Goal: Book appointment/travel/reservation

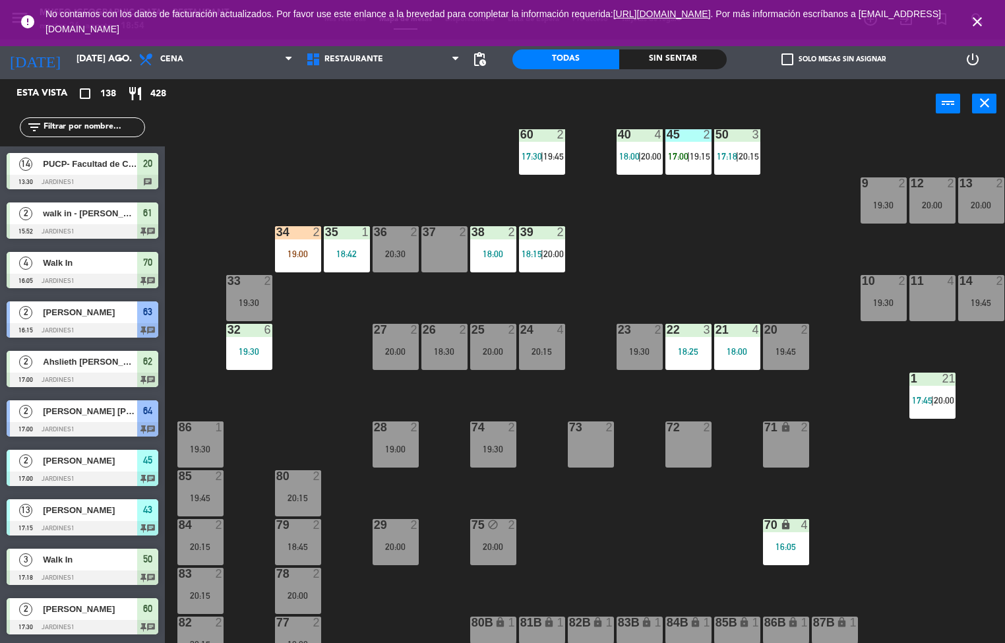
scroll to position [360, 0]
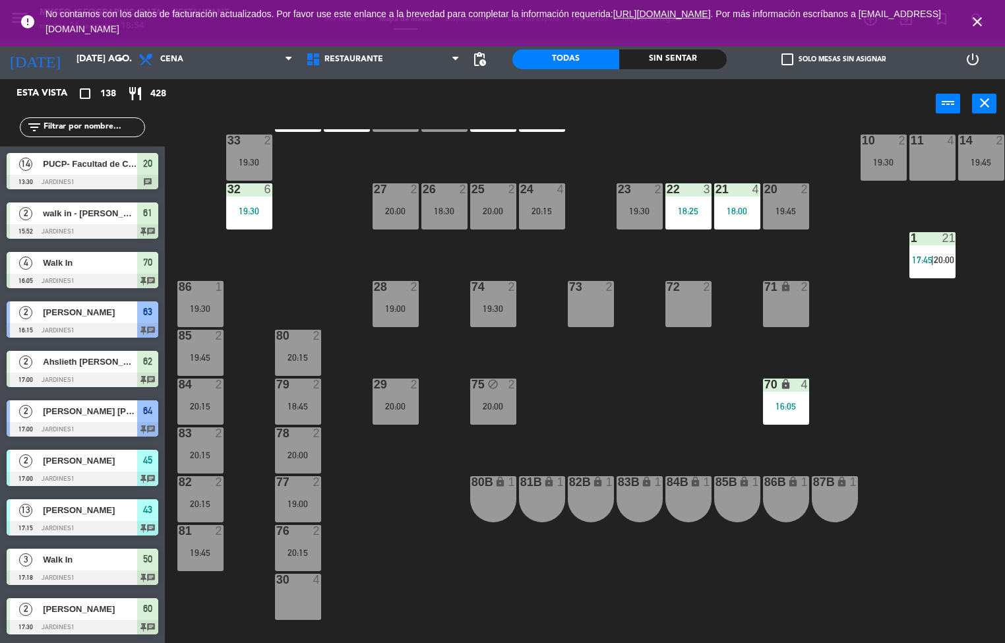
click at [972, 20] on icon "close" at bounding box center [978, 22] width 16 height 16
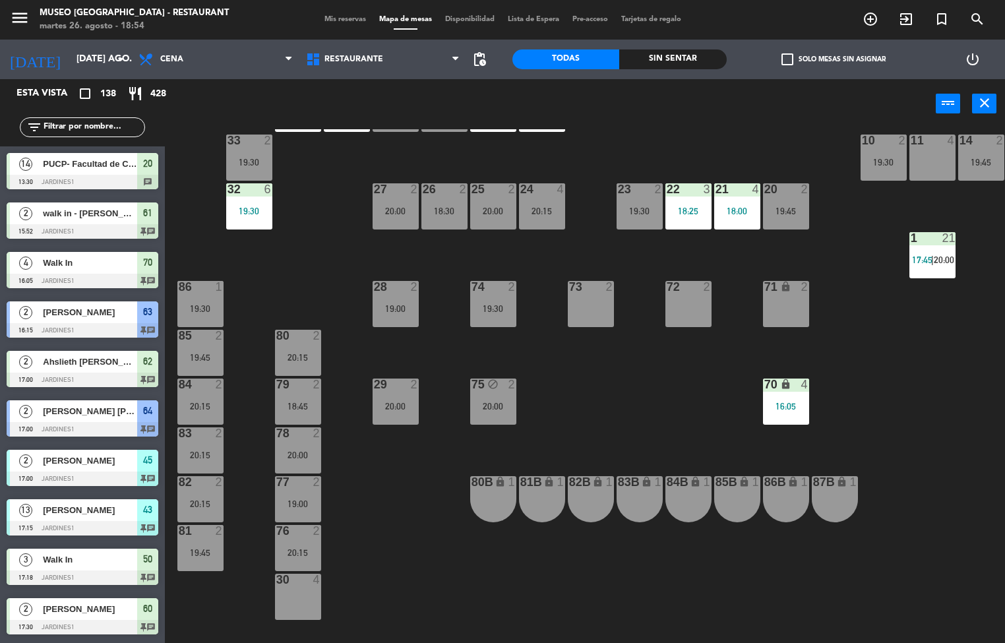
click at [681, 58] on div "Sin sentar" at bounding box center [672, 59] width 107 height 20
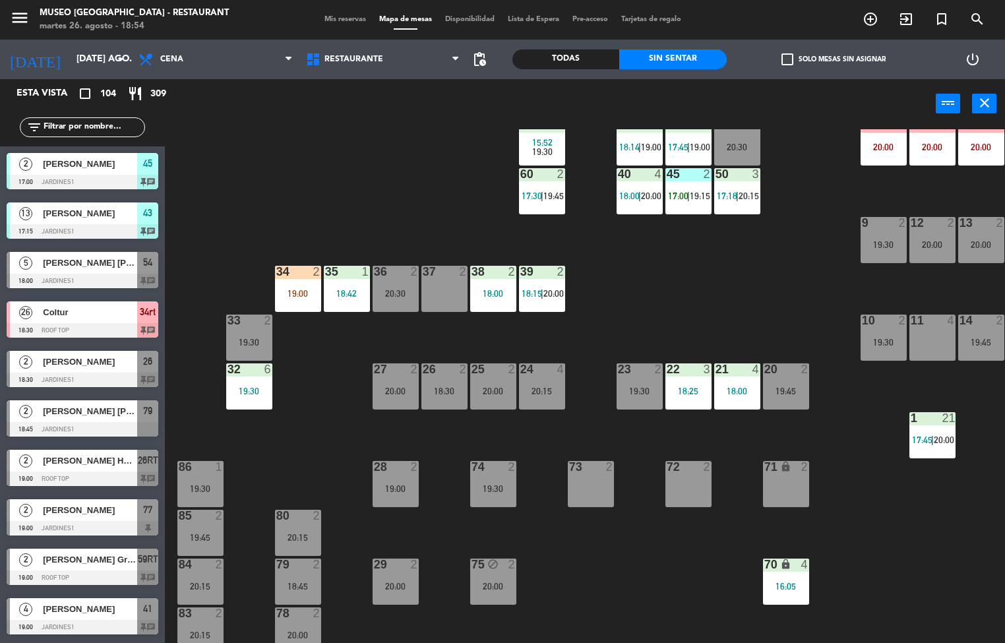
scroll to position [142, 0]
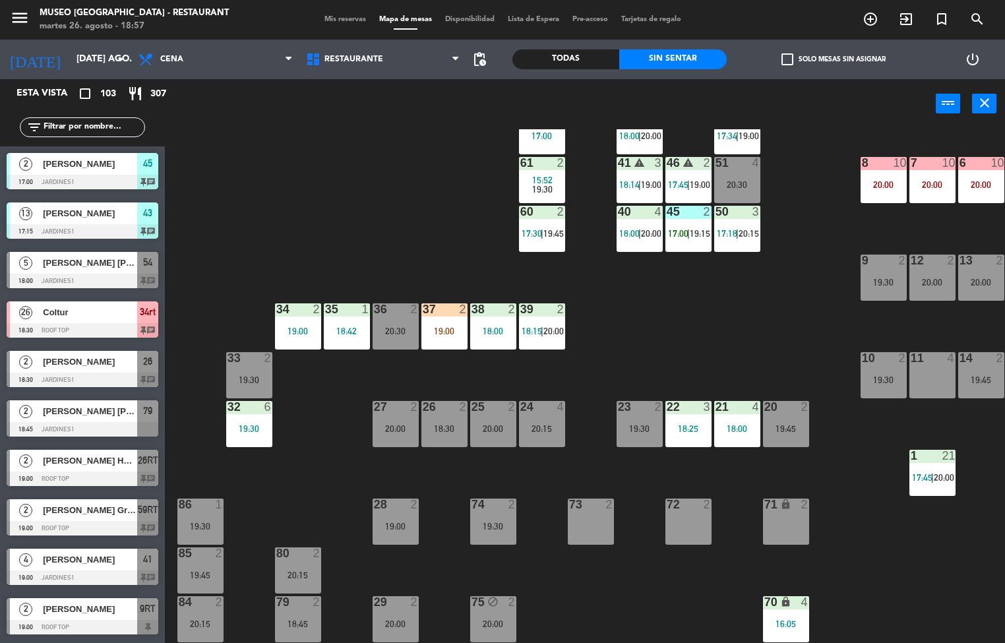
click at [685, 354] on div "44 5 18:10 49 2 54 5 18:00 | 19:45 64 2 17:00 | 19:30 48 13 17:15 | 20:30 53 13…" at bounding box center [590, 386] width 831 height 515
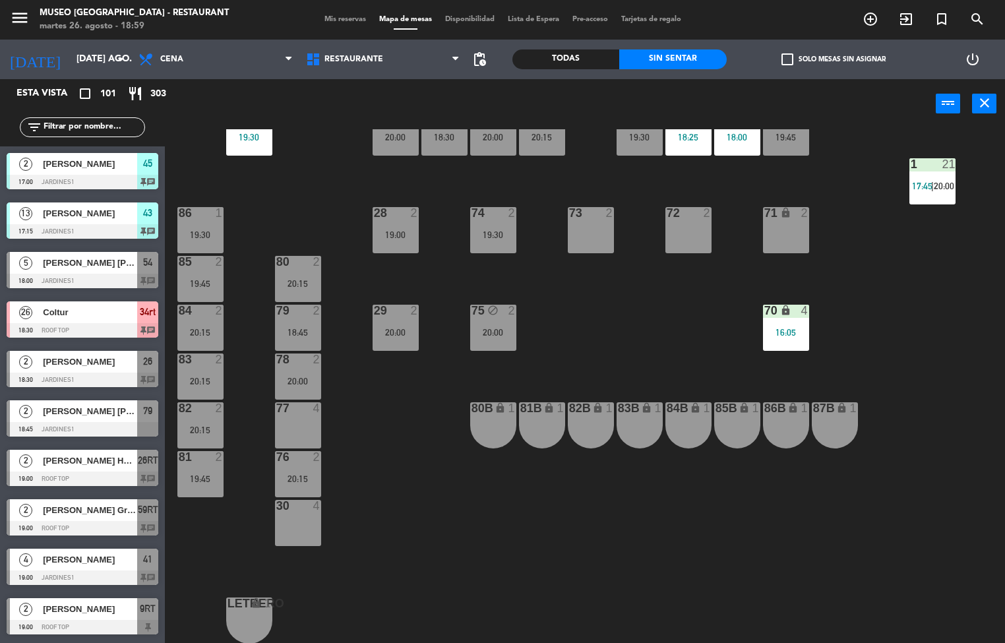
scroll to position [440, 0]
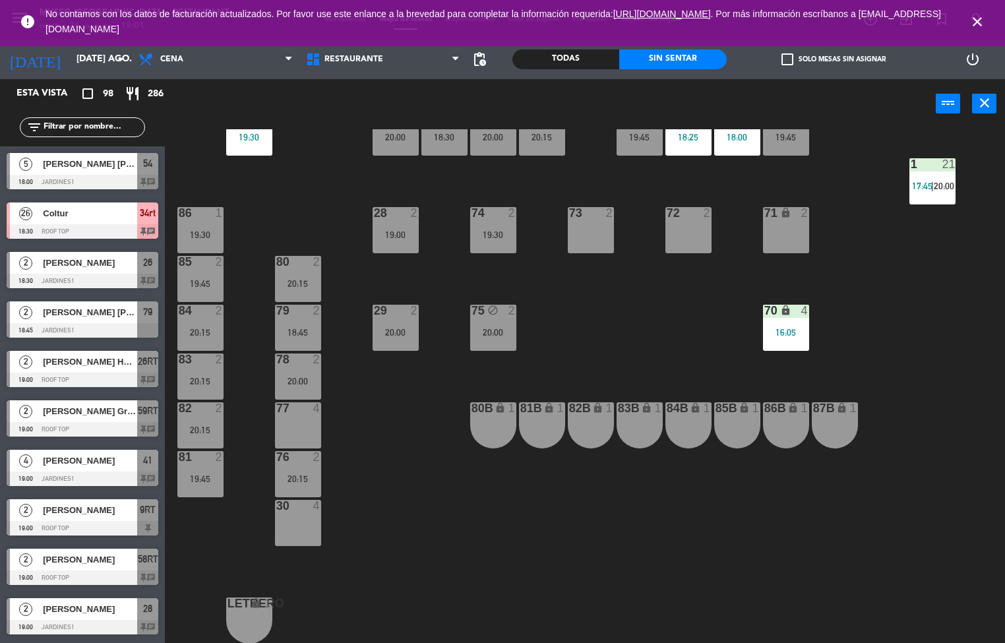
click at [236, 545] on div "44 5 18:10 49 2 54 5 18:00 | 19:45 64 2 17:00 | 19:30 48 13 17:15 | 20:30 53 13…" at bounding box center [590, 386] width 831 height 515
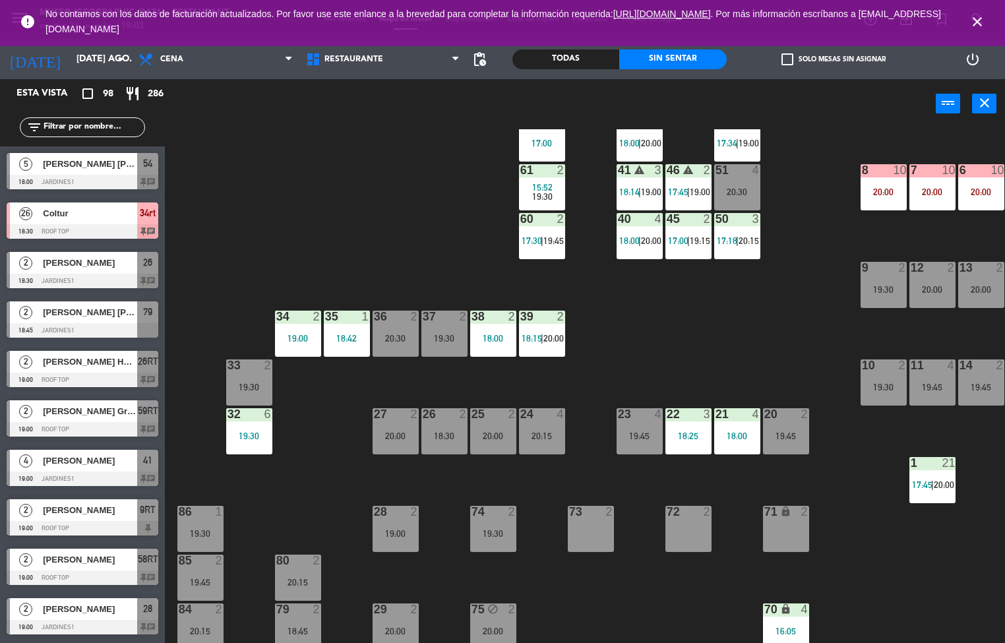
click at [301, 329] on div "34 2 19:00" at bounding box center [298, 334] width 46 height 46
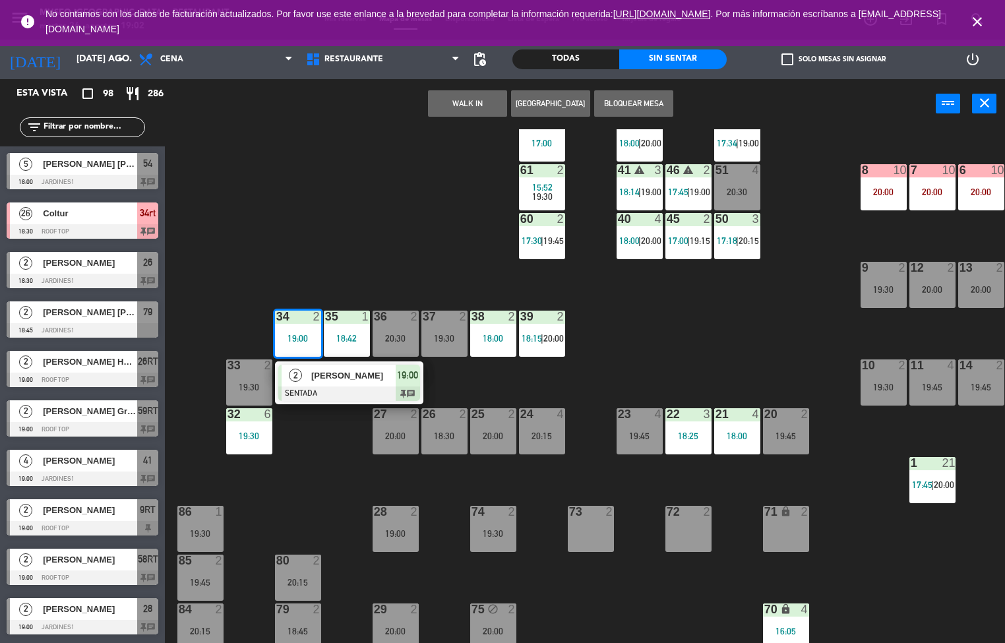
click at [313, 372] on span "[PERSON_NAME]" at bounding box center [353, 376] width 84 height 14
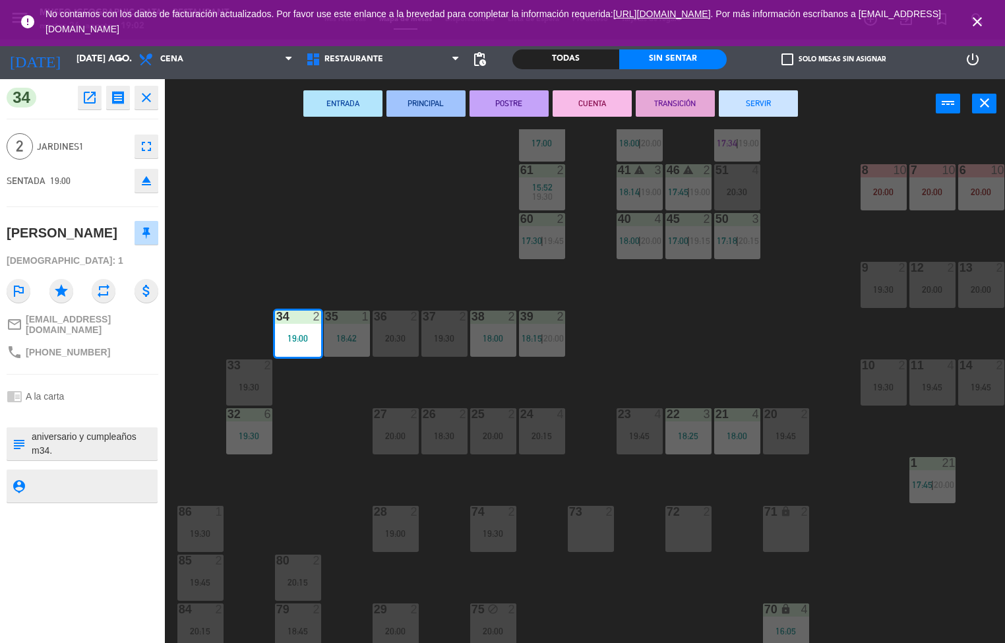
click at [351, 488] on div "44 5 18:10 49 2 54 5 18:00 | 19:45 64 2 17:00 | 19:30 48 13 17:15 | 20:30 53 13…" at bounding box center [590, 386] width 831 height 515
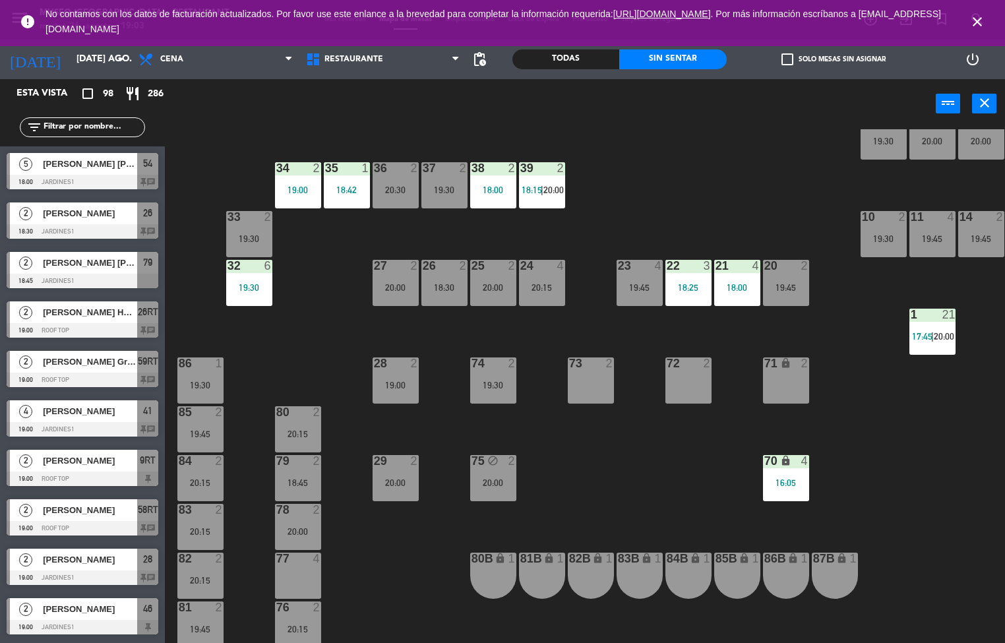
scroll to position [208, 0]
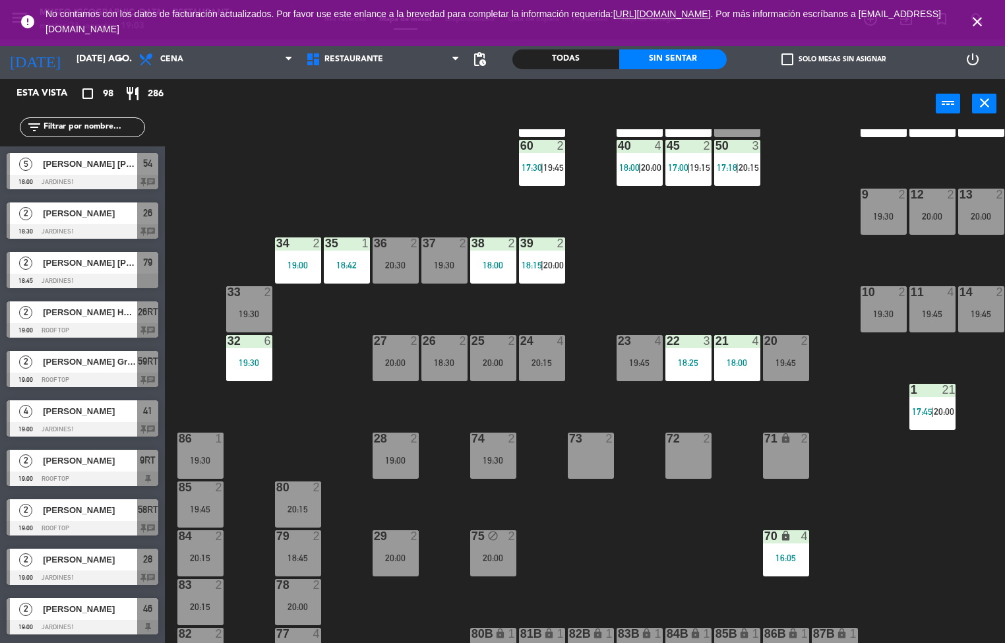
click at [388, 366] on div "20:00" at bounding box center [396, 362] width 46 height 9
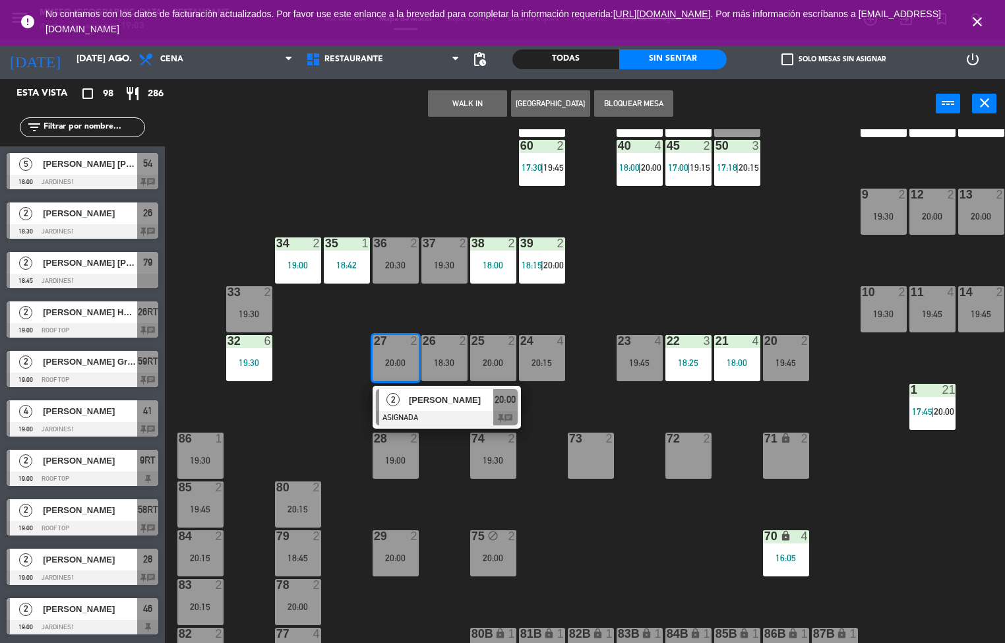
click at [461, 418] on div at bounding box center [447, 418] width 142 height 15
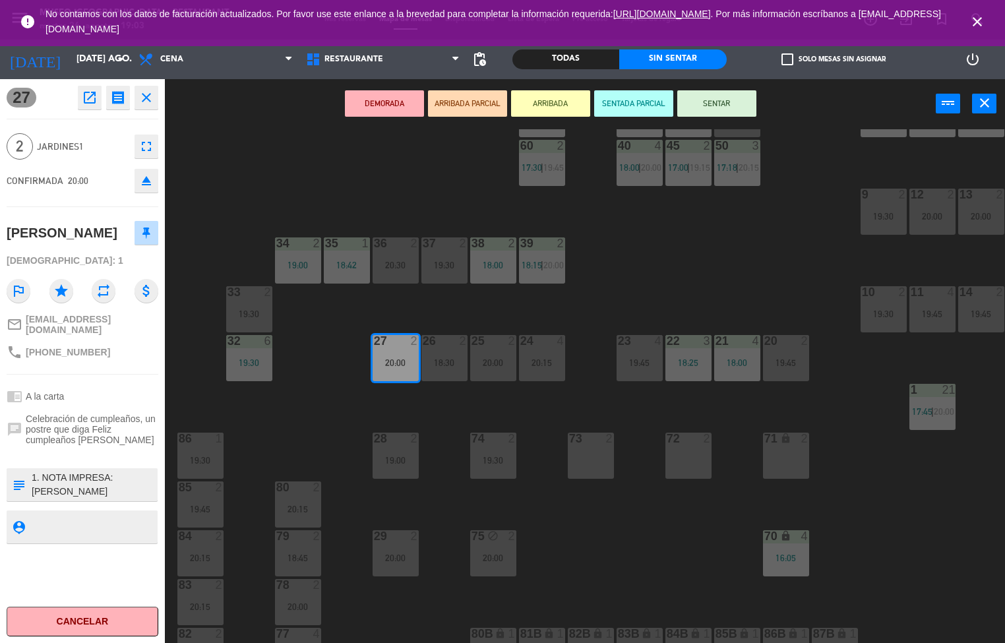
click at [298, 416] on div "44 5 18:10 49 2 54 5 18:00 | 19:45 64 2 17:00 | 19:30 48 13 17:15 | 20:30 53 13…" at bounding box center [590, 386] width 831 height 515
click at [452, 352] on div "26 2 18:30" at bounding box center [445, 358] width 46 height 46
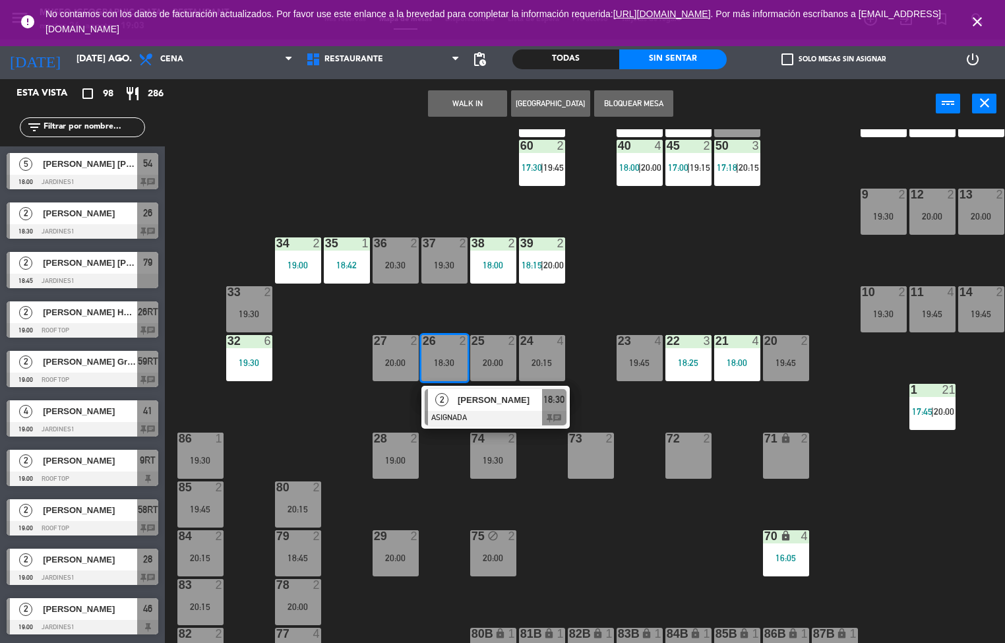
scroll to position [1, 0]
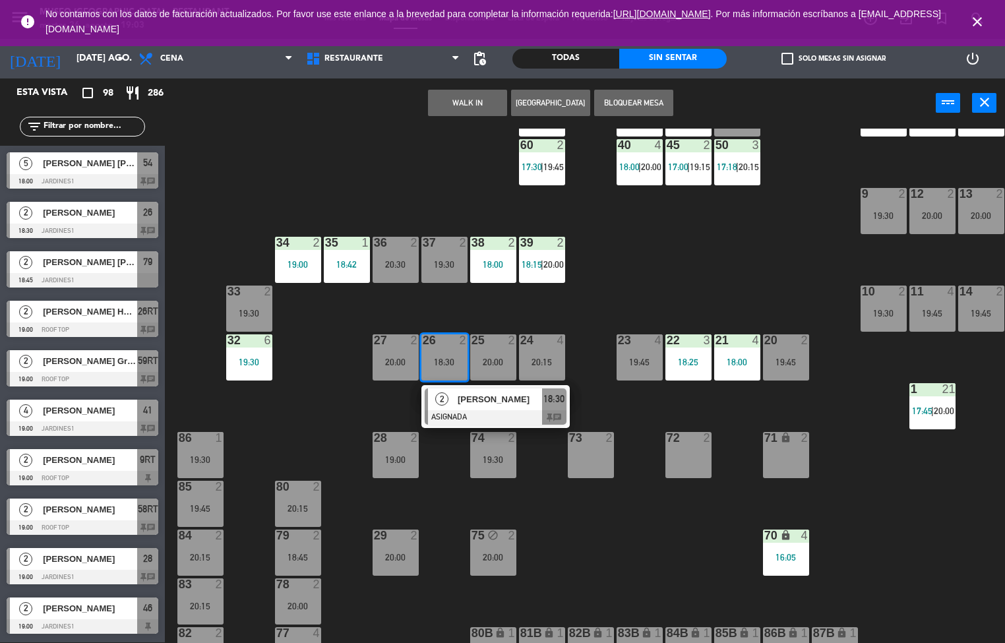
click at [473, 410] on div at bounding box center [496, 417] width 142 height 15
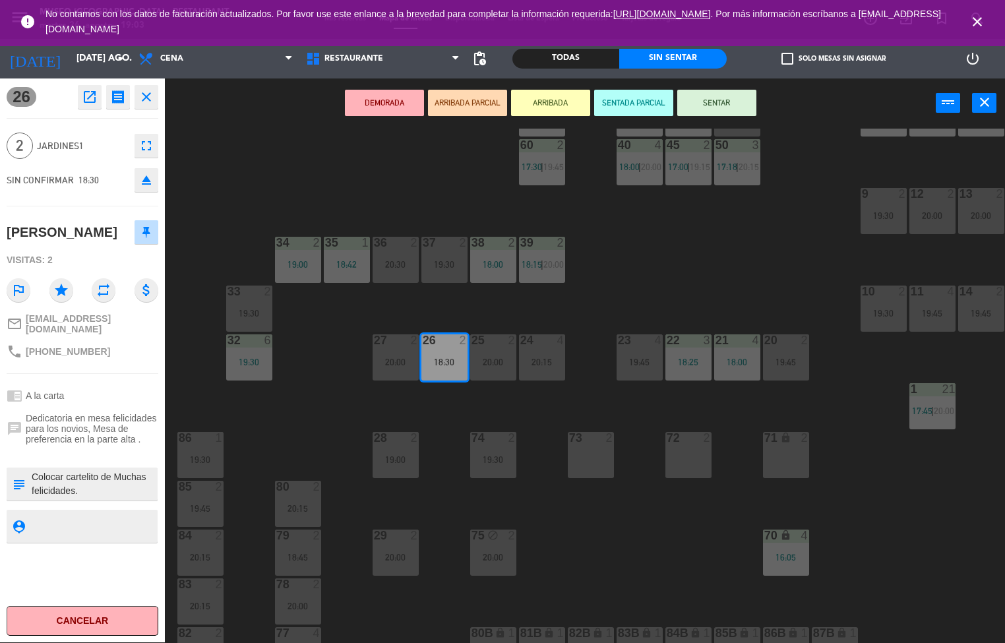
click at [296, 422] on div "44 5 18:10 49 2 54 5 18:00 | 19:45 64 2 17:00 | 19:30 48 13 17:15 | 20:30 53 13…" at bounding box center [590, 386] width 831 height 515
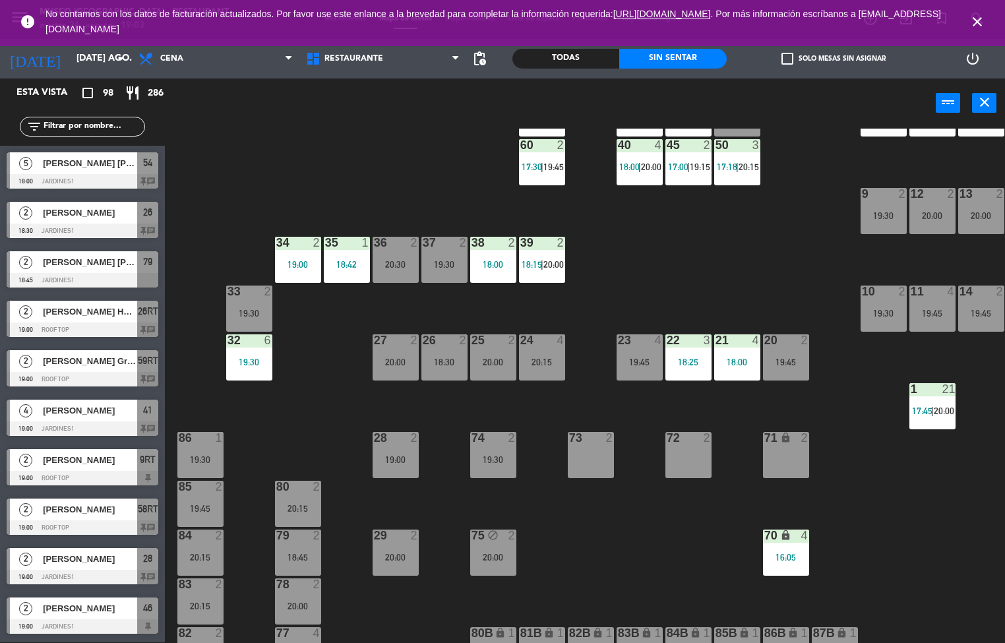
click at [493, 361] on div "20:00" at bounding box center [493, 362] width 46 height 9
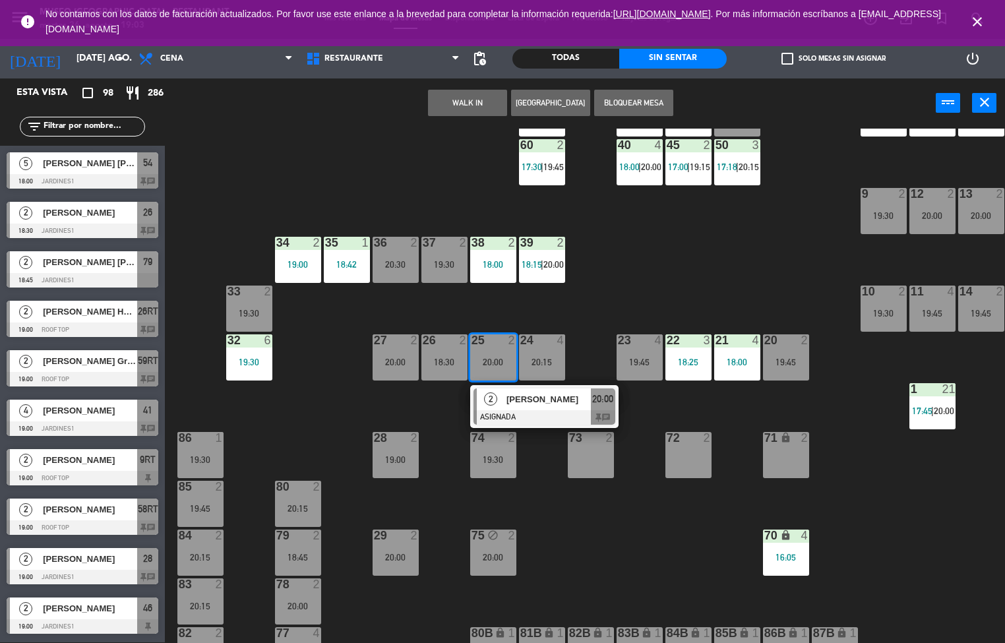
click at [531, 412] on div at bounding box center [545, 417] width 142 height 15
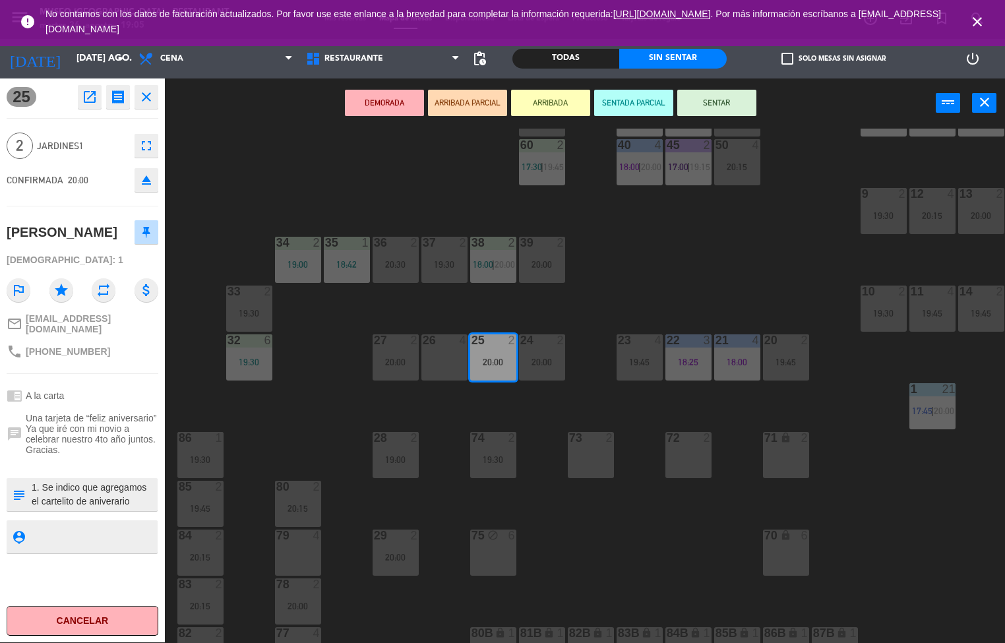
click at [548, 551] on div "44 5 18:10 49 2 54 5 19:45 64 2 19:30 48 13 17:15 | 20:30 53 13 17:15 | 20:30 6…" at bounding box center [590, 386] width 831 height 515
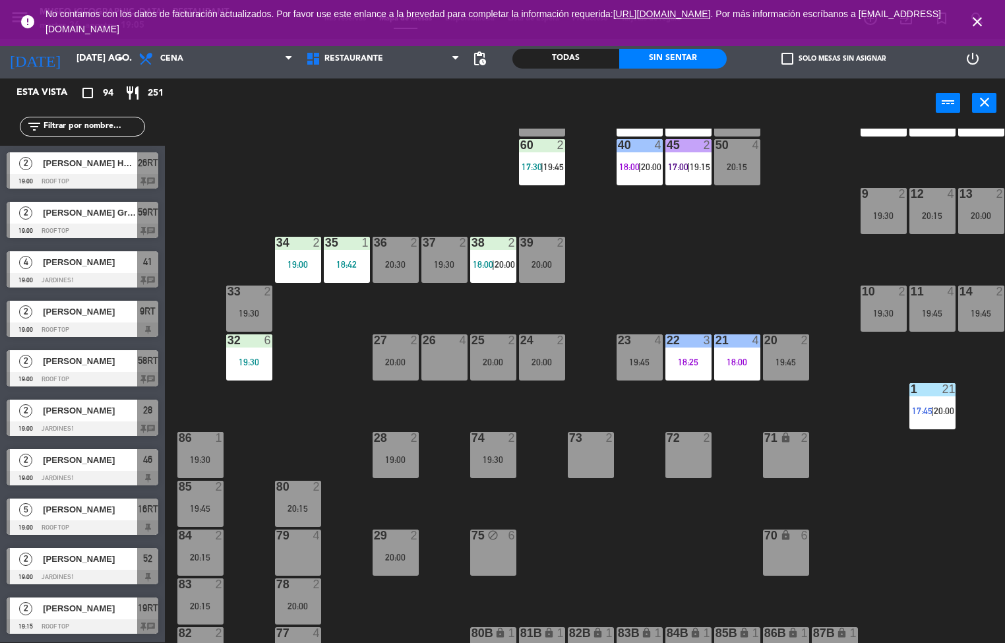
click at [266, 241] on div "34" at bounding box center [276, 243] width 22 height 12
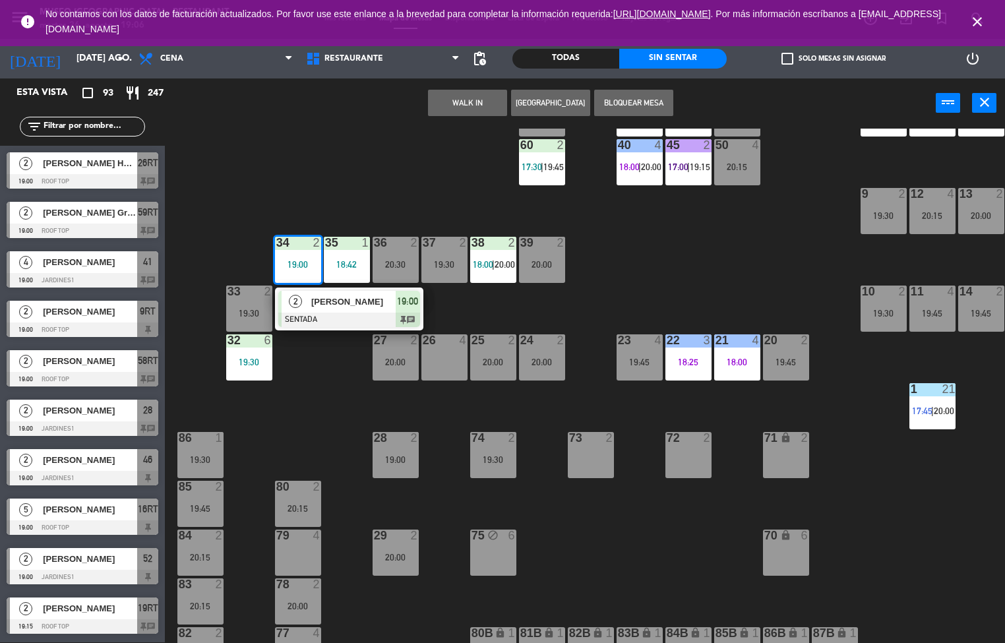
click at [313, 424] on div "44 5 18:10 49 2 54 5 19:45 64 2 19:30 48 13 17:15 | 20:30 53 13 17:15 | 20:30 6…" at bounding box center [590, 386] width 831 height 515
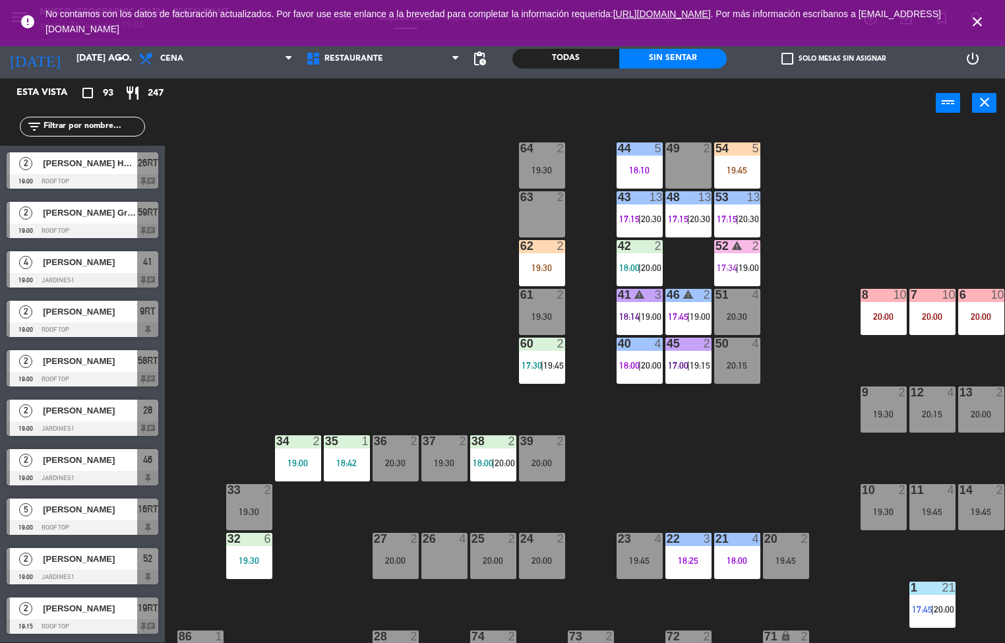
scroll to position [100, 0]
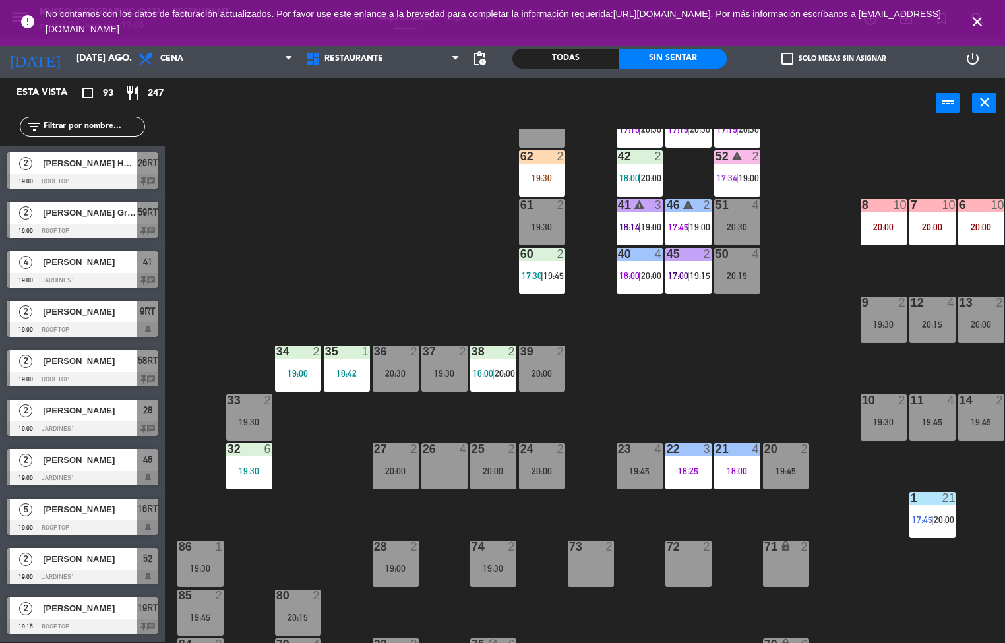
click at [483, 61] on span "pending_actions" at bounding box center [480, 59] width 16 height 16
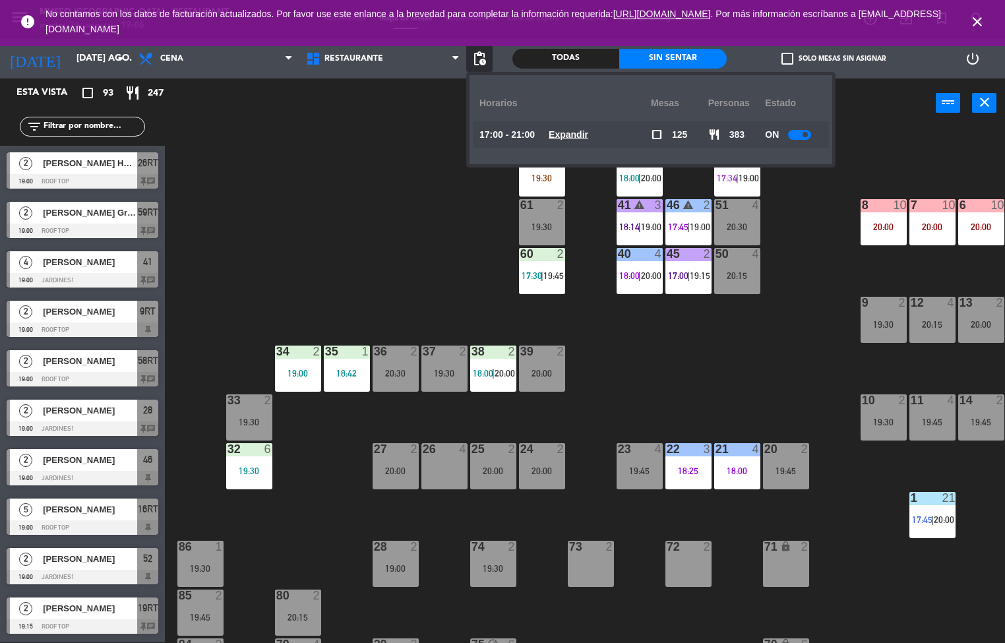
click at [577, 140] on u "Expandir" at bounding box center [569, 134] width 40 height 11
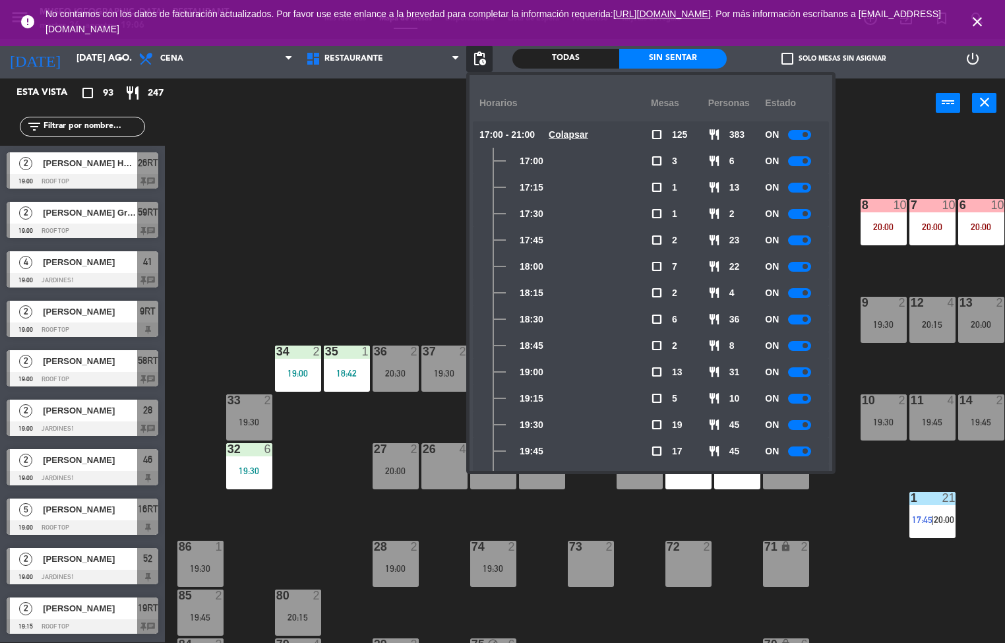
scroll to position [141, 0]
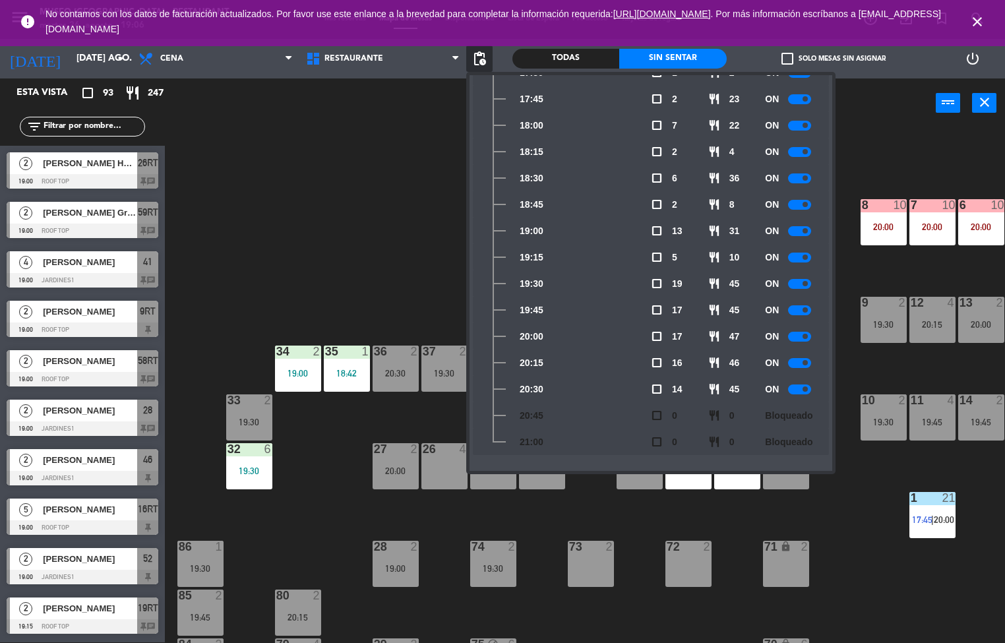
click at [406, 249] on div "44 5 18:10 49 2 54 5 19:45 64 2 19:30 48 13 17:15 | 20:30 53 13 17:15 | 20:30 6…" at bounding box center [590, 386] width 831 height 515
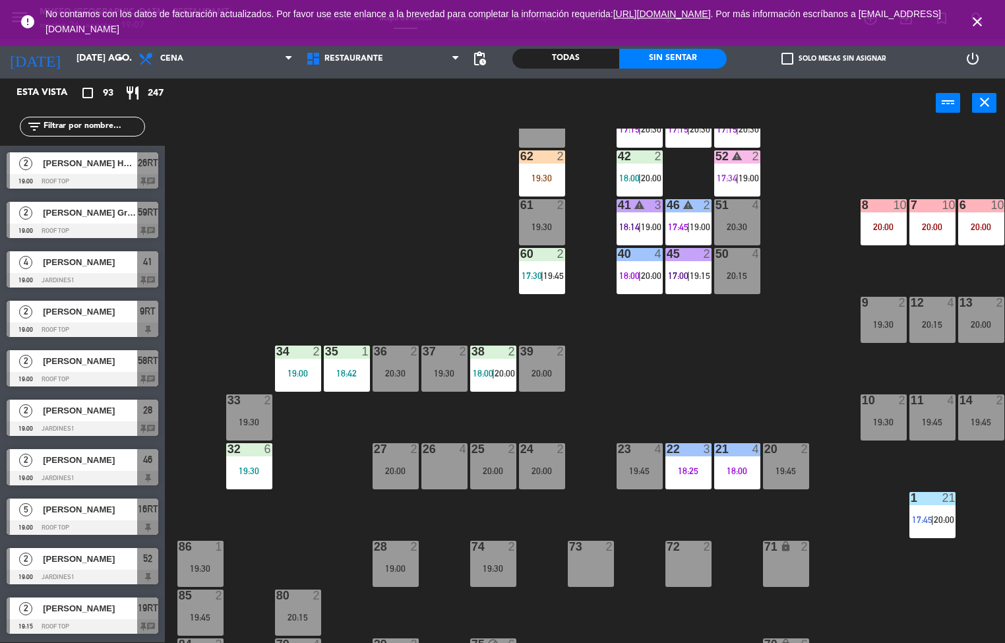
click at [250, 472] on div "19:30" at bounding box center [249, 470] width 46 height 9
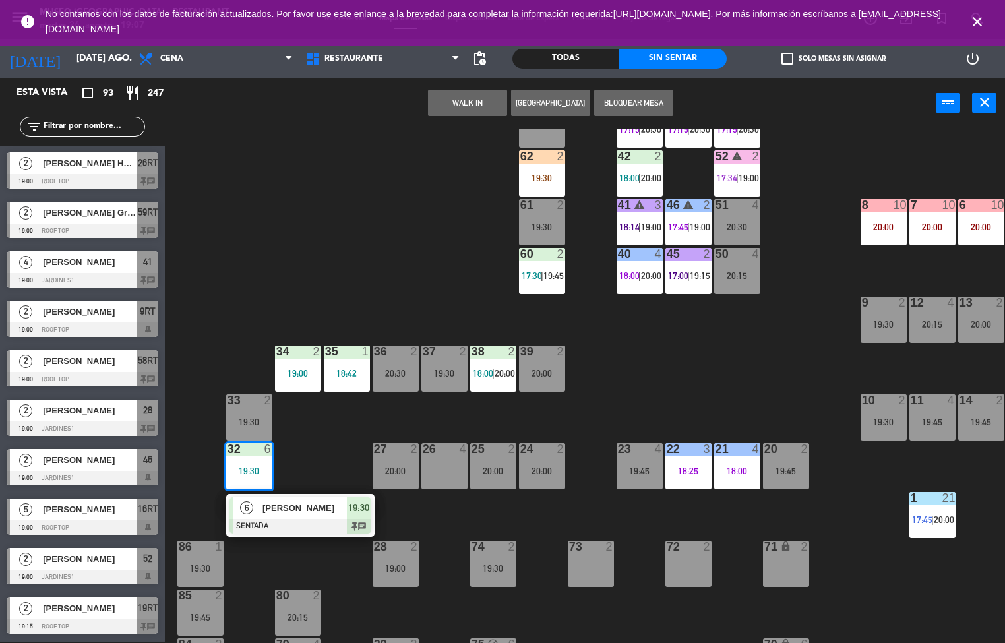
click at [299, 513] on span "[PERSON_NAME]" at bounding box center [305, 508] width 84 height 14
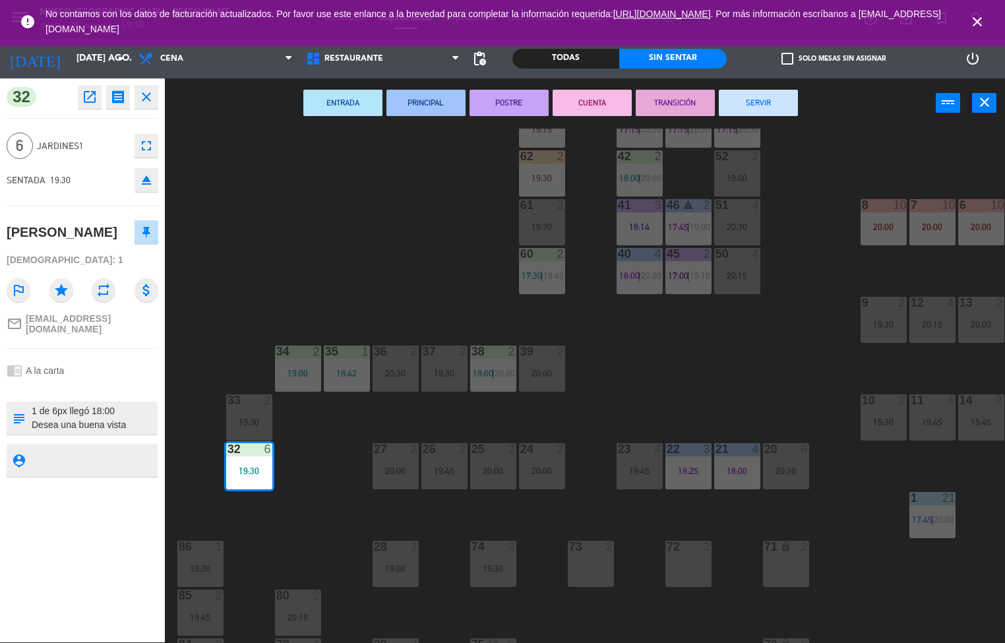
click at [280, 451] on div "6" at bounding box center [271, 449] width 22 height 12
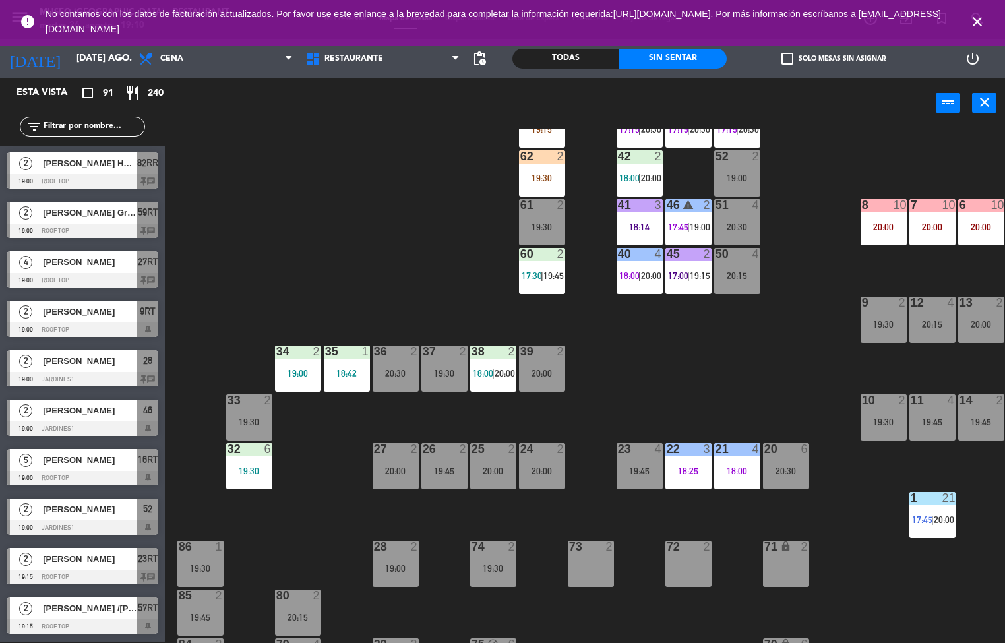
click at [319, 487] on div "44 5 18:10 49 2 54 5 19:45 64 2 19:30 48 13 17:15 | 20:30 53 13 17:15 | 20:30 6…" at bounding box center [590, 386] width 831 height 515
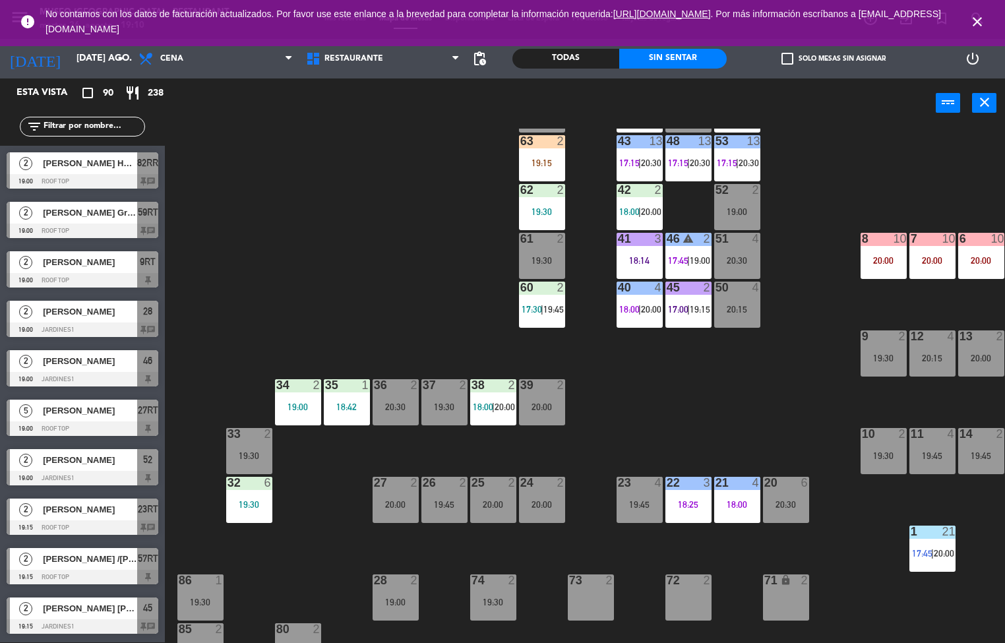
click at [667, 402] on div "44 5 18:10 49 2 54 5 19:45 64 2 19:30 48 13 17:15 | 20:30 53 13 17:15 | 20:30 6…" at bounding box center [590, 386] width 831 height 515
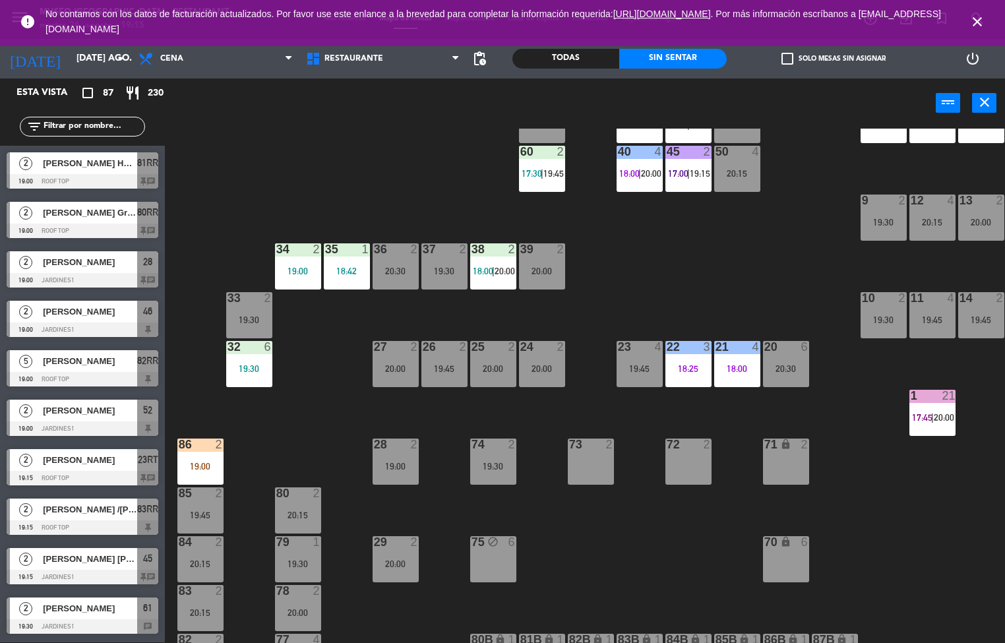
scroll to position [139, 0]
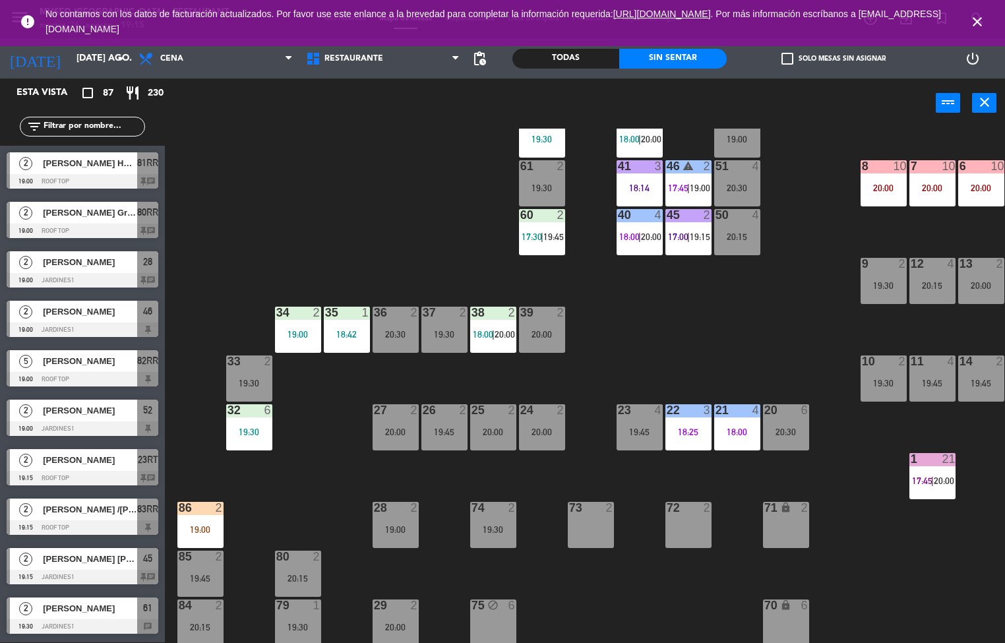
click at [269, 556] on div "80" at bounding box center [276, 557] width 22 height 12
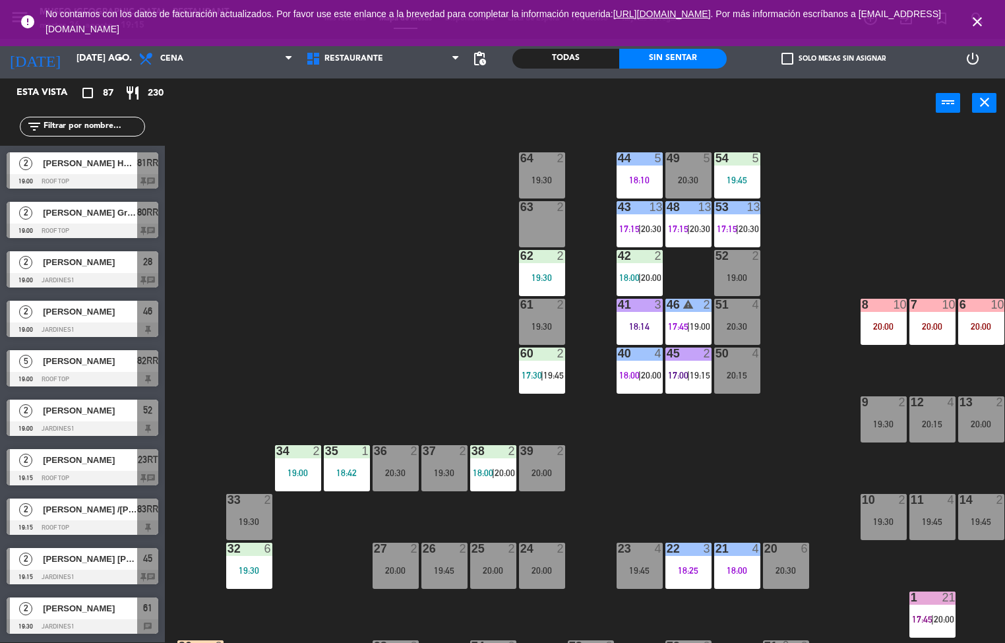
click at [230, 452] on div "44 5 18:10 49 5 20:30 54 5 19:45 64 2 19:30 48 13 17:15 | 20:30 53 13 17:15 | 2…" at bounding box center [590, 386] width 831 height 515
click at [260, 573] on div "19:30" at bounding box center [249, 570] width 46 height 9
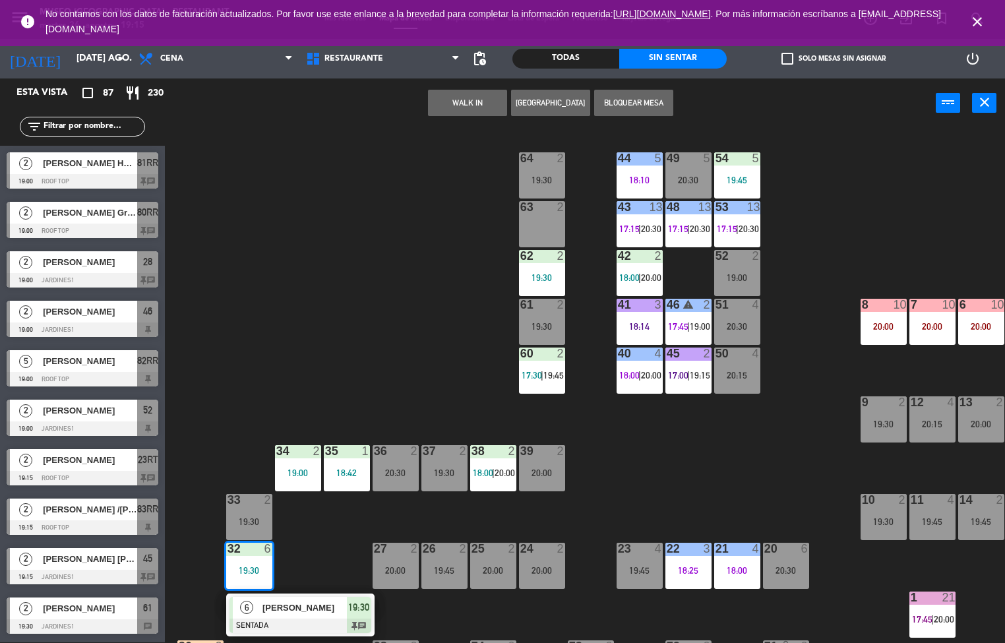
click at [291, 606] on span "[PERSON_NAME]" at bounding box center [305, 608] width 84 height 14
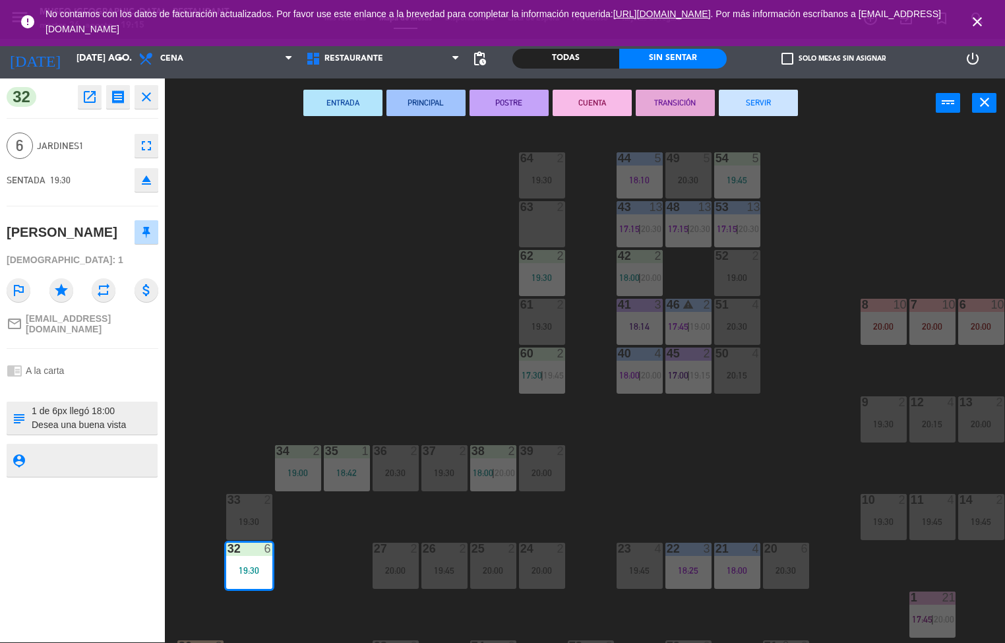
click at [218, 443] on div "44 5 18:10 49 5 20:30 54 5 19:45 64 2 19:30 48 13 17:15 | 20:30 53 13 17:15 | 2…" at bounding box center [590, 386] width 831 height 515
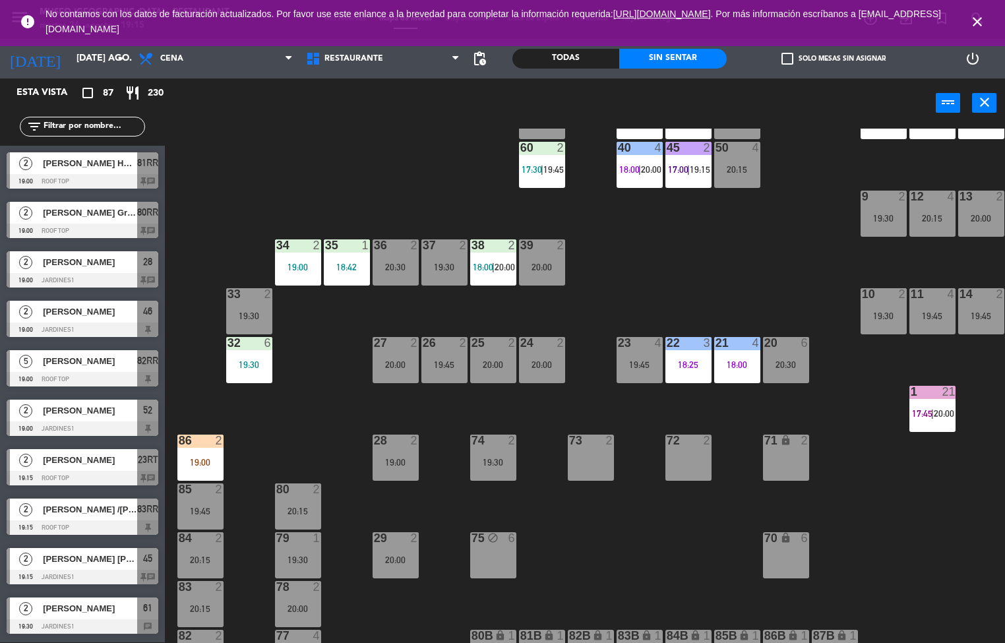
scroll to position [327, 0]
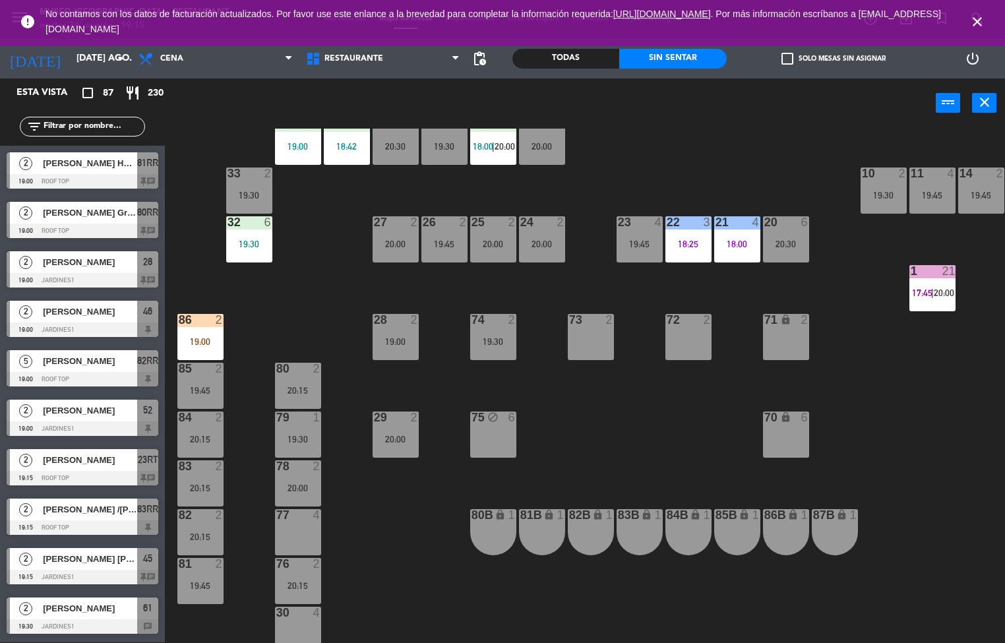
click at [208, 337] on div "19:00" at bounding box center [200, 341] width 46 height 9
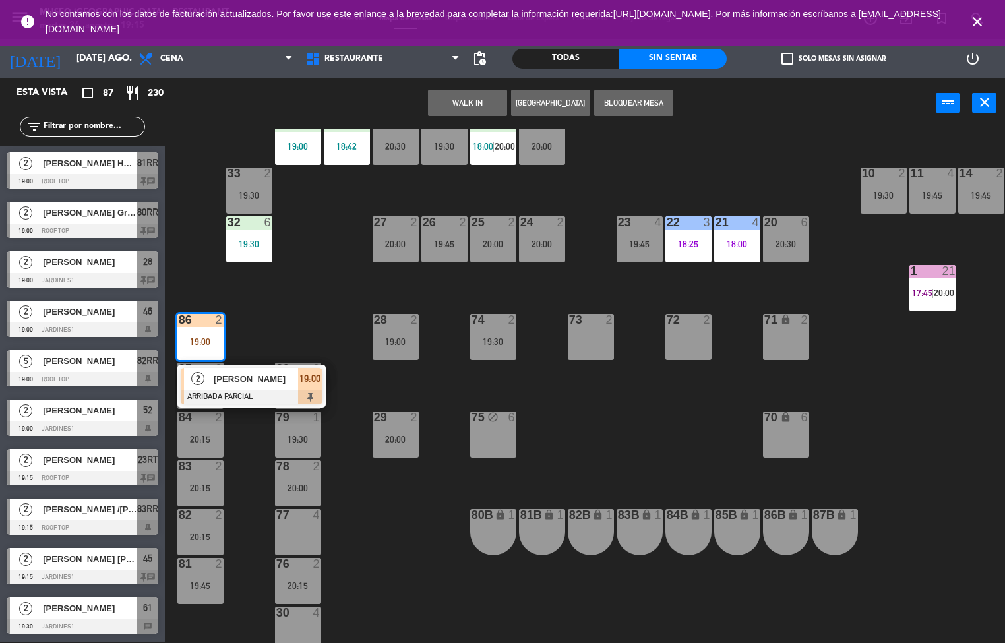
click at [226, 386] on div "[PERSON_NAME]" at bounding box center [255, 379] width 86 height 22
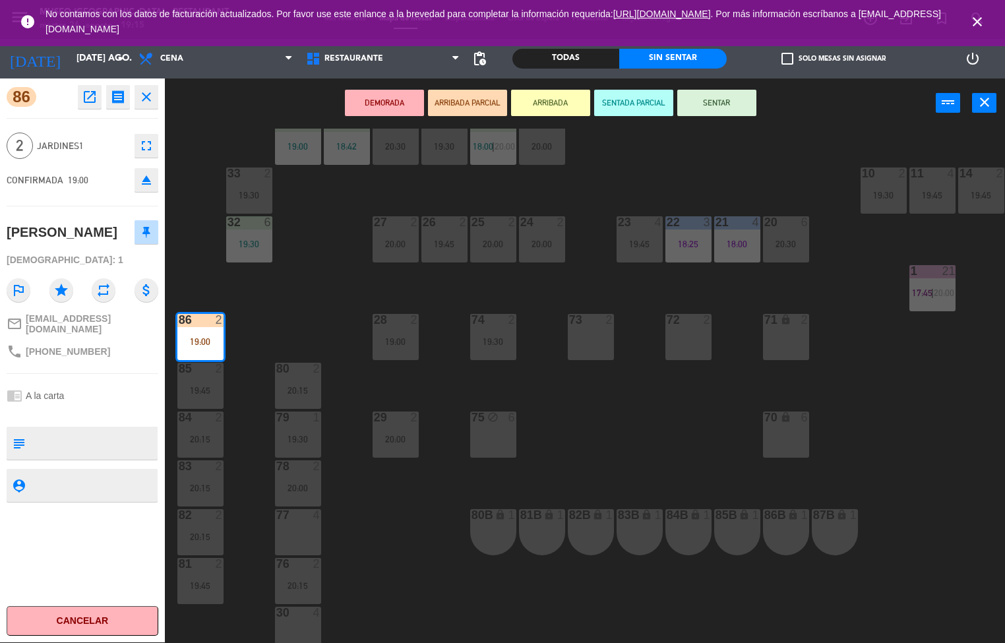
click at [269, 471] on div "78" at bounding box center [276, 466] width 22 height 12
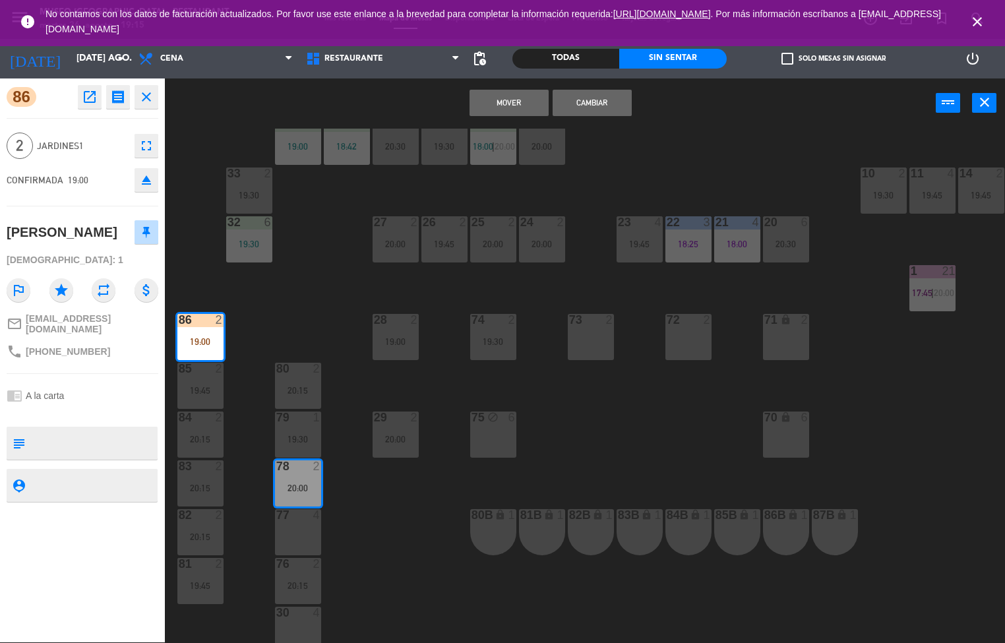
click at [232, 420] on div "2" at bounding box center [222, 418] width 22 height 12
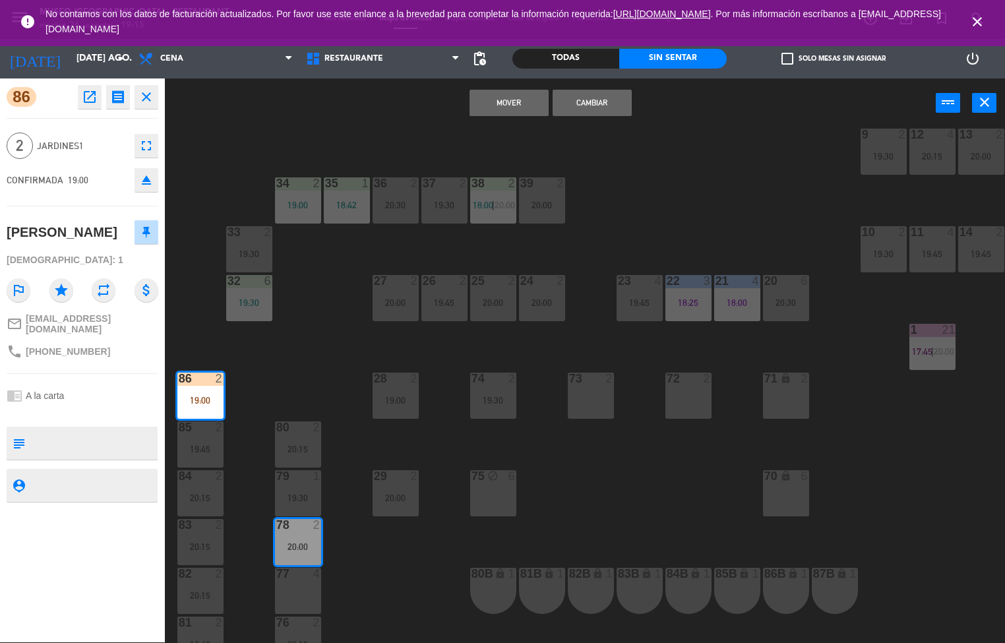
click at [255, 303] on div "19:30" at bounding box center [249, 302] width 46 height 9
click at [271, 384] on div "44 5 18:10 49 5 20:30 54 5 19:45 64 2 19:30 48 13 17:15 | 20:30 53 13 17:15 | 2…" at bounding box center [590, 386] width 831 height 515
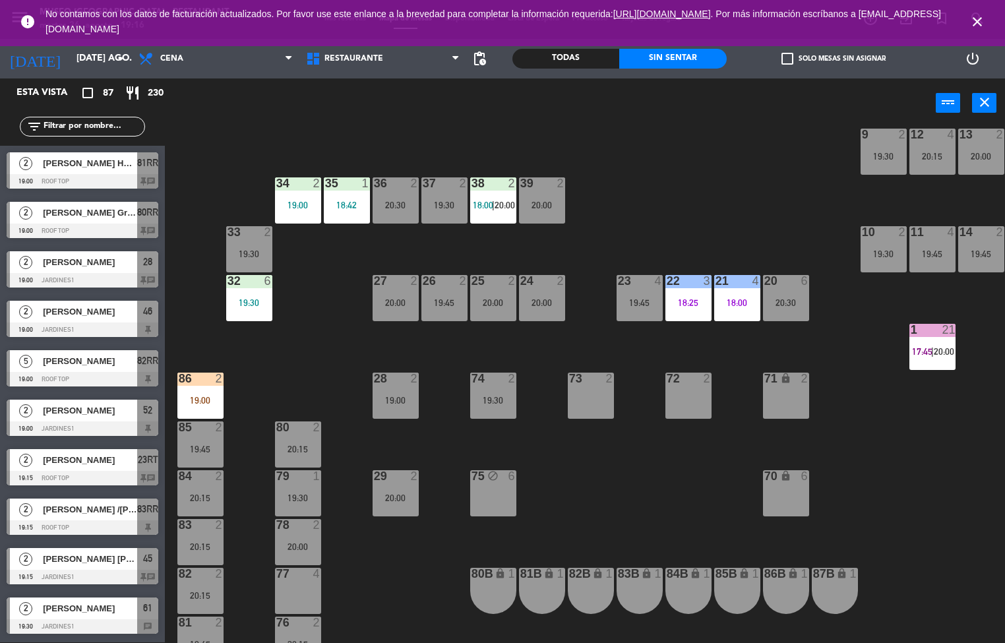
scroll to position [1412, 0]
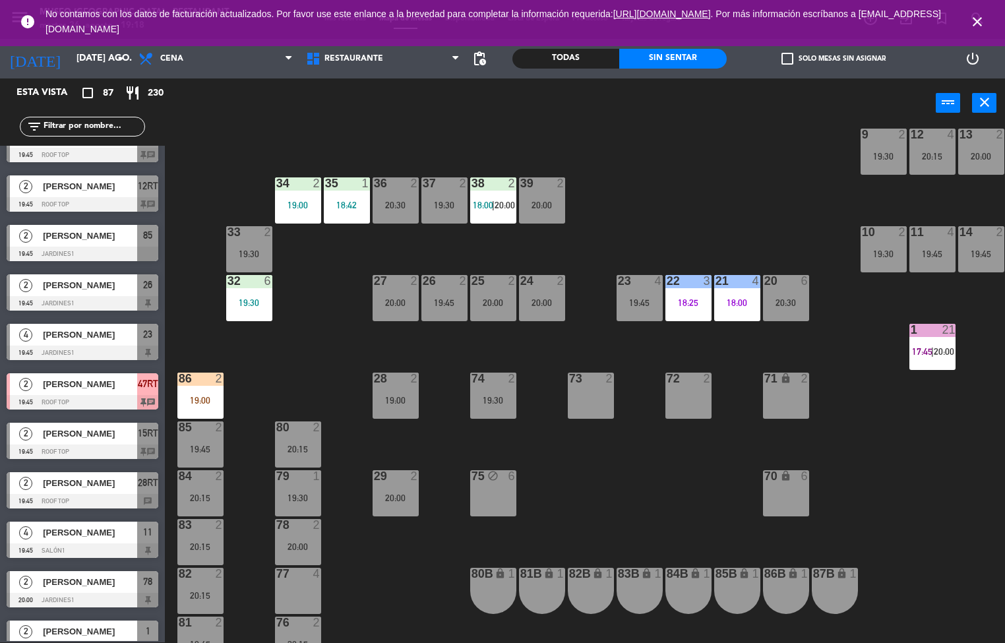
click at [763, 230] on div "44 5 18:10 49 5 20:30 54 5 19:45 64 2 19:30 48 13 17:15 | 20:30 53 13 17:15 | 2…" at bounding box center [590, 386] width 831 height 515
click at [384, 579] on div "44 5 18:10 49 5 20:30 54 5 19:45 64 2 19:30 48 13 17:15 | 20:30 53 13 17:15 | 2…" at bounding box center [590, 386] width 831 height 515
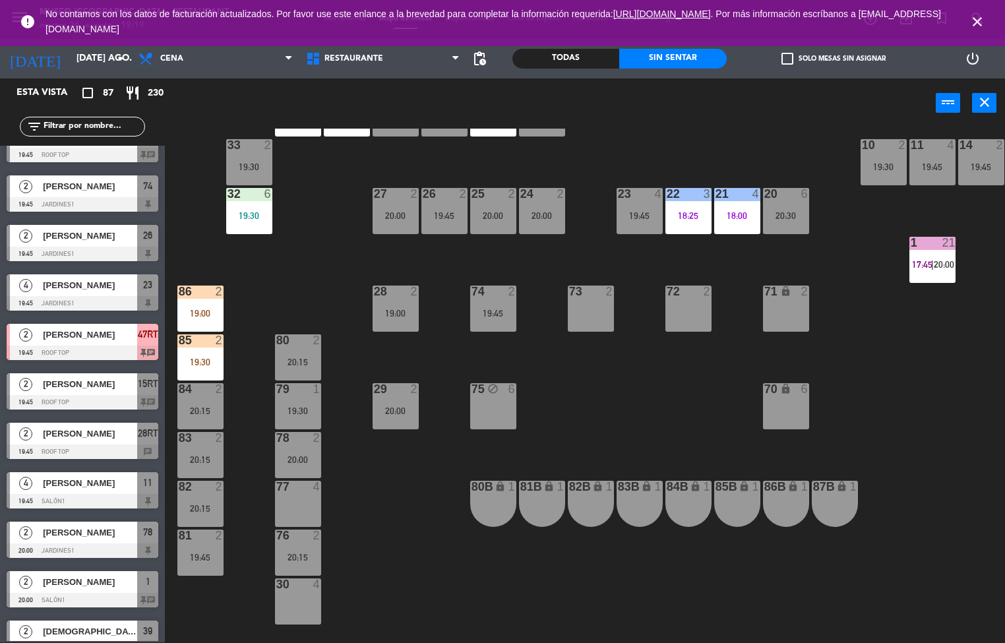
scroll to position [290, 0]
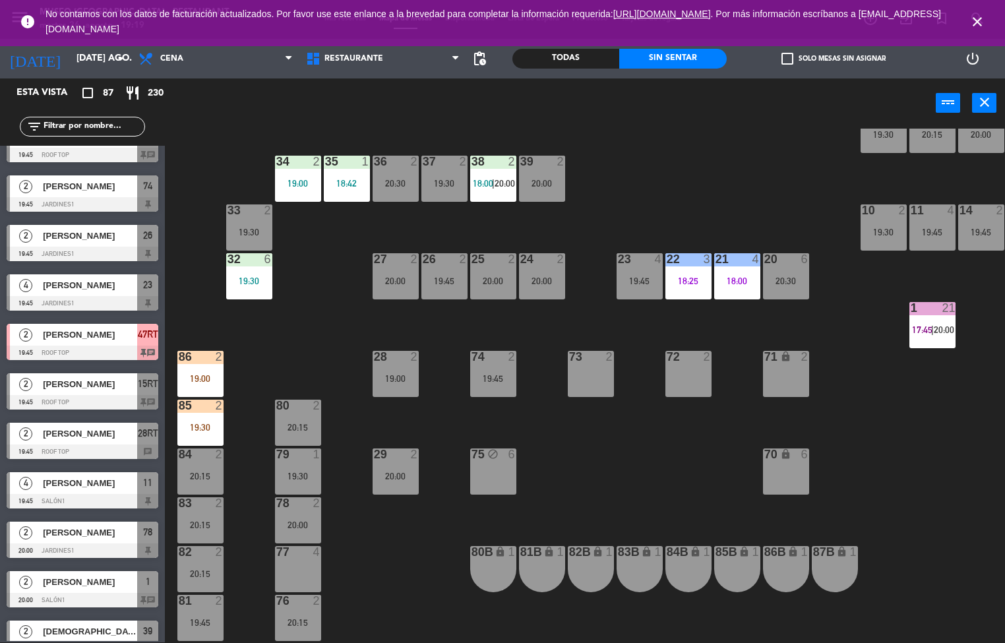
click at [206, 378] on div "19:00" at bounding box center [200, 378] width 46 height 9
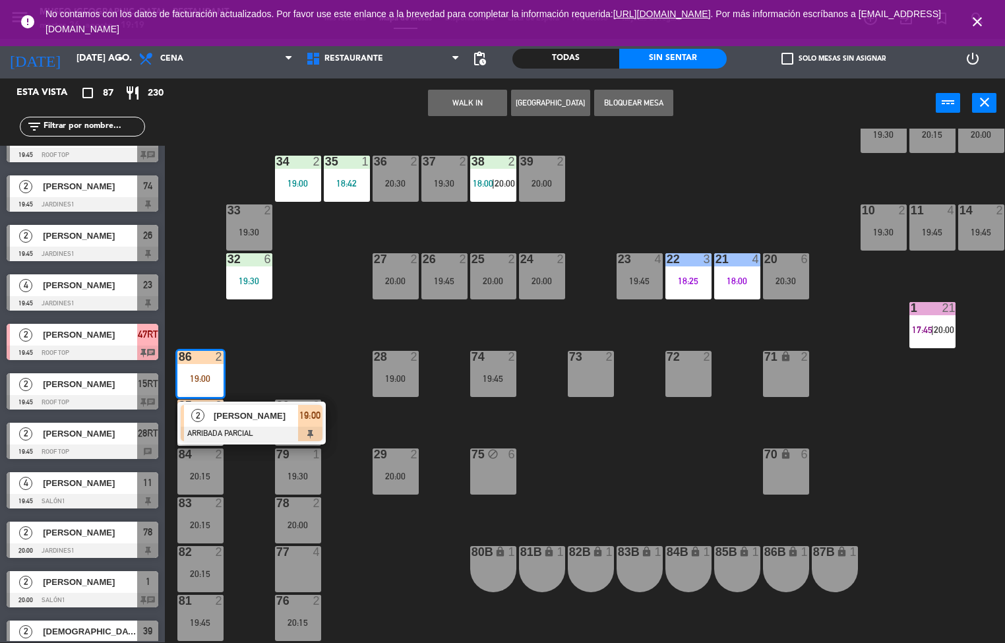
click at [259, 410] on span "[PERSON_NAME]" at bounding box center [256, 416] width 84 height 14
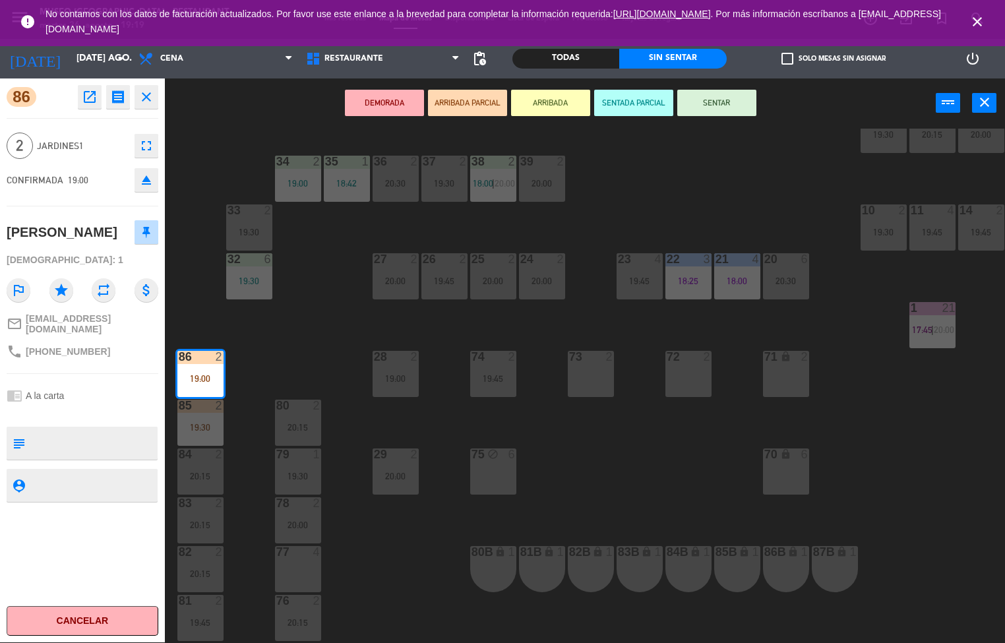
click at [311, 325] on div "44 5 18:10 49 5 20:30 54 5 19:45 64 2 19:30 48 13 17:15 | 20:30 53 13 17:15 | 2…" at bounding box center [590, 386] width 831 height 515
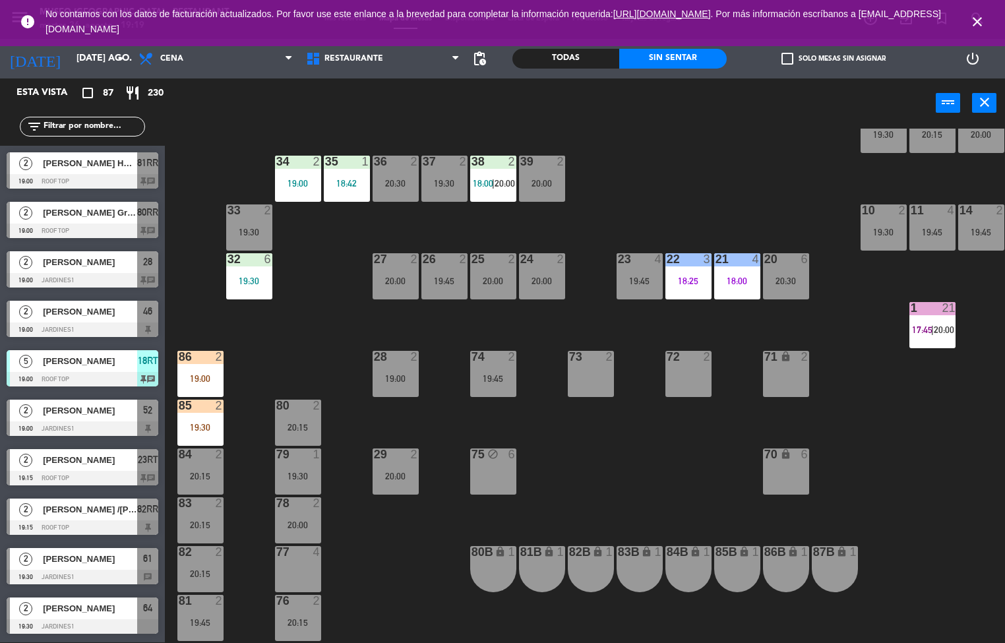
click at [203, 422] on div "menu [GEOGRAPHIC_DATA] - Restaurant martes 26. agosto - 19:19 Mis reservas Mapa…" at bounding box center [502, 321] width 1005 height 643
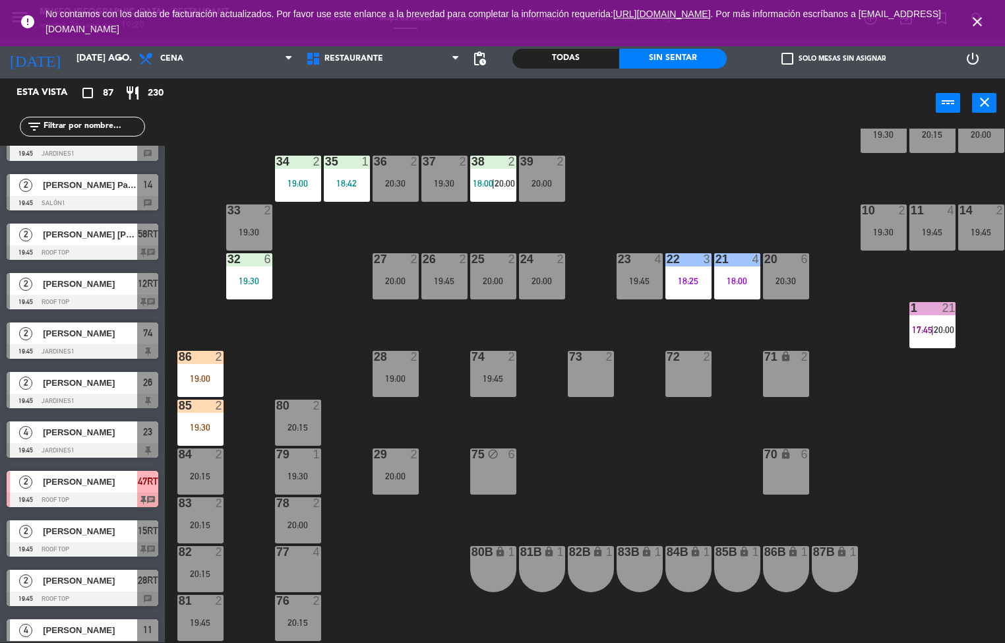
click at [208, 429] on div "19:30" at bounding box center [200, 427] width 46 height 9
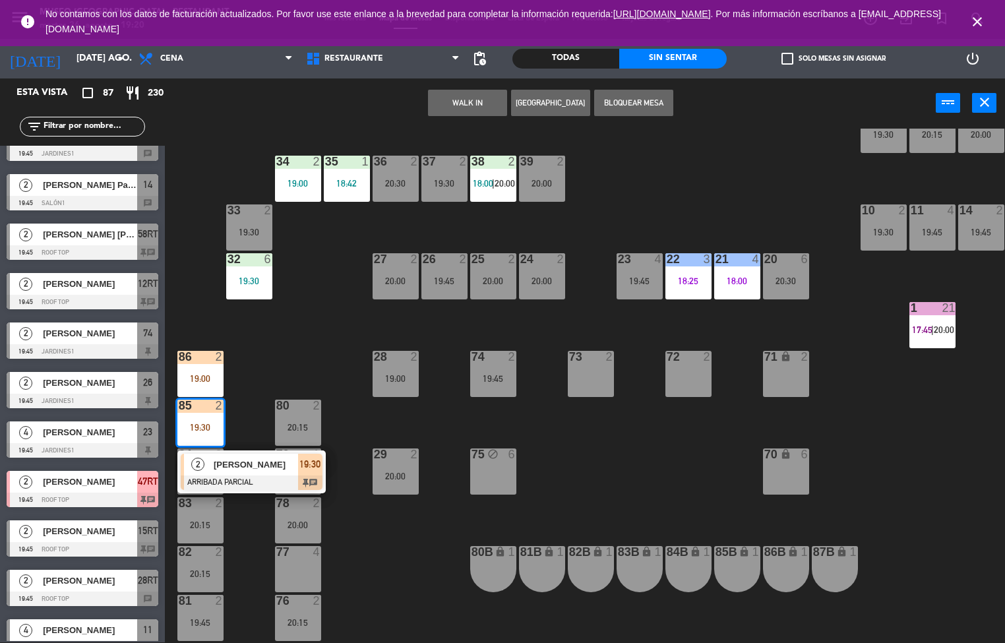
click at [237, 478] on div at bounding box center [252, 483] width 142 height 15
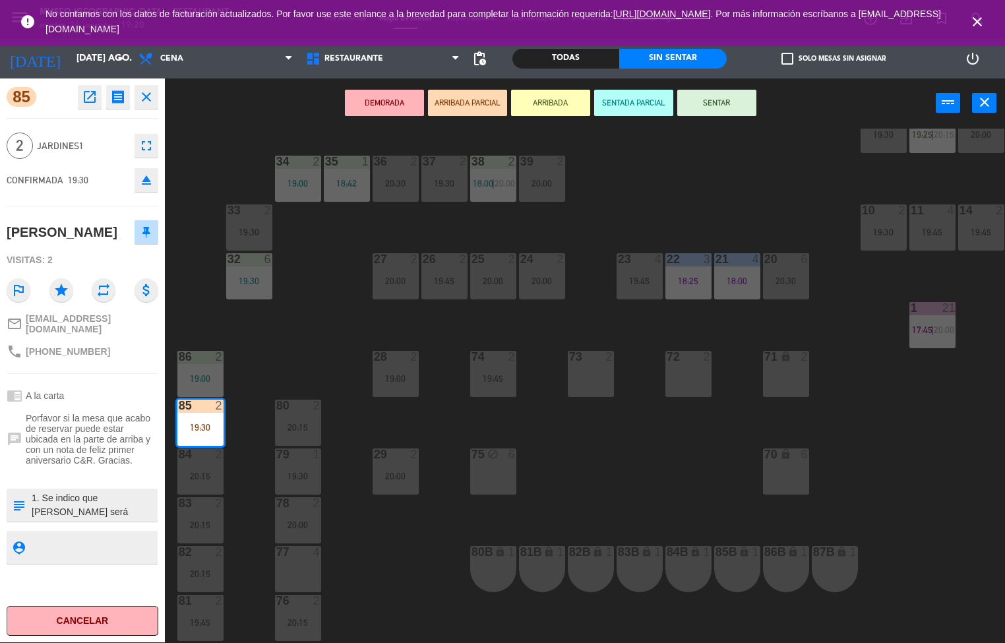
click at [394, 574] on div "44 5 18:10 49 5 20:30 54 5 19:45 64 2 19:30 48 13 17:15 | 20:30 53 13 17:15 | 2…" at bounding box center [590, 386] width 831 height 515
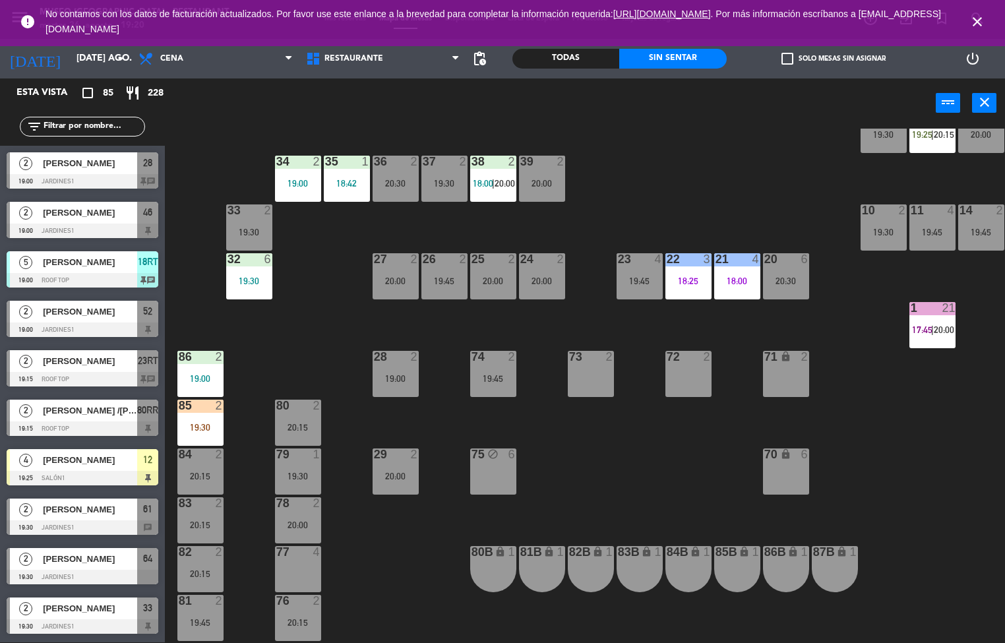
scroll to position [1328, 0]
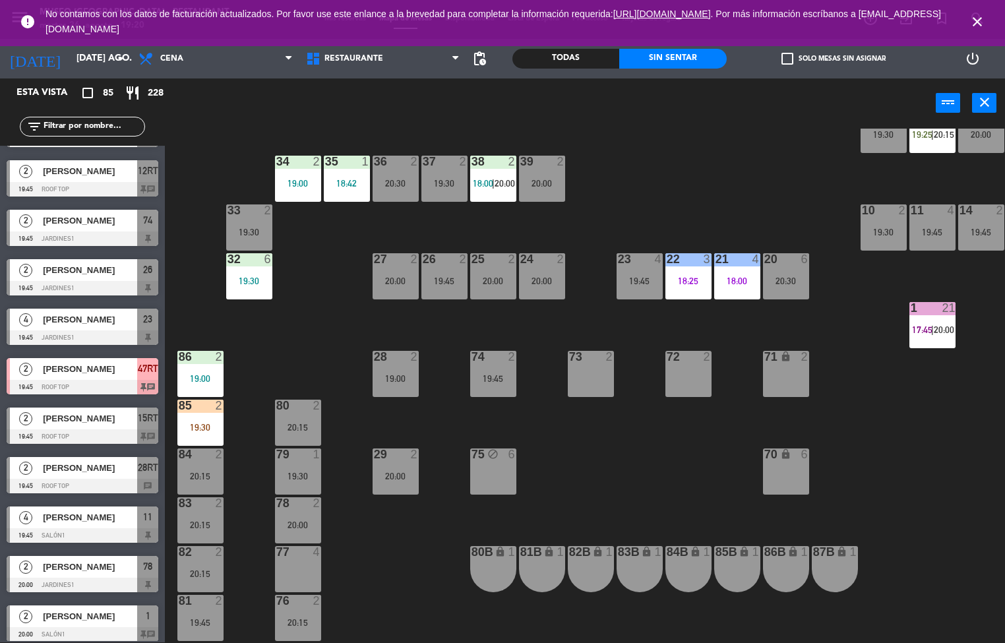
click at [200, 426] on div "19:30" at bounding box center [200, 427] width 46 height 9
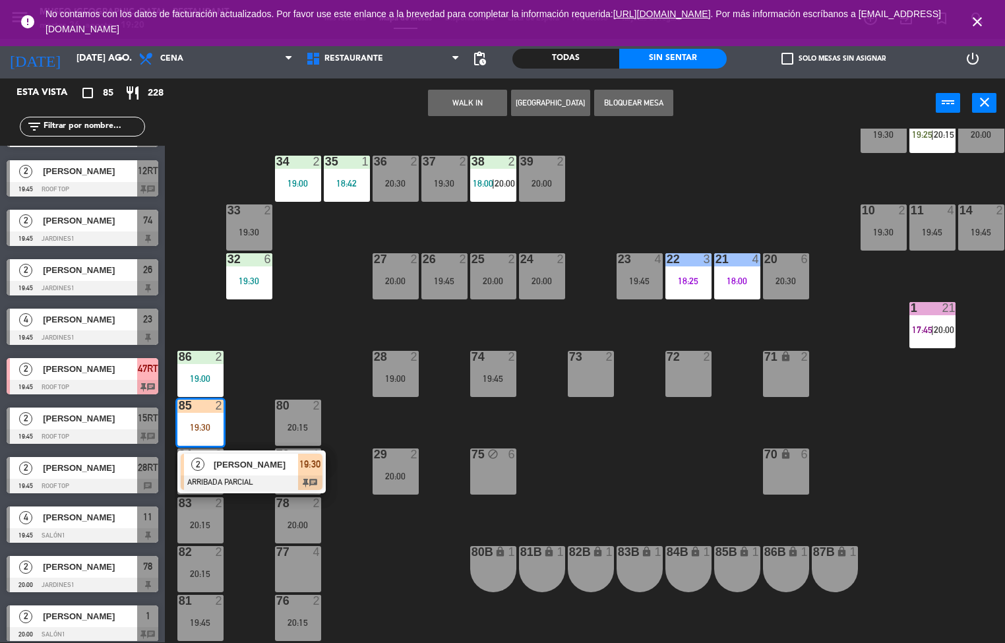
click at [224, 471] on span "[PERSON_NAME]" at bounding box center [256, 465] width 84 height 14
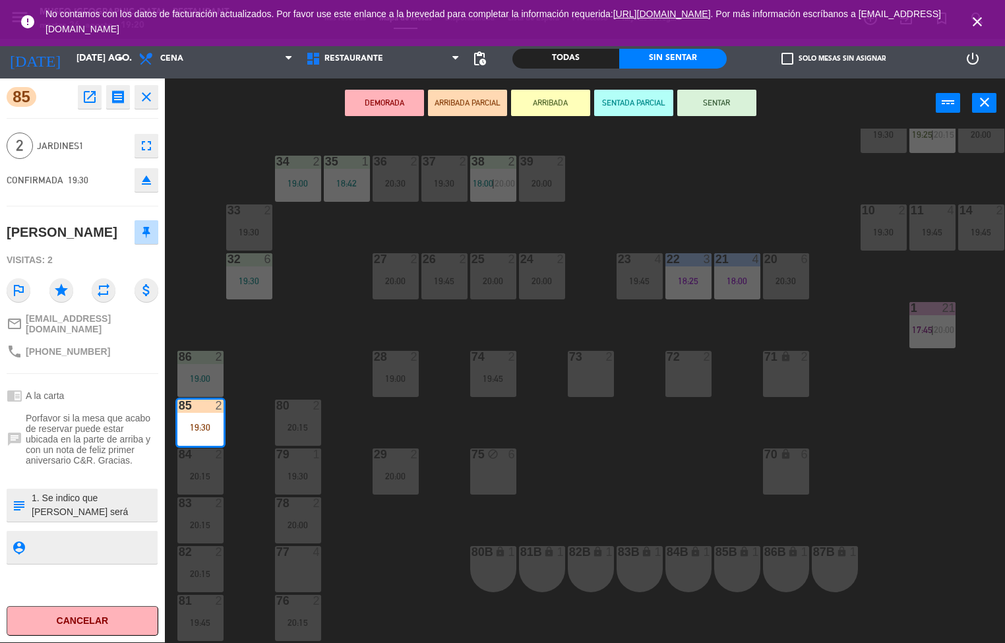
click at [654, 484] on div "44 5 18:10 49 5 20:30 54 5 19:45 64 2 19:30 48 13 17:15 | 20:30 53 13 17:15 | 2…" at bounding box center [590, 386] width 831 height 515
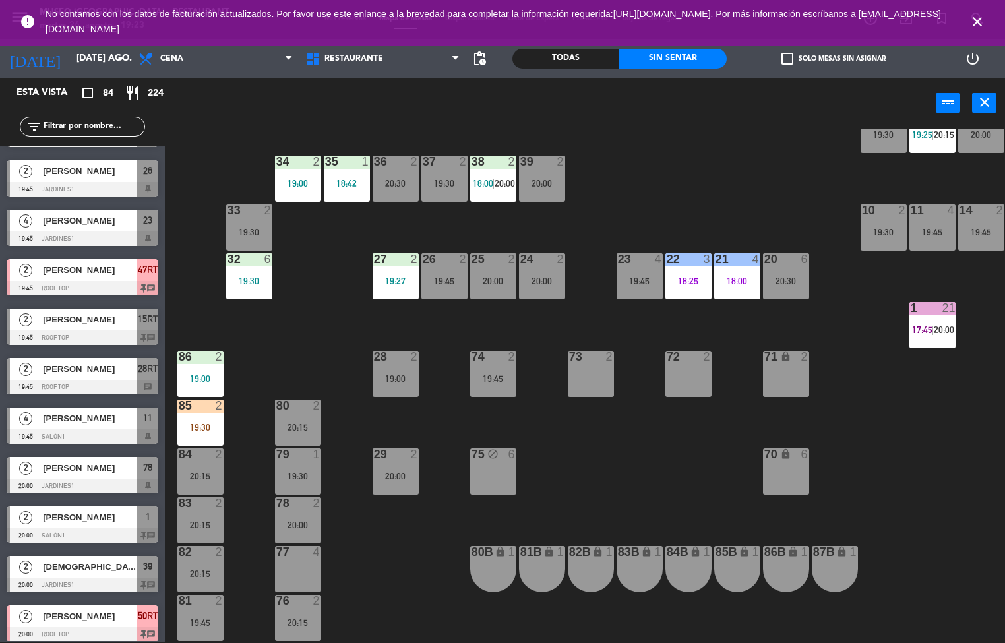
click at [697, 476] on div "44 5 18:10 49 5 20:30 54 5 19:45 64 2 19:30 48 13 17:15 | 20:30 53 13 17:15 | 2…" at bounding box center [590, 386] width 831 height 515
click at [311, 270] on div "44 5 18:10 49 5 20:30 54 5 19:45 64 2 19:30 48 13 17:15 | 20:30 53 13 17:15 | 2…" at bounding box center [590, 386] width 831 height 515
click at [206, 352] on div at bounding box center [200, 357] width 22 height 12
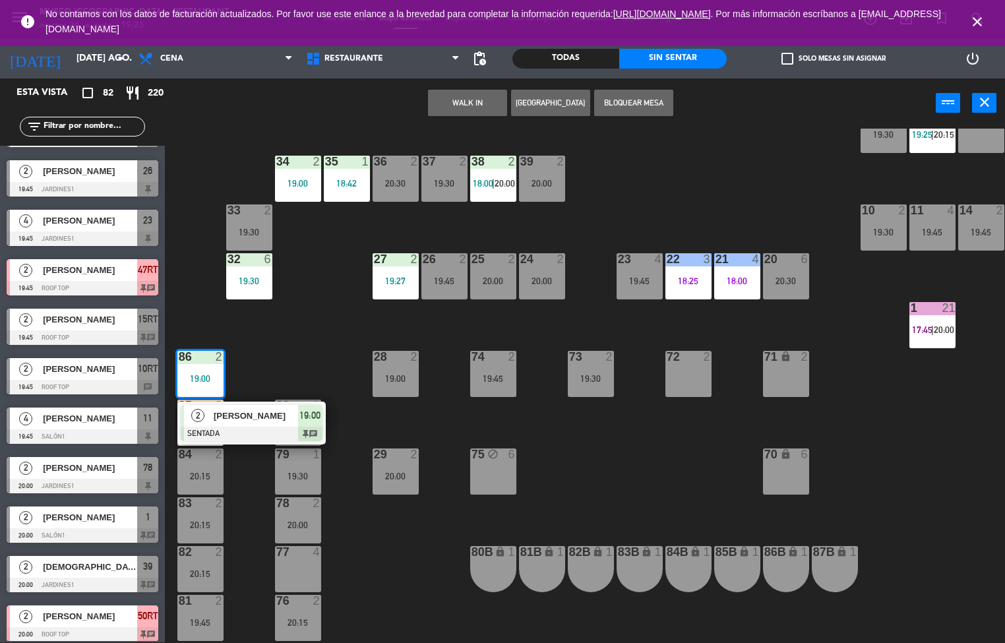
click at [236, 414] on span "[PERSON_NAME]" at bounding box center [256, 416] width 84 height 14
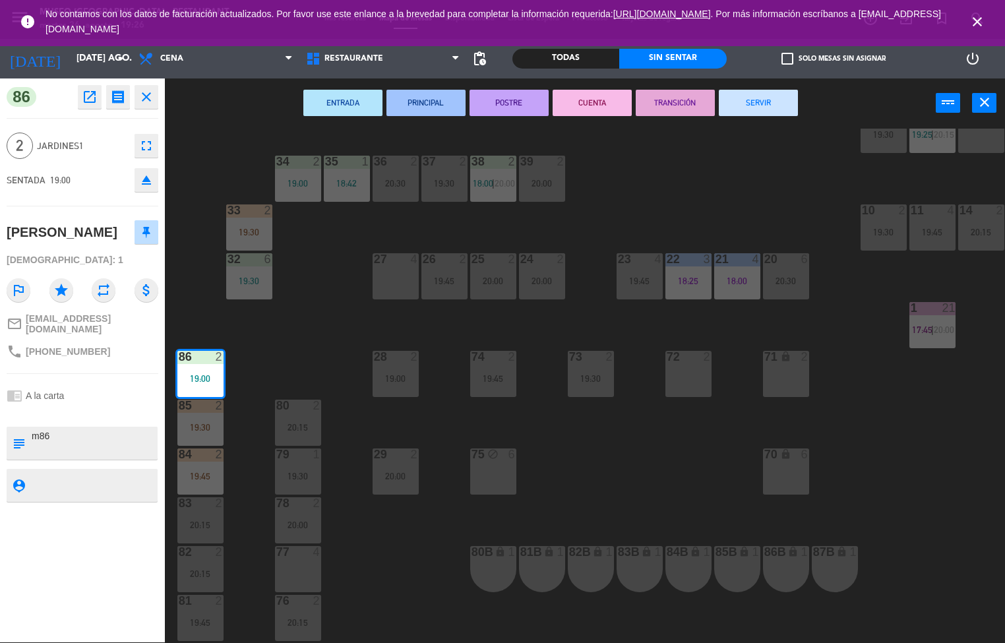
click at [296, 293] on div "44 5 18:10 49 5 20:30 54 5 19:45 64 2 19:30 48 13 17:15 | 20:30 53 13 17:15 | 2…" at bounding box center [590, 386] width 831 height 515
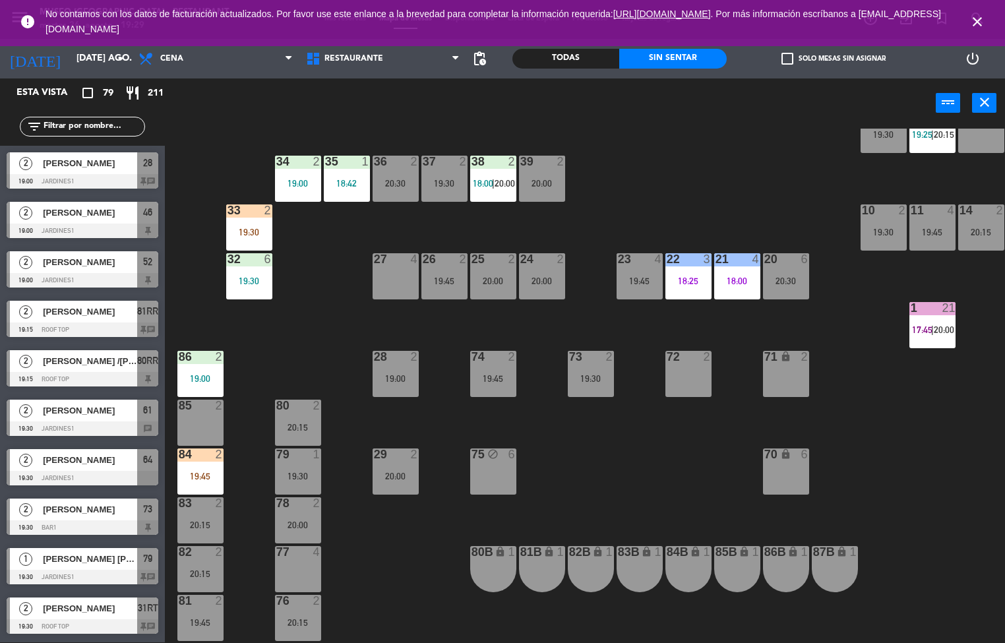
click at [202, 458] on div at bounding box center [200, 455] width 22 height 12
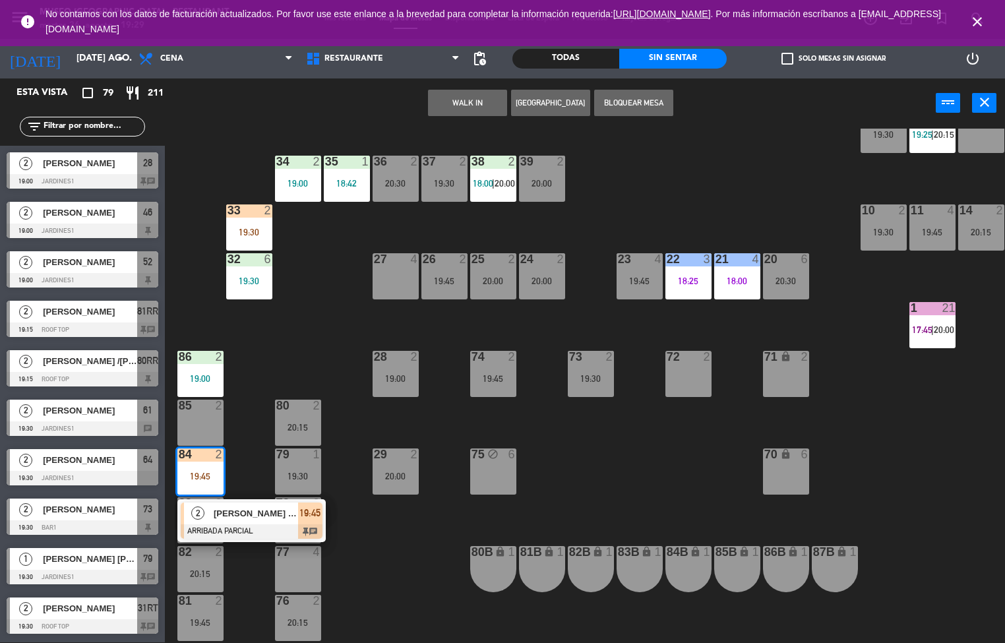
click at [234, 507] on span "[PERSON_NAME] Pariacuri [PERSON_NAME]" at bounding box center [256, 514] width 84 height 14
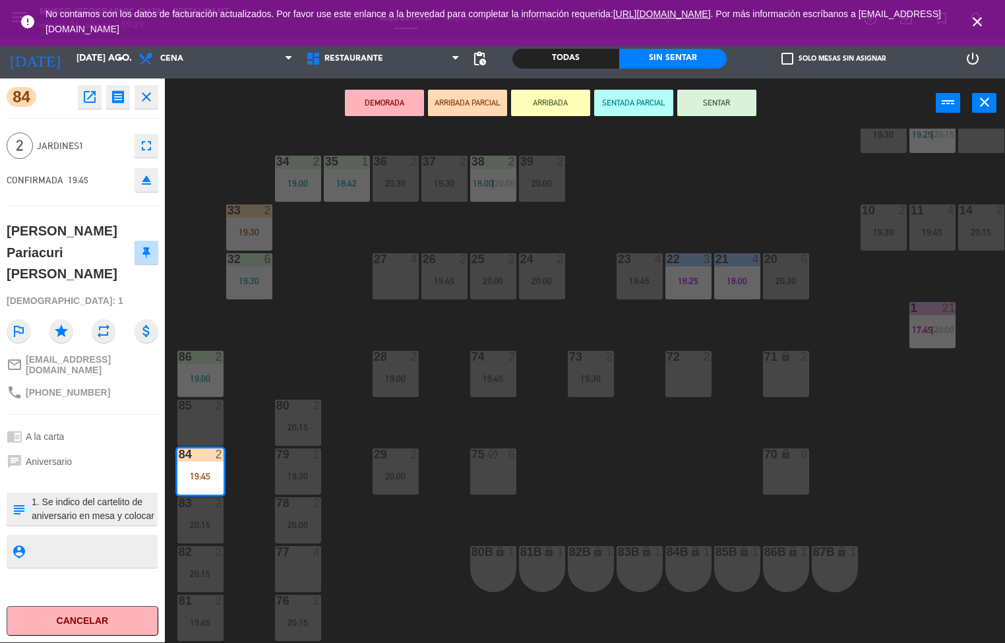
click at [402, 604] on div "44 5 18:10 49 5 20:30 54 5 19:45 64 2 48 13 17:15 | 20:30 53 13 17:15 | 20:30 6…" at bounding box center [590, 386] width 831 height 515
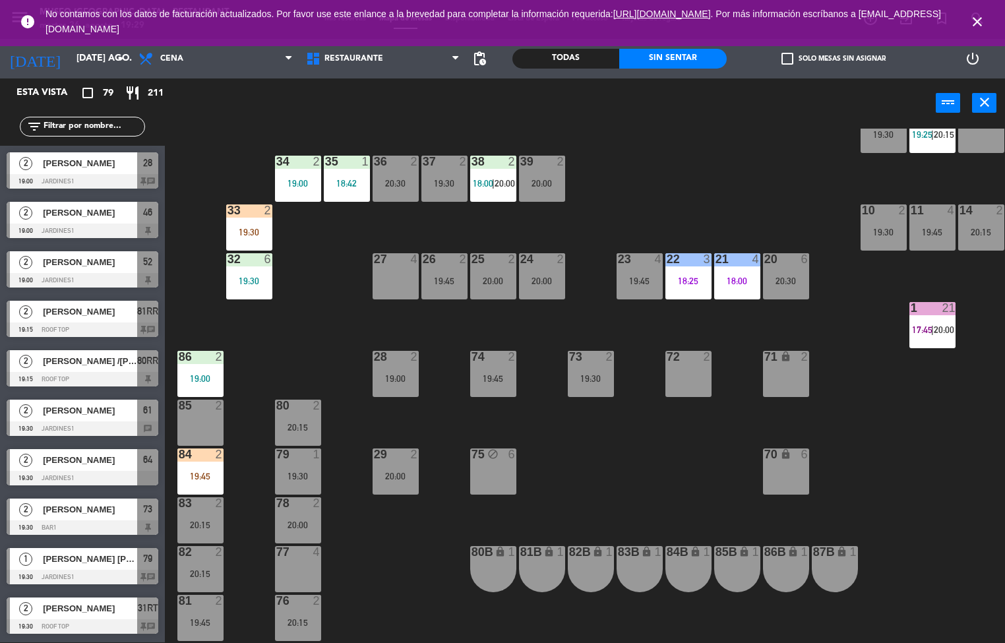
scroll to position [1275, 0]
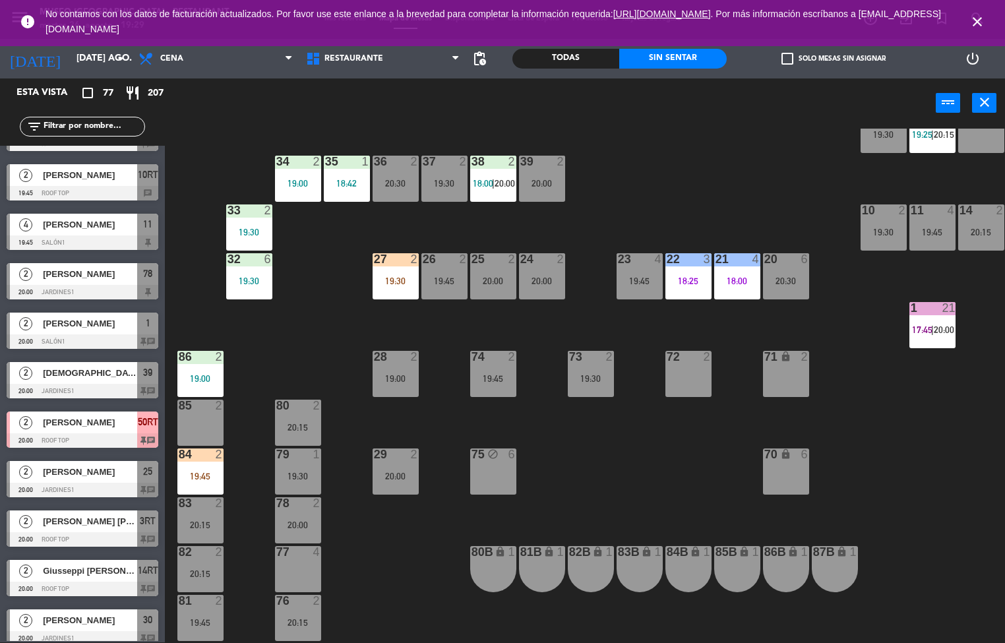
click at [204, 472] on div "19:45" at bounding box center [200, 476] width 46 height 9
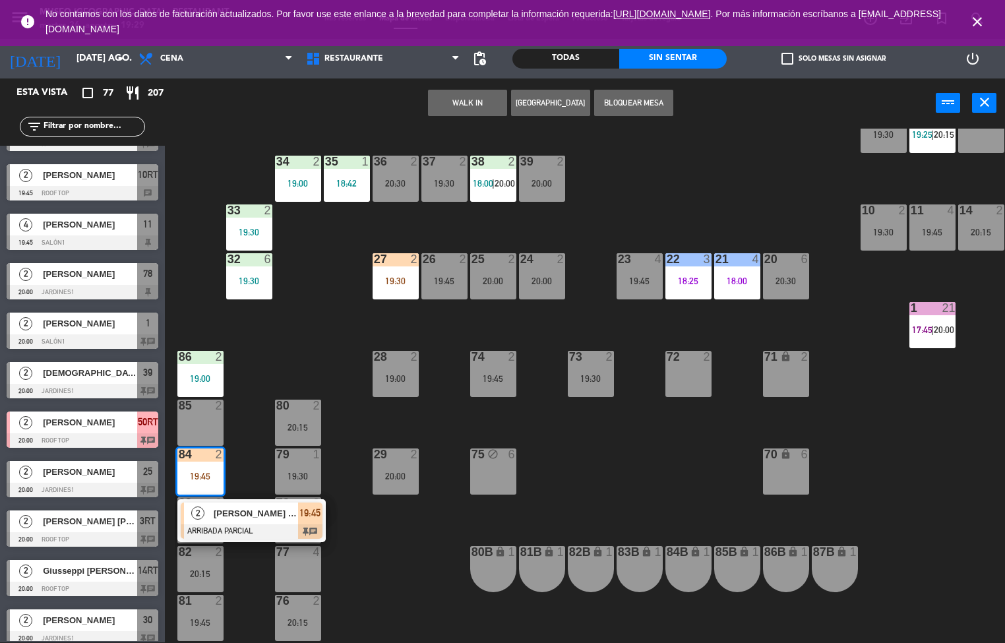
click at [232, 511] on span "[PERSON_NAME] Pariacuri [PERSON_NAME]" at bounding box center [256, 514] width 84 height 14
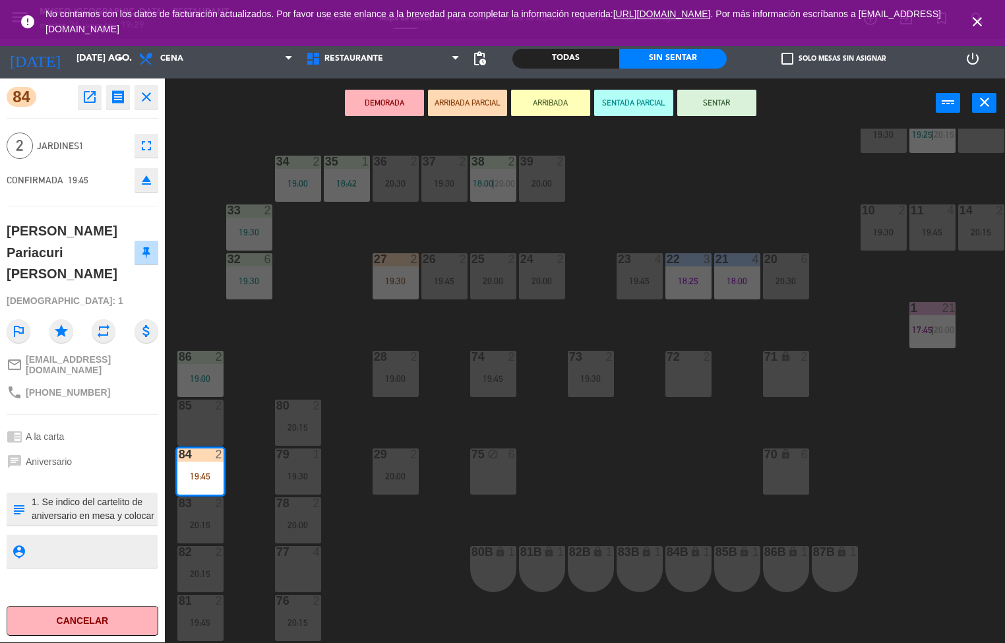
click at [89, 103] on icon "open_in_new" at bounding box center [90, 97] width 16 height 16
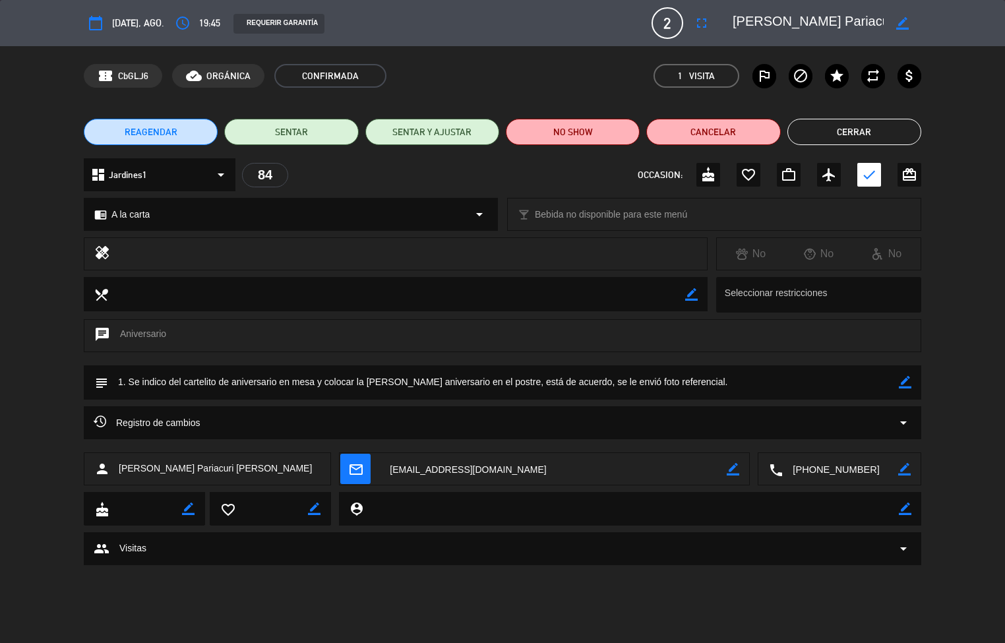
click at [871, 121] on button "Cerrar" at bounding box center [855, 132] width 134 height 26
click at [864, 133] on div "19:30" at bounding box center [884, 134] width 46 height 9
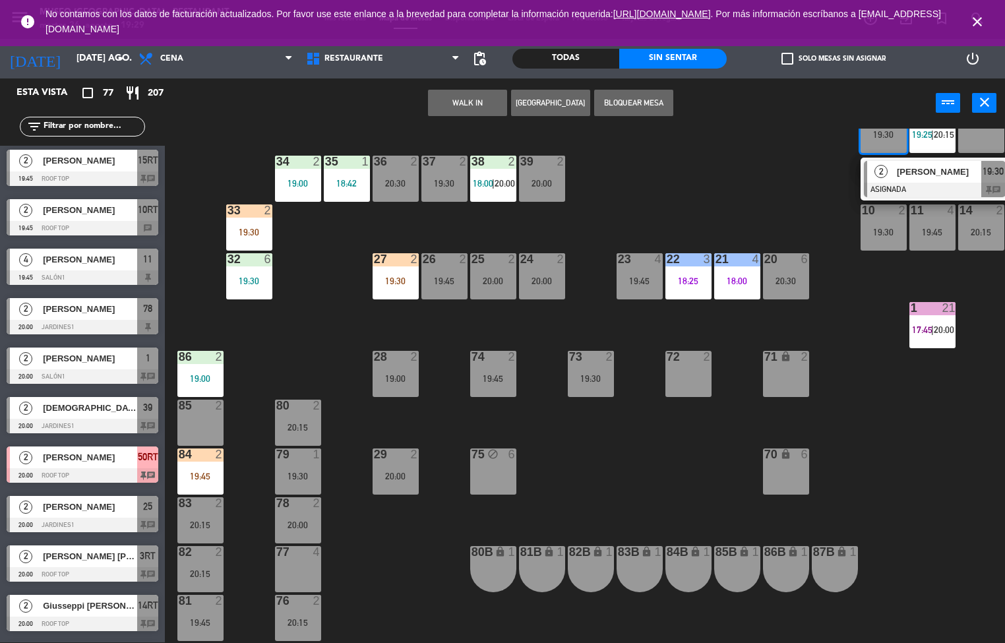
scroll to position [1, 0]
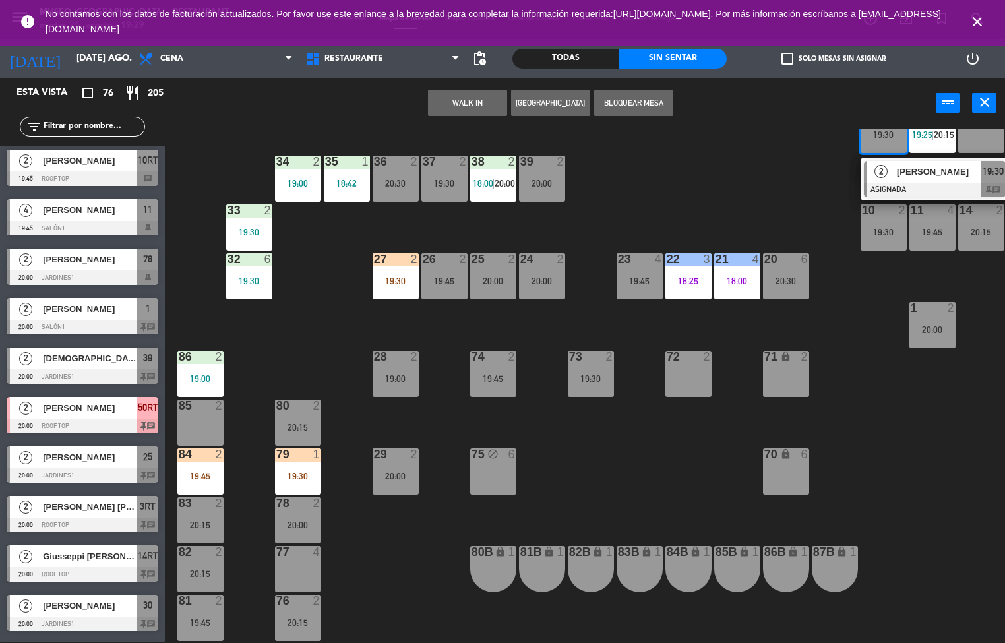
click at [301, 464] on div "79 1 19:30" at bounding box center [298, 472] width 46 height 46
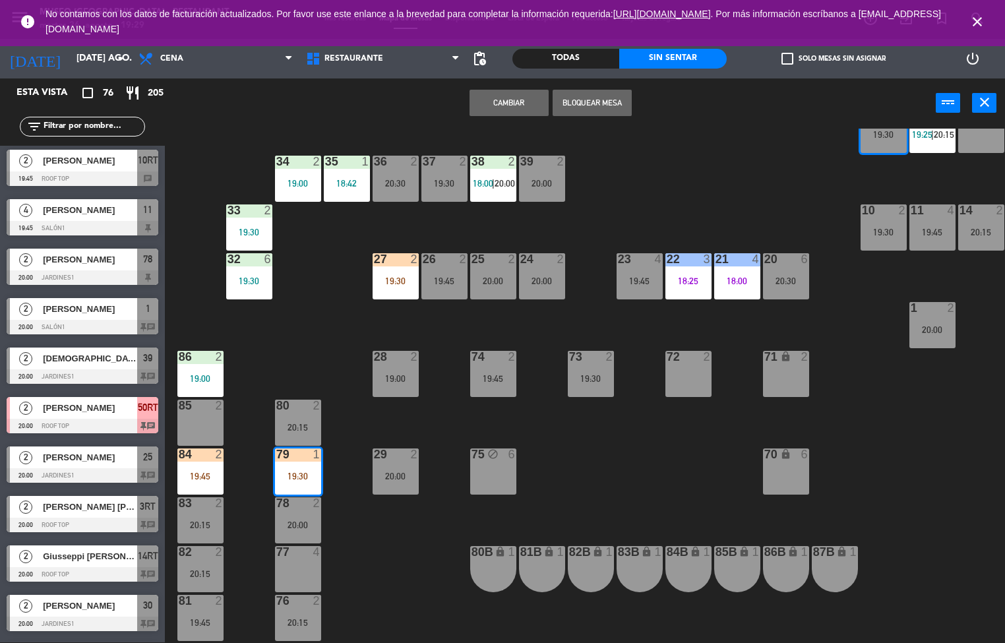
click at [305, 477] on div "19:30" at bounding box center [298, 476] width 46 height 9
click at [396, 566] on div "44 5 18:10 49 5 20:30 54 5 19:45 64 2 48 13 17:15 | 20:30 53 13 17:15 | 20:30 6…" at bounding box center [590, 386] width 831 height 515
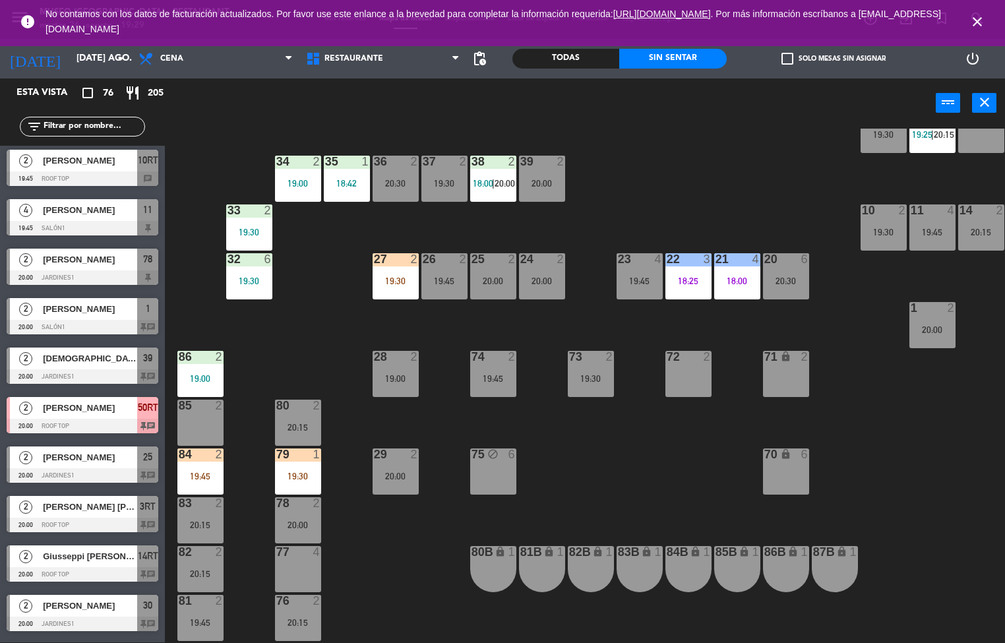
click at [290, 476] on div "19:30" at bounding box center [298, 476] width 46 height 9
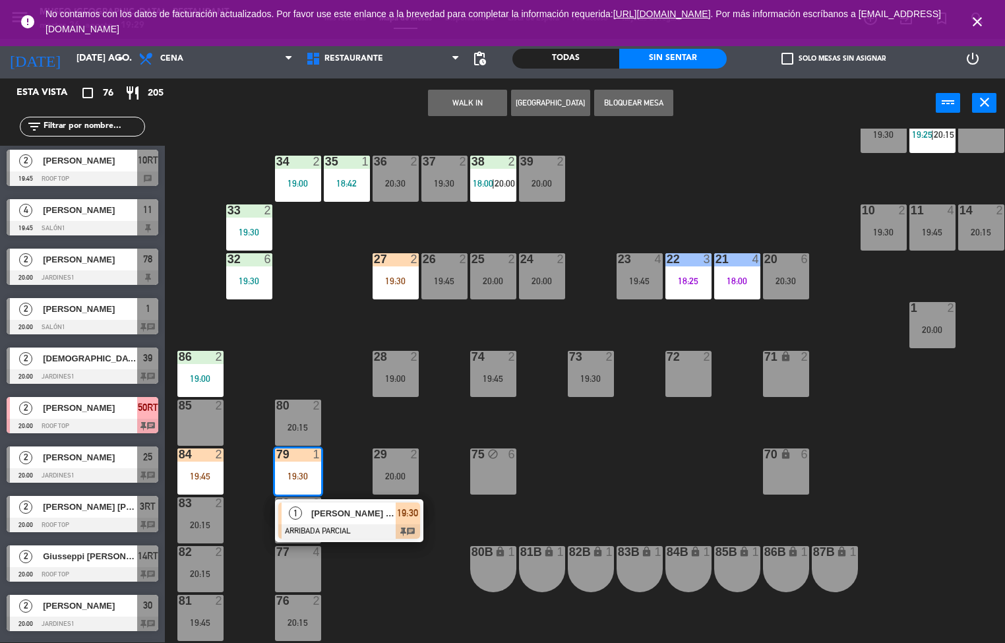
click at [347, 513] on span "[PERSON_NAME] [PERSON_NAME]" at bounding box center [353, 514] width 84 height 14
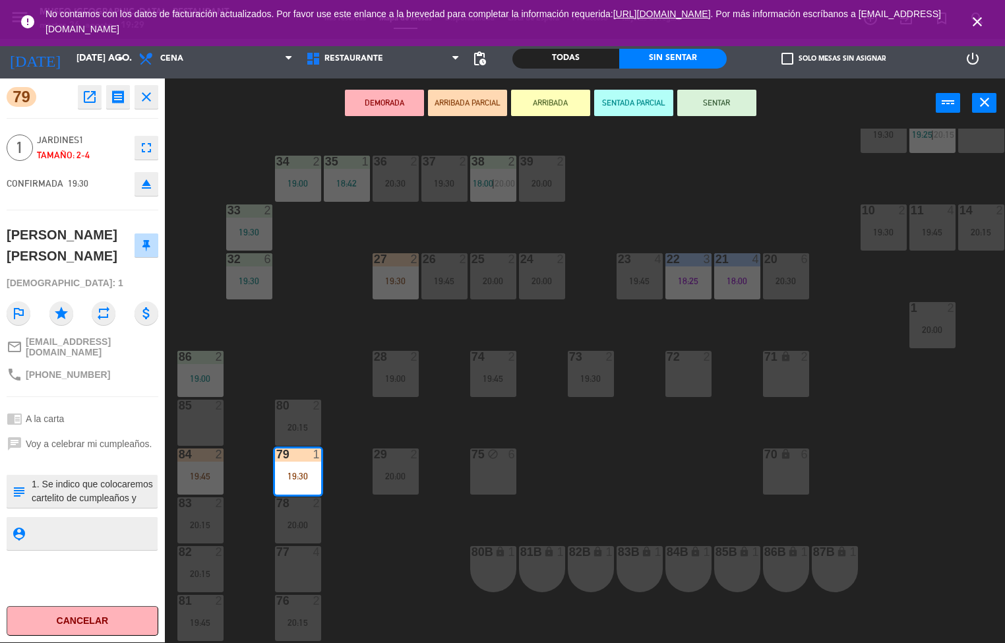
click at [367, 546] on div "44 5 18:10 49 5 20:30 54 5 19:45 64 2 48 13 17:15 | 20:30 53 13 17:15 | 20:30 6…" at bounding box center [590, 386] width 831 height 515
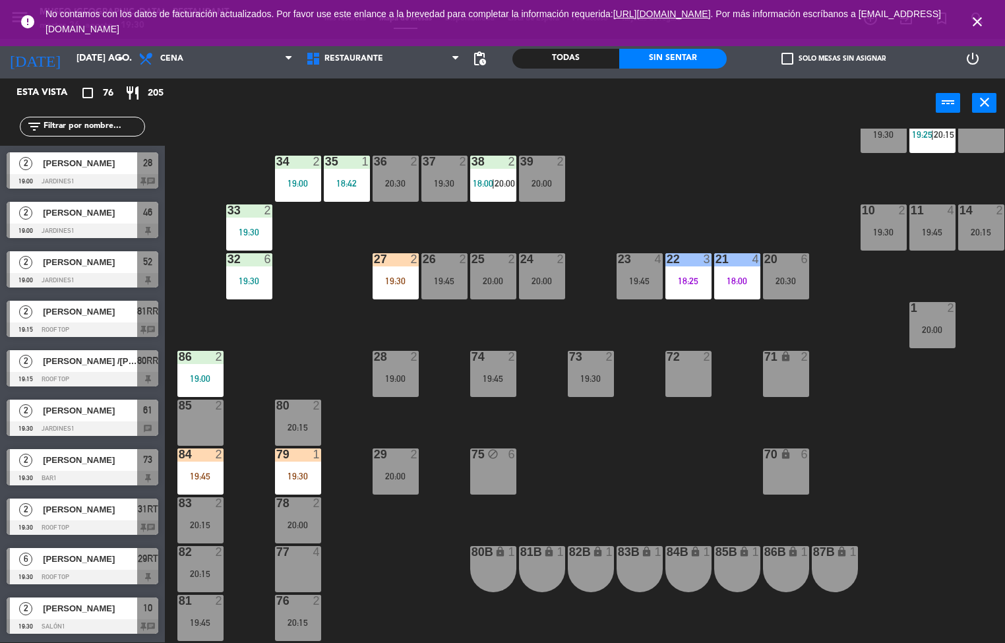
scroll to position [1172, 0]
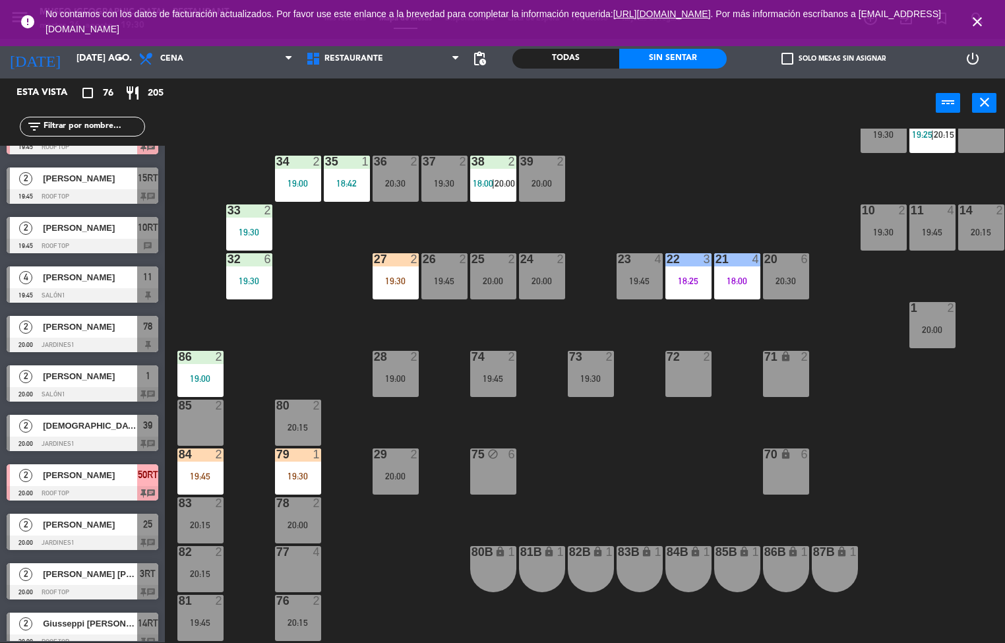
click at [205, 477] on div "19:45" at bounding box center [200, 476] width 46 height 9
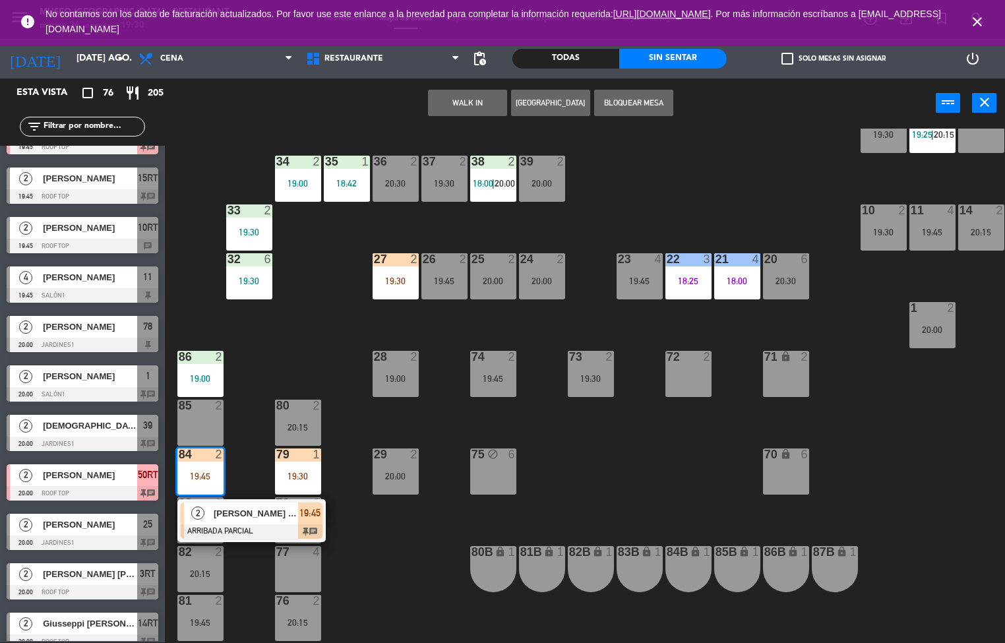
click at [267, 509] on span "[PERSON_NAME] Pariacuri [PERSON_NAME]" at bounding box center [256, 514] width 84 height 14
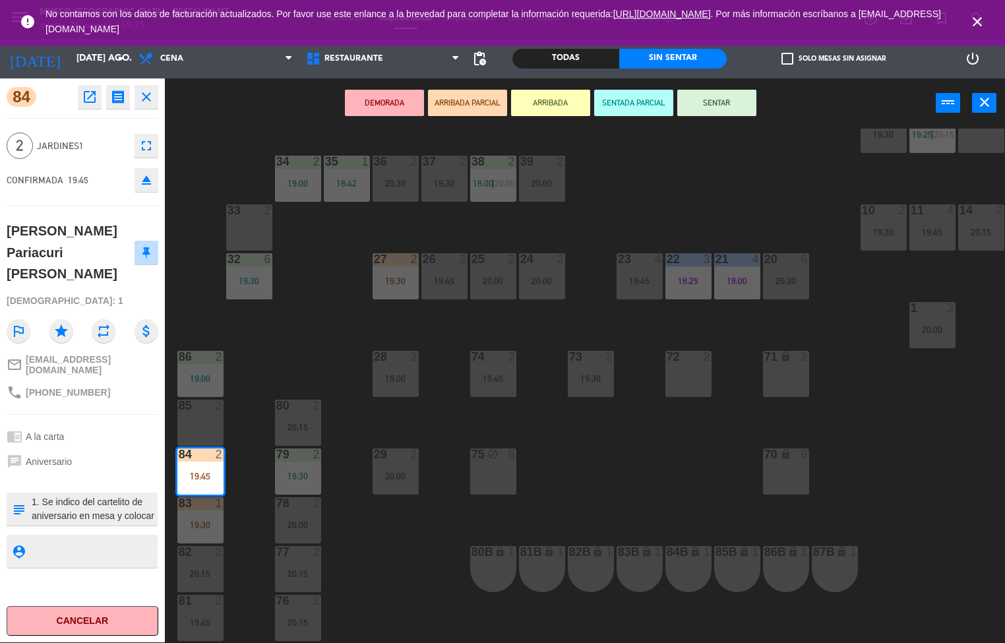
click at [311, 341] on div "44 5 18:10 49 5 20:30 54 5 19:45 64 2 48 13 17:15 | 20:30 53 13 17:15 | 20:30 6…" at bounding box center [590, 386] width 831 height 515
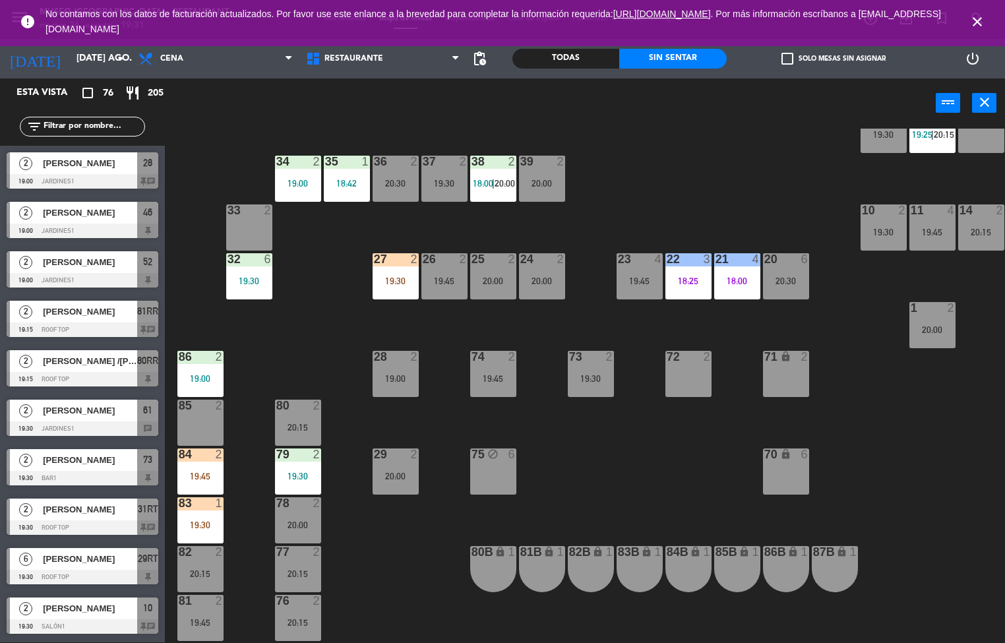
scroll to position [1222, 0]
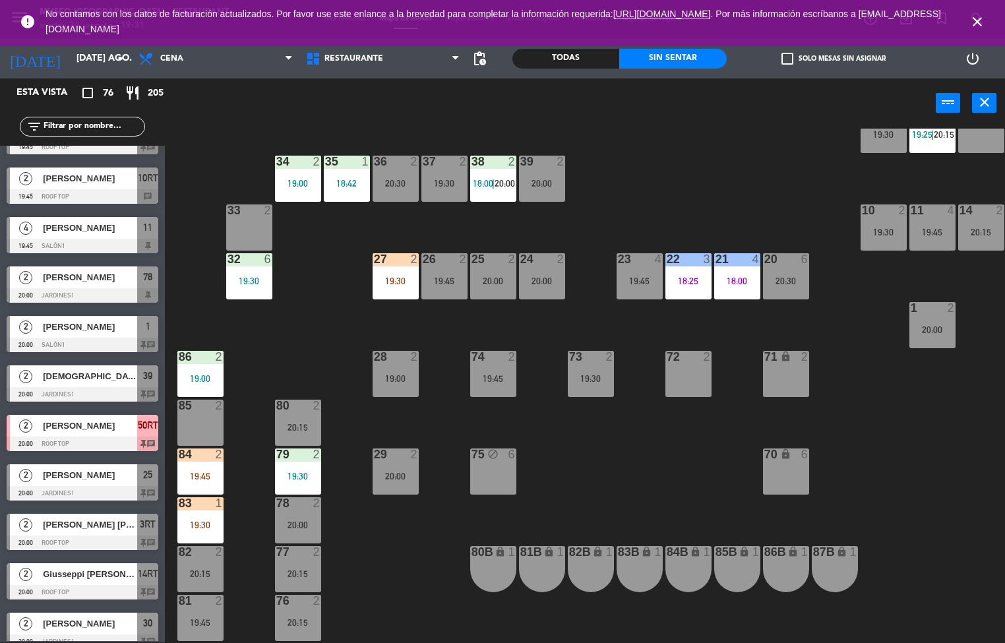
click at [204, 478] on div "19:45" at bounding box center [200, 476] width 46 height 9
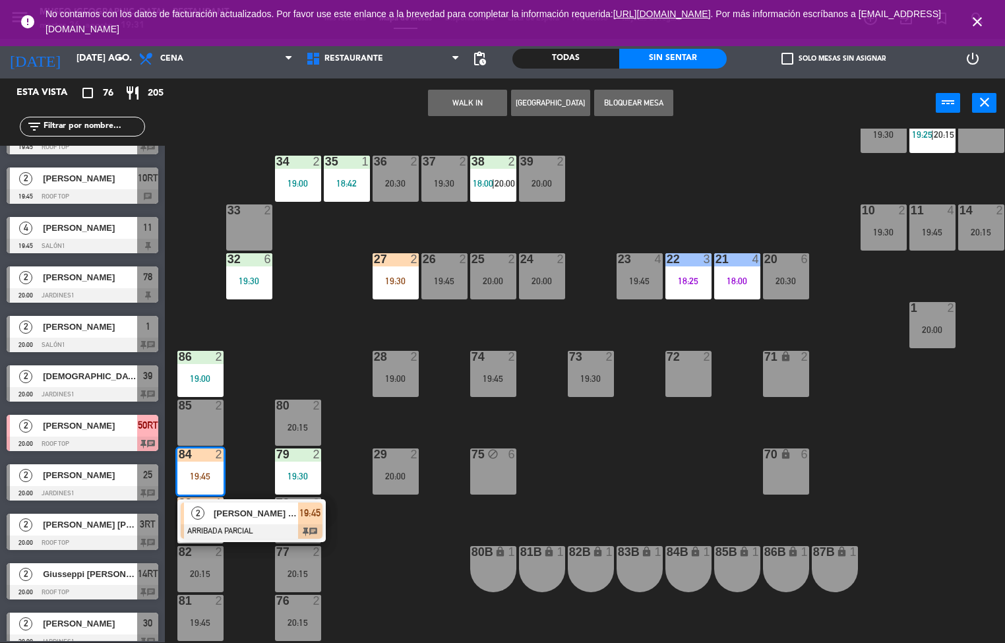
click at [224, 528] on div at bounding box center [252, 531] width 142 height 15
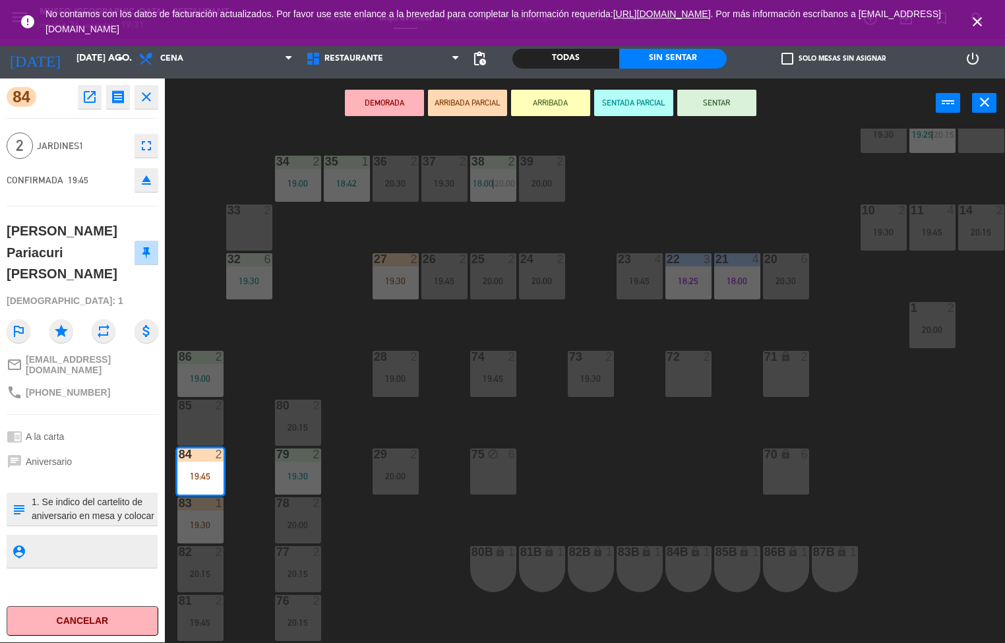
click at [376, 554] on div "44 5 18:10 49 5 20:30 54 5 19:45 64 2 48 13 17:15 | 20:30 53 13 17:15 | 20:30 6…" at bounding box center [590, 386] width 831 height 515
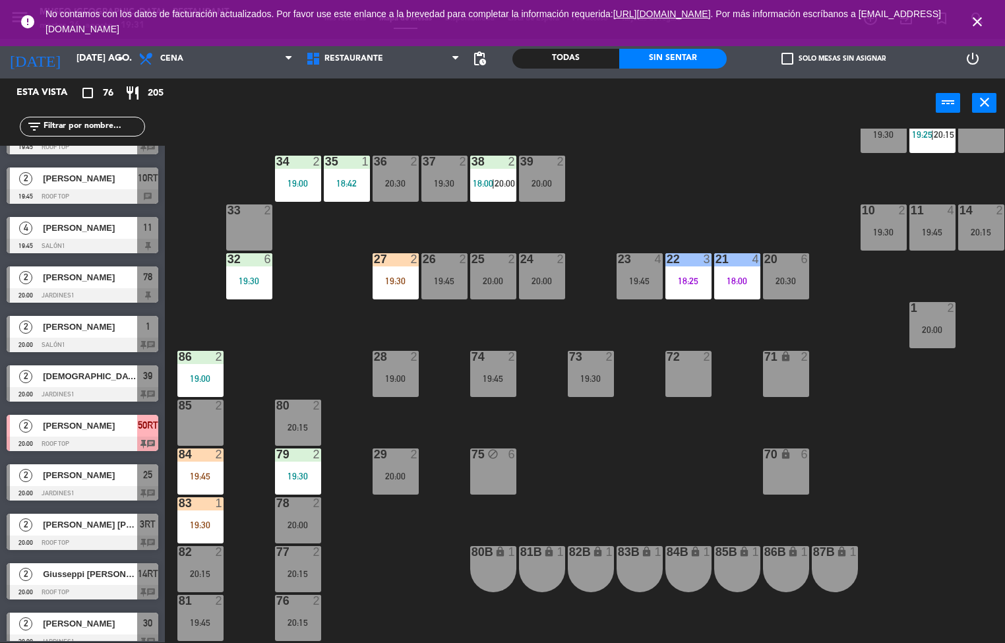
click at [296, 464] on div "79 2 19:30" at bounding box center [298, 472] width 46 height 46
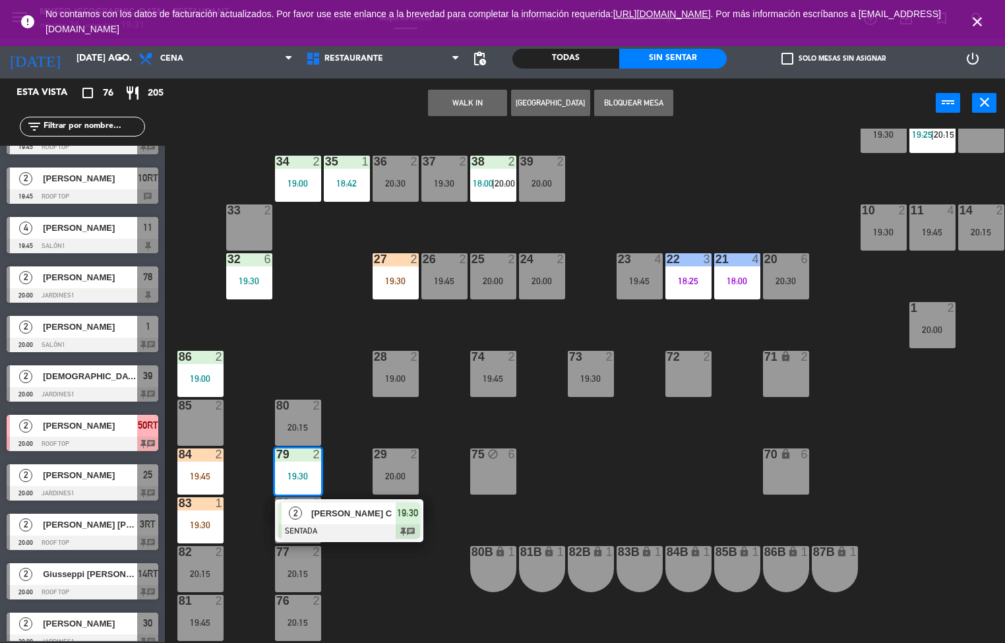
click at [348, 524] on div at bounding box center [349, 531] width 142 height 15
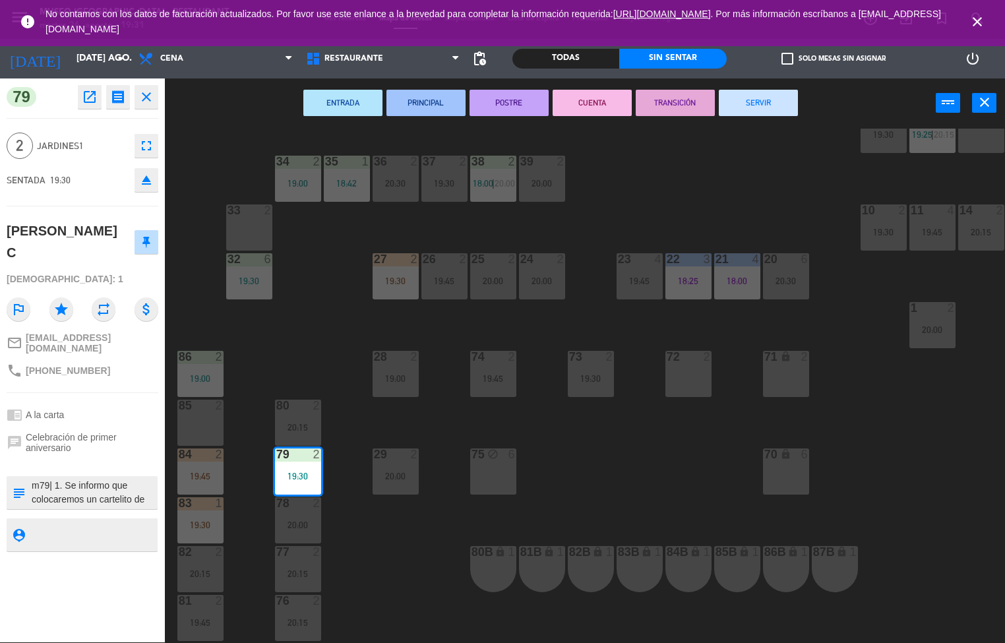
click at [87, 96] on icon "open_in_new" at bounding box center [90, 97] width 16 height 16
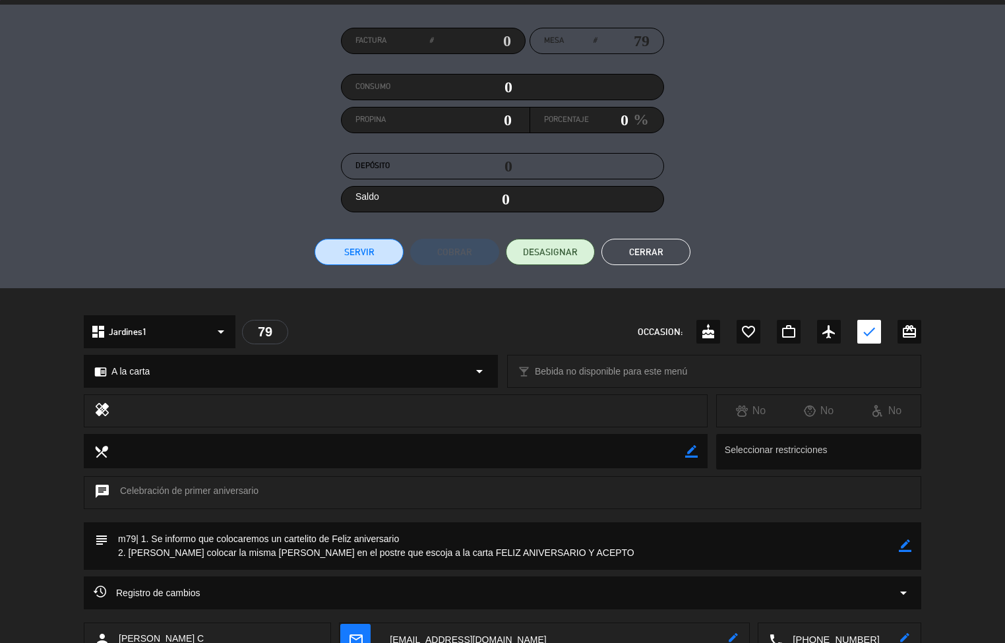
scroll to position [117, 0]
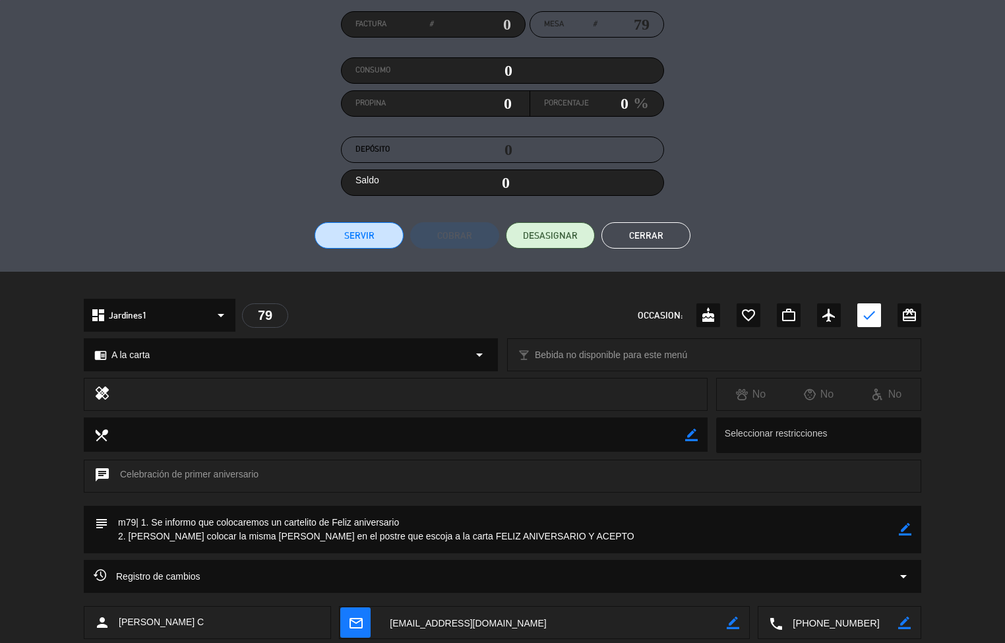
click at [650, 234] on button "Cerrar" at bounding box center [646, 235] width 89 height 26
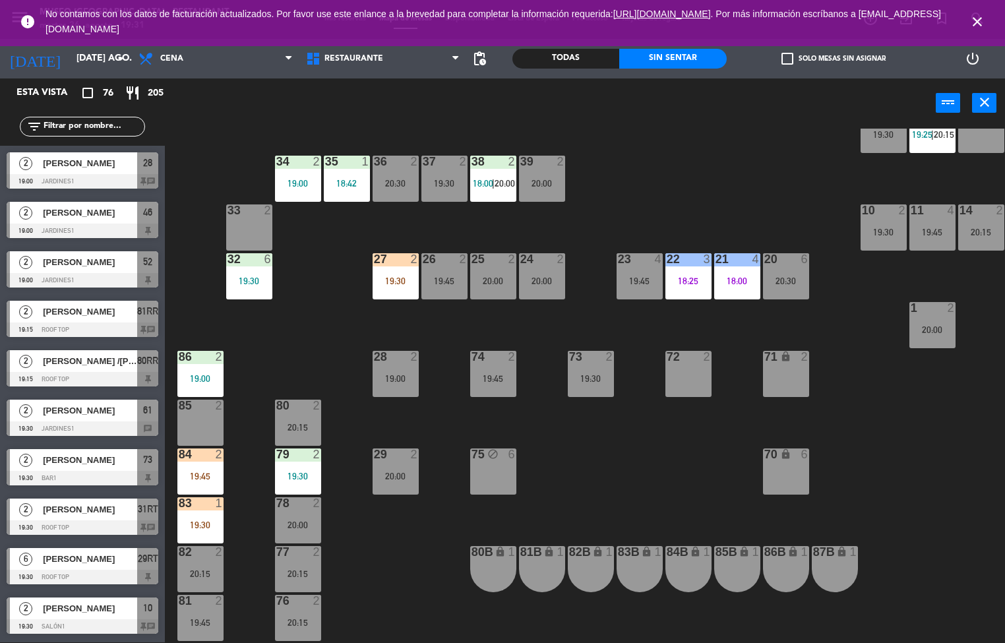
click at [349, 552] on div "44 5 18:10 49 5 20:30 54 5 19:45 64 2 48 13 17:15 | 20:30 53 13 17:15 | 20:30 6…" at bounding box center [590, 386] width 831 height 515
click at [203, 528] on div "19:30" at bounding box center [200, 524] width 46 height 9
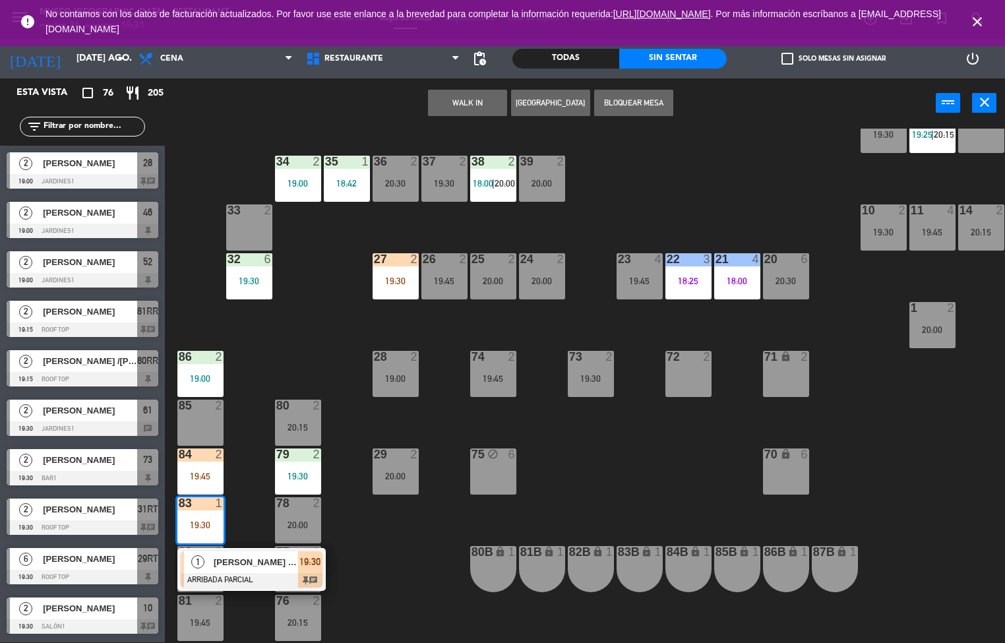
click at [246, 570] on div "[PERSON_NAME] [PERSON_NAME]" at bounding box center [255, 562] width 86 height 22
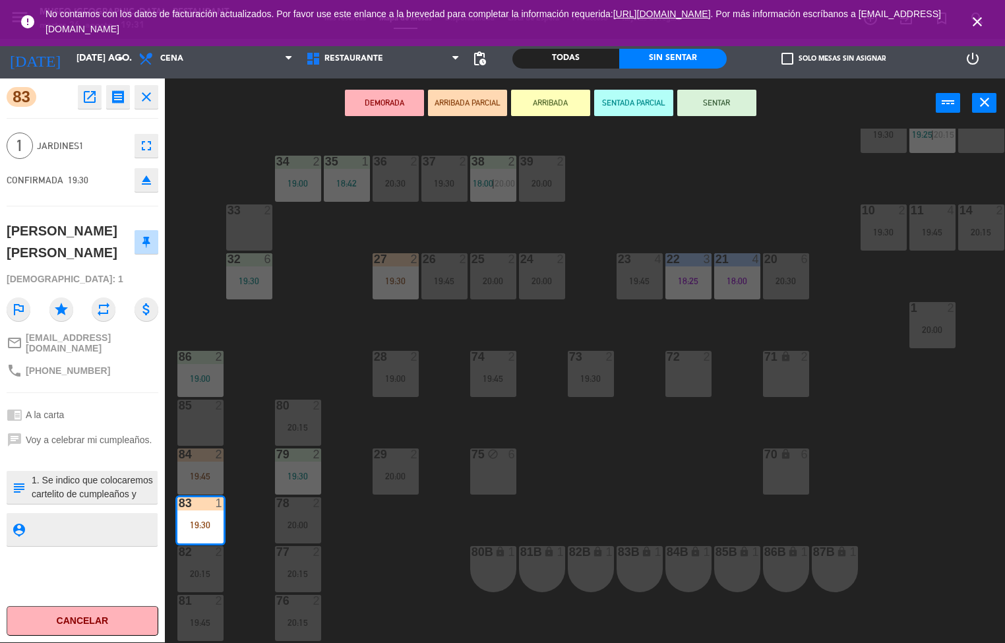
click at [377, 564] on div "44 5 18:10 49 5 20:30 54 5 19:45 64 2 48 13 17:15 | 20:30 53 13 17:15 | 20:30 6…" at bounding box center [590, 386] width 831 height 515
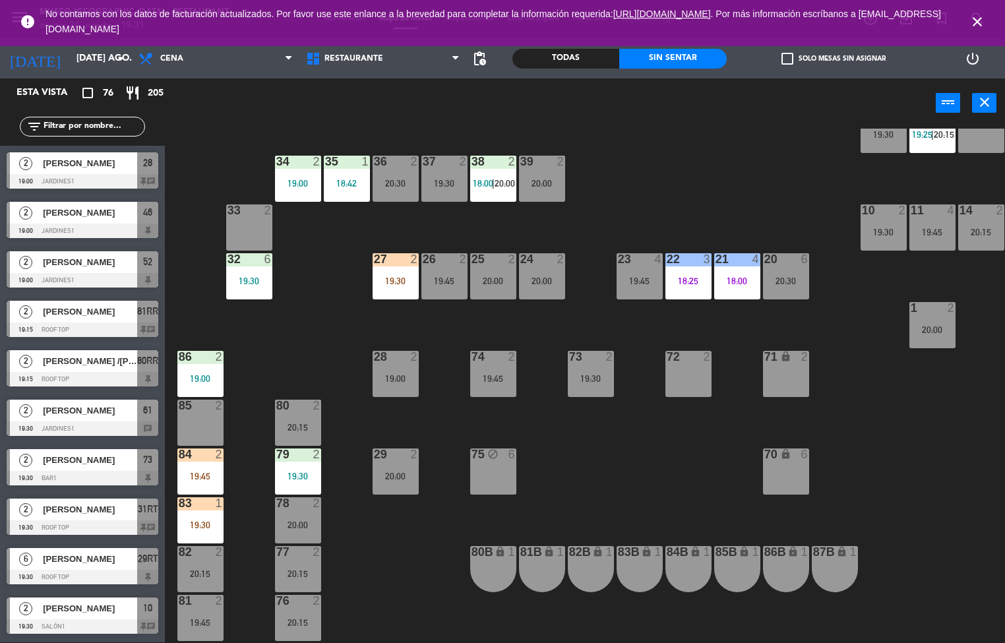
click at [198, 477] on div "19:45" at bounding box center [200, 476] width 46 height 9
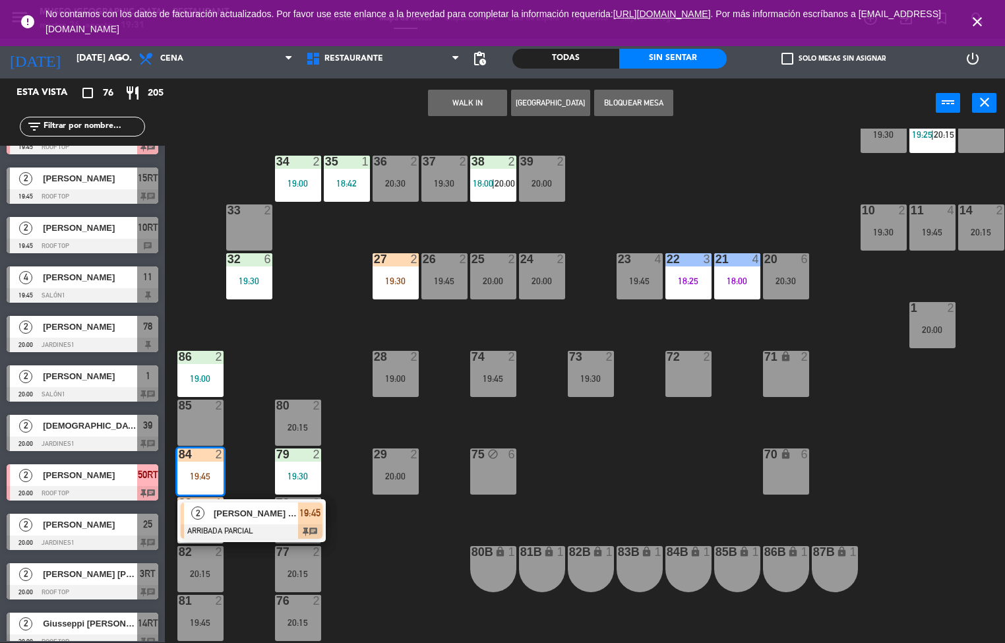
scroll to position [1172, 0]
click at [246, 507] on span "[PERSON_NAME] Pariacuri [PERSON_NAME]" at bounding box center [256, 514] width 84 height 14
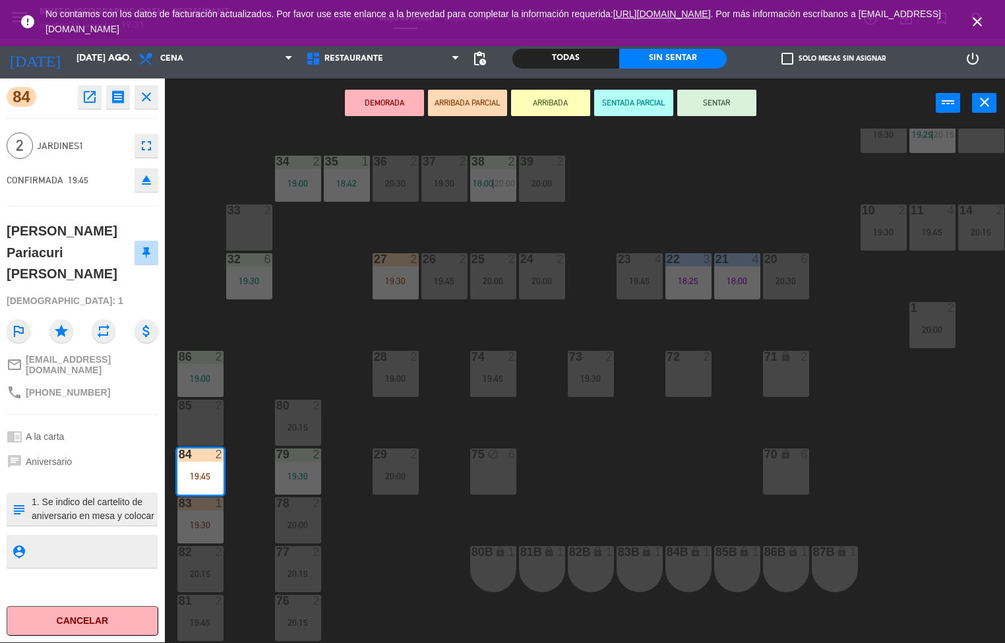
click at [377, 552] on div "44 5 18:10 49 5 20:30 54 5 19:45 64 2 48 13 17:15 | 20:30 53 13 17:15 | 20:30 6…" at bounding box center [590, 386] width 831 height 515
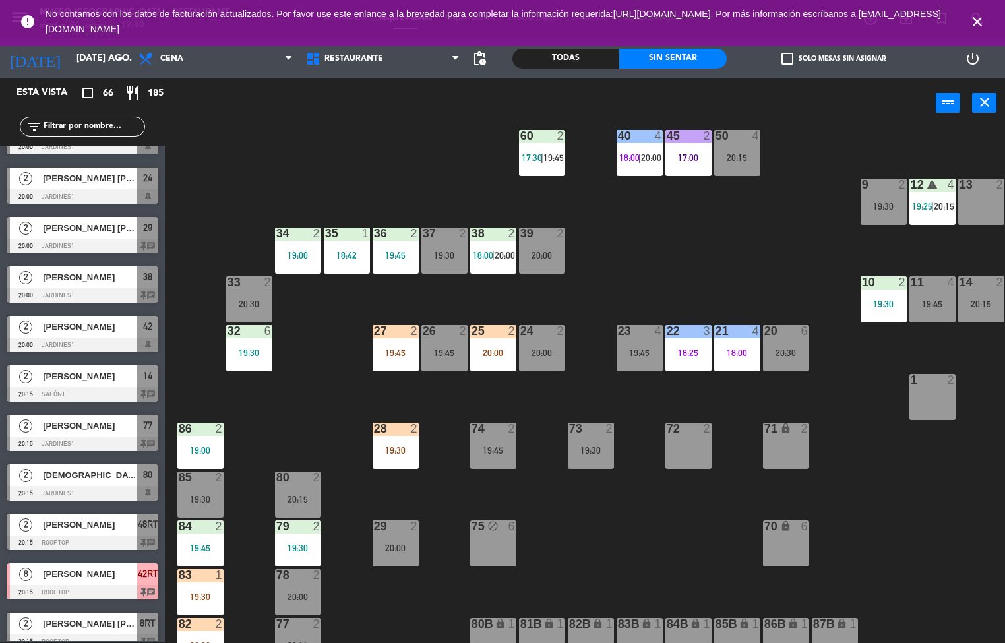
scroll to position [272, 0]
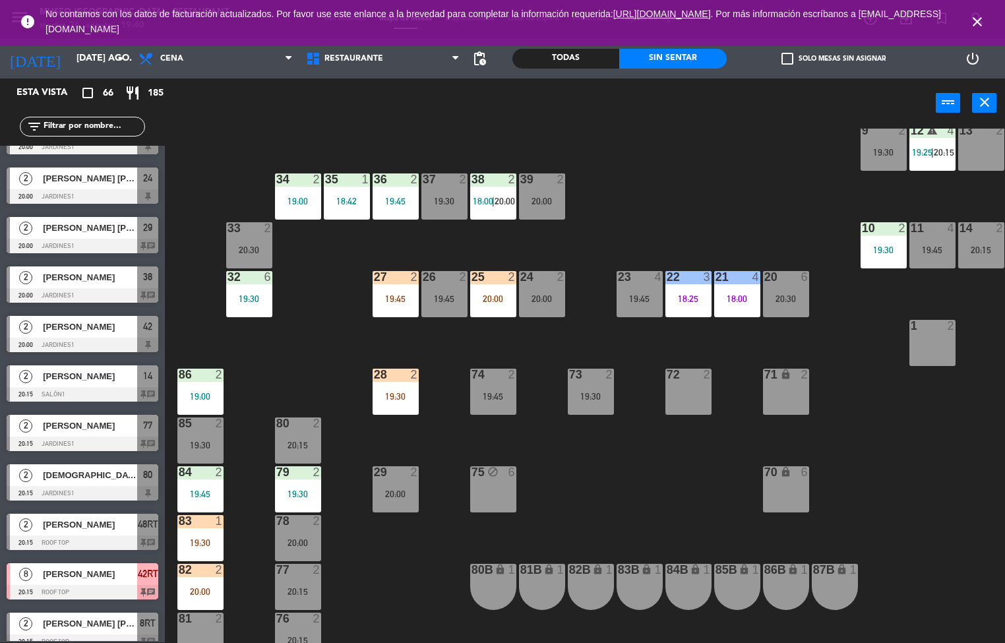
click at [243, 299] on div "19:30" at bounding box center [249, 298] width 46 height 9
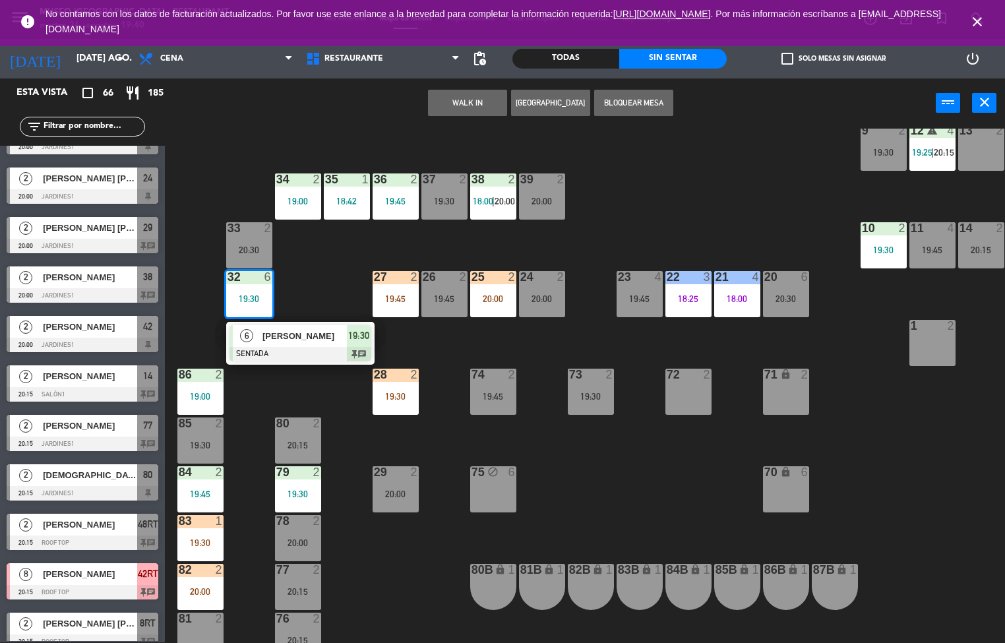
click at [280, 351] on div at bounding box center [301, 354] width 142 height 15
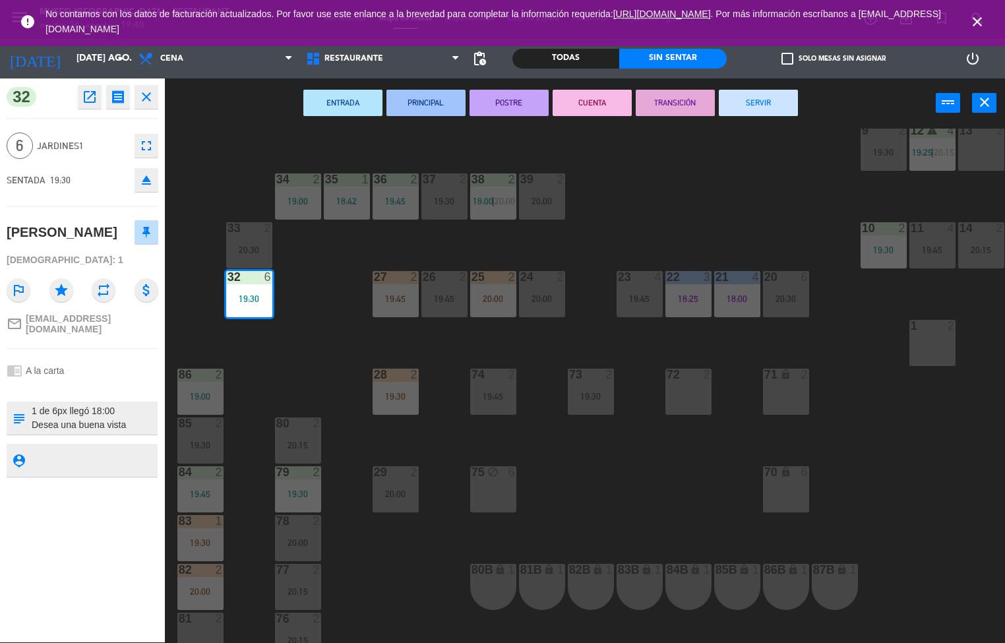
click at [117, 97] on icon "receipt" at bounding box center [118, 97] width 16 height 16
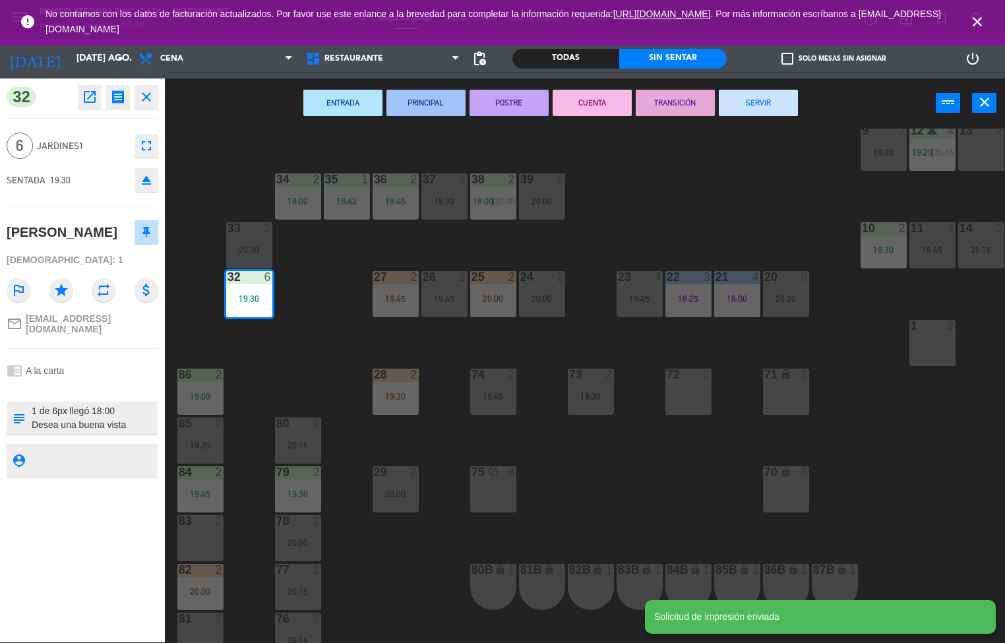
click at [91, 95] on icon "open_in_new" at bounding box center [90, 97] width 16 height 16
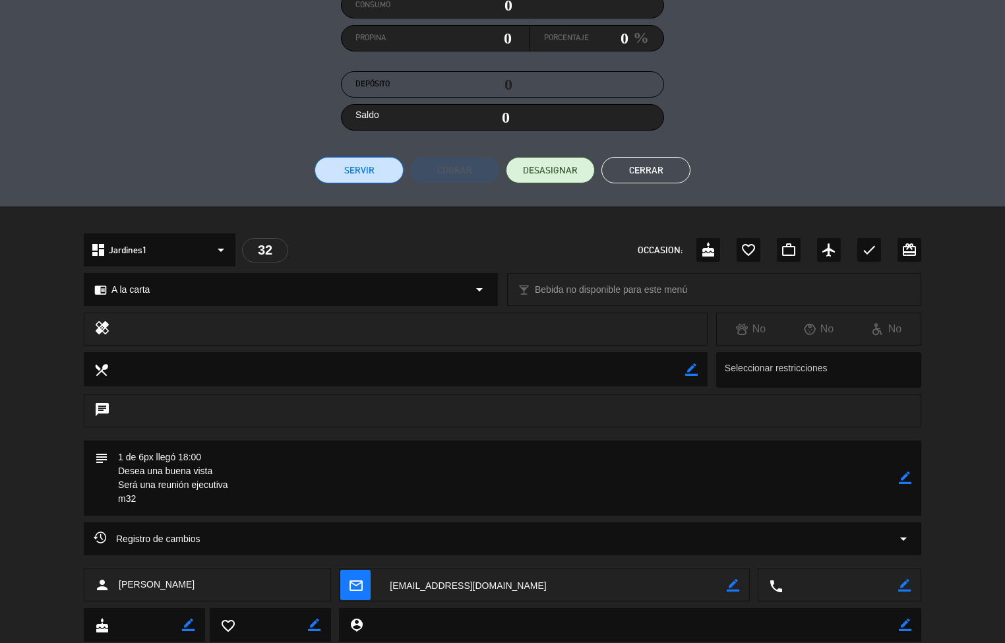
scroll to position [190, 0]
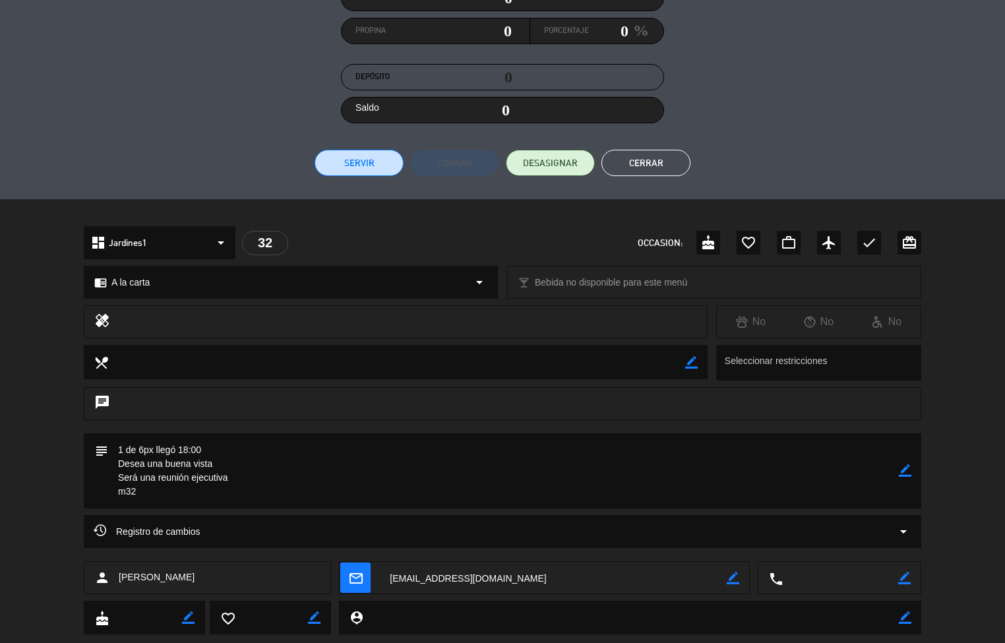
click at [651, 156] on button "Cerrar" at bounding box center [646, 163] width 89 height 26
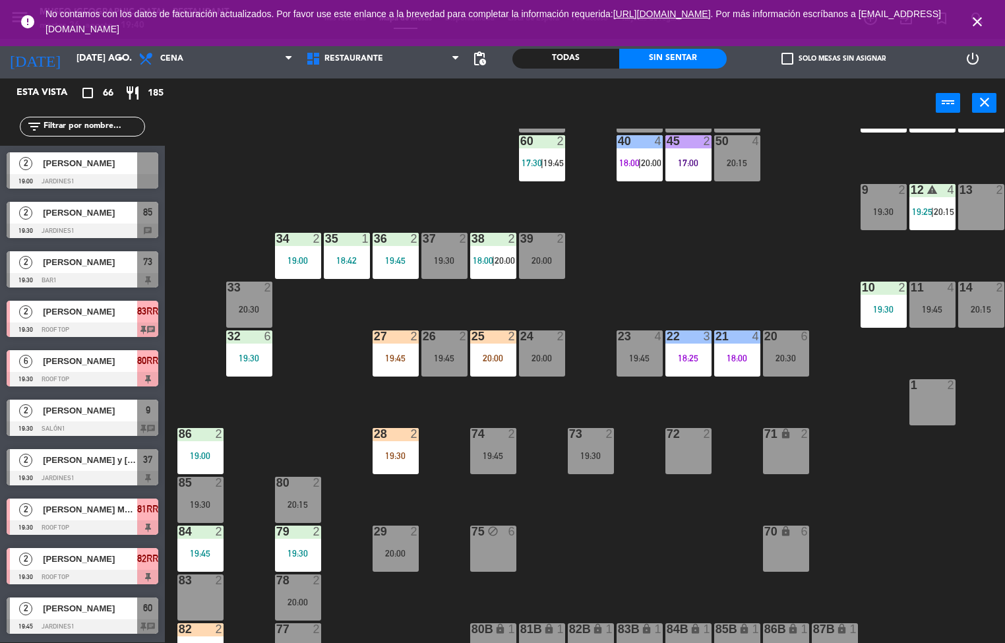
scroll to position [178, 0]
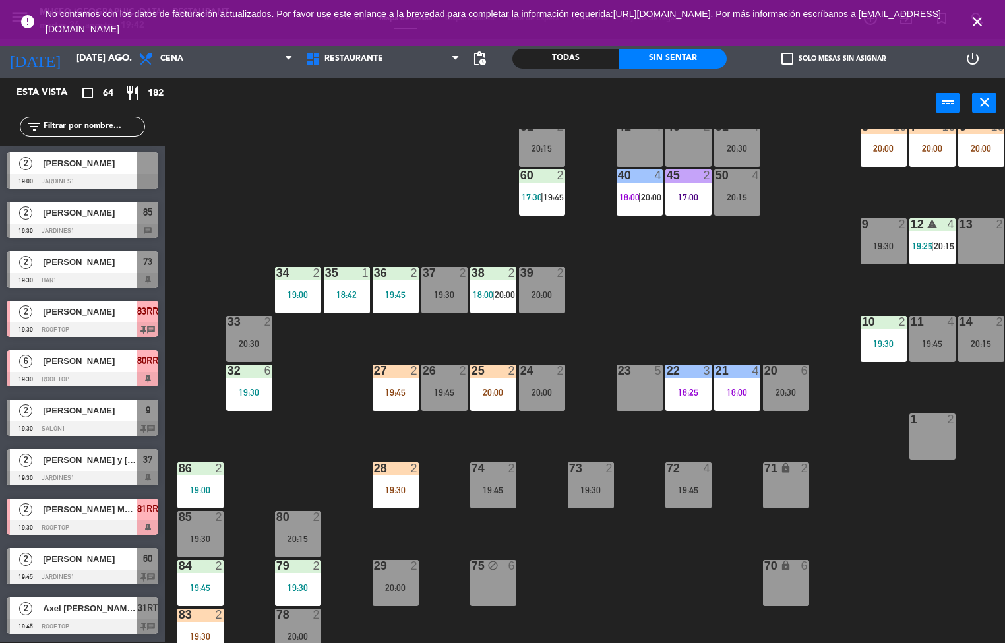
click at [716, 281] on div "44 5 18:10 49 5 20:30 54 5 19:45 64 1 19:30 48 13 17:15 | 20:30 53 13 17:15 | 2…" at bounding box center [590, 386] width 831 height 515
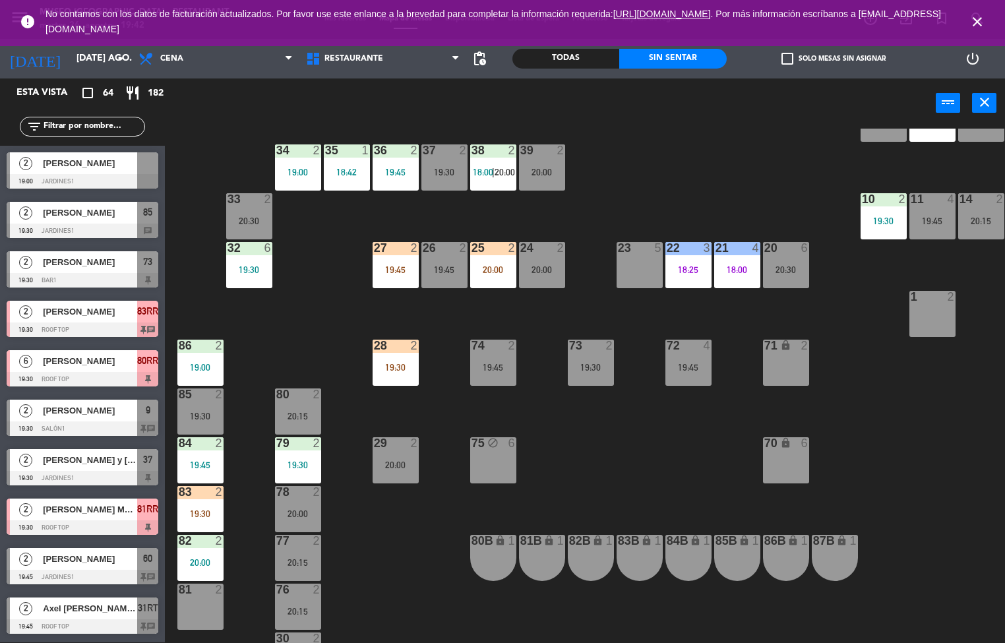
scroll to position [440, 0]
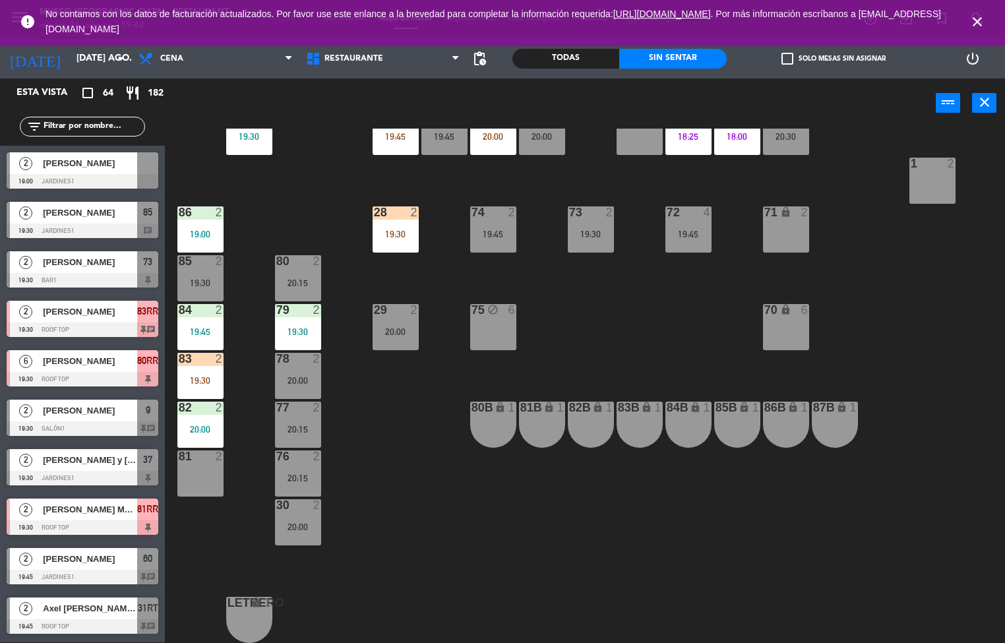
click at [179, 304] on div "84" at bounding box center [179, 310] width 1 height 12
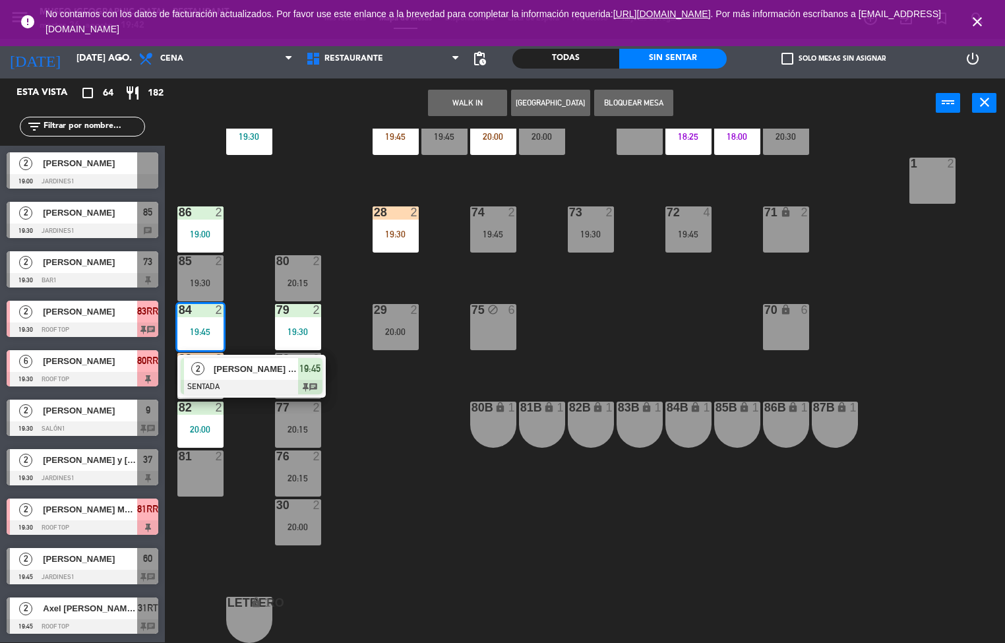
click at [251, 371] on div "[PERSON_NAME] Pariacuri [PERSON_NAME]" at bounding box center [255, 369] width 86 height 22
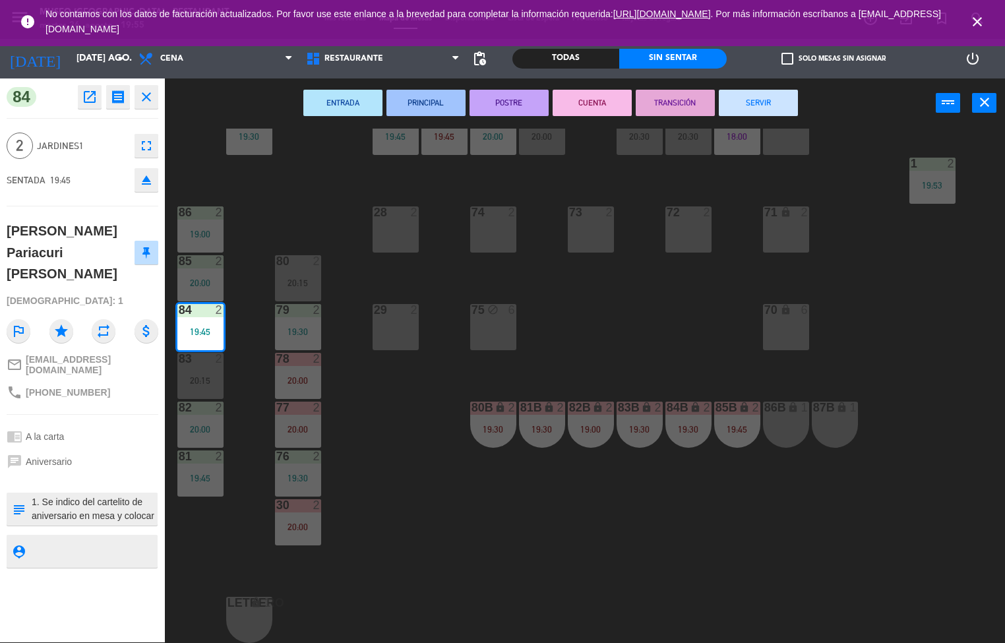
click at [464, 520] on div "44 5 18:10 49 2 20:00 54 5 19:45 64 1 19:30 48 13 17:15 | 20:30 53 13 17:15 | 2…" at bounding box center [590, 386] width 831 height 515
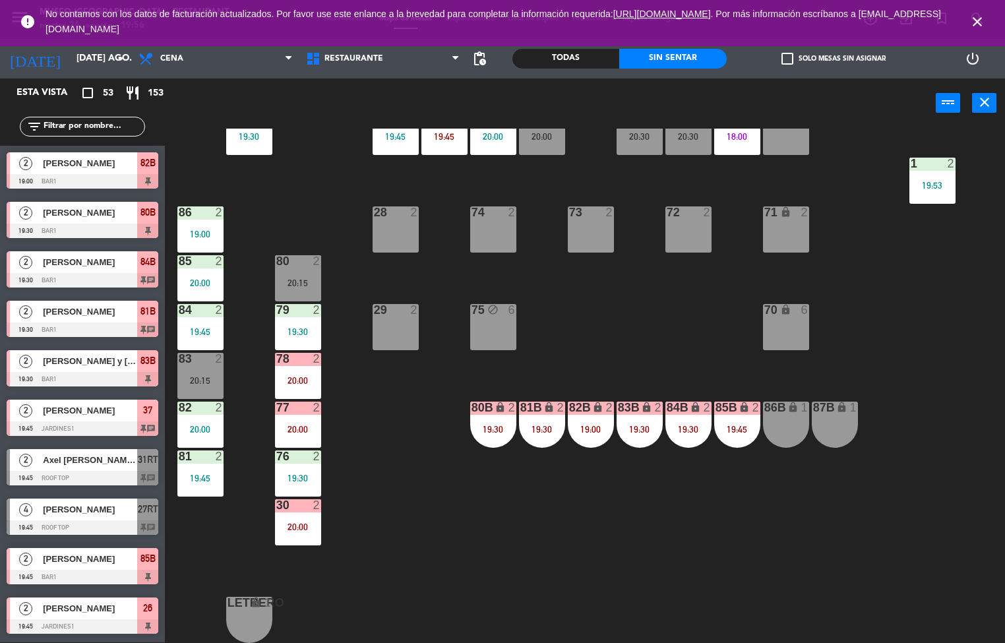
click at [277, 451] on div "76" at bounding box center [276, 457] width 1 height 12
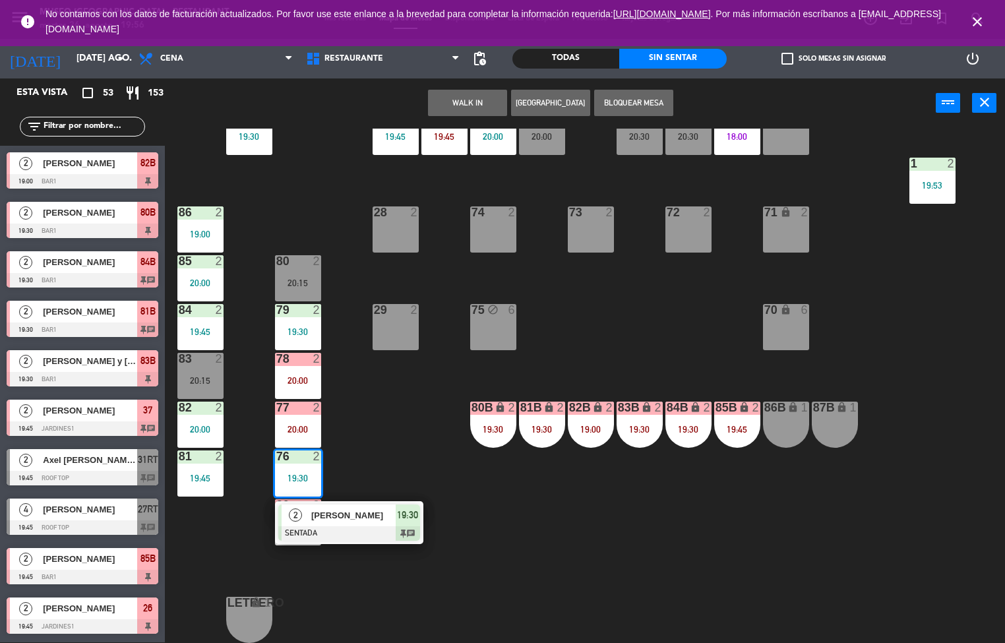
click at [604, 505] on div "44 5 18:10 49 2 20:00 54 5 19:45 64 1 19:30 48 13 17:15 | 20:30 53 13 17:15 | 2…" at bounding box center [590, 386] width 831 height 515
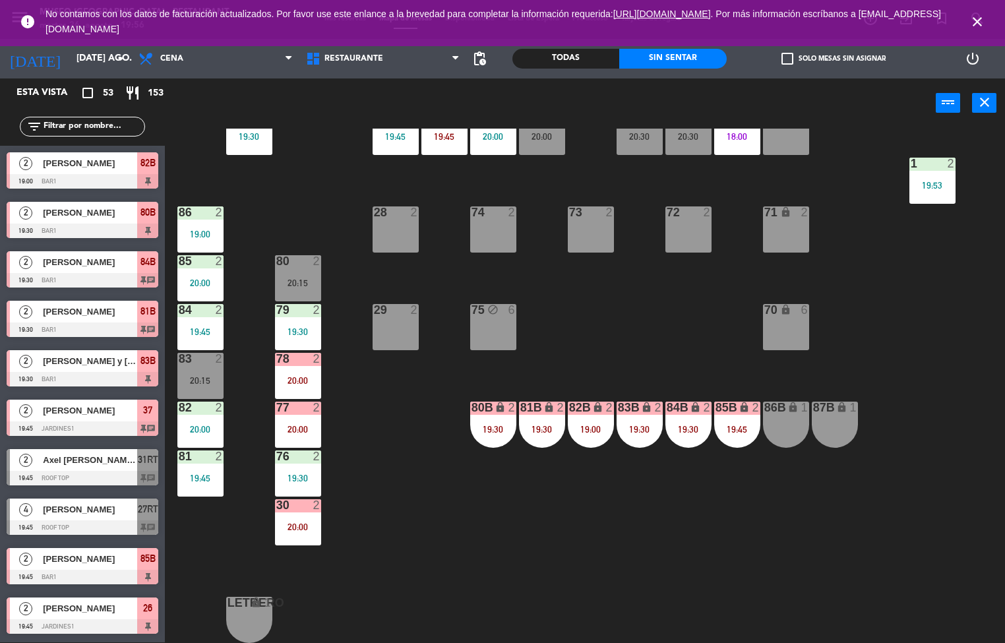
click at [216, 425] on div "20:00" at bounding box center [200, 429] width 46 height 9
click at [618, 533] on div "44 5 18:10 49 2 20:00 54 5 19:45 64 1 19:30 48 13 17:15 | 20:30 53 13 17:15 | 2…" at bounding box center [590, 386] width 831 height 515
click at [202, 475] on div "19:45" at bounding box center [200, 478] width 46 height 9
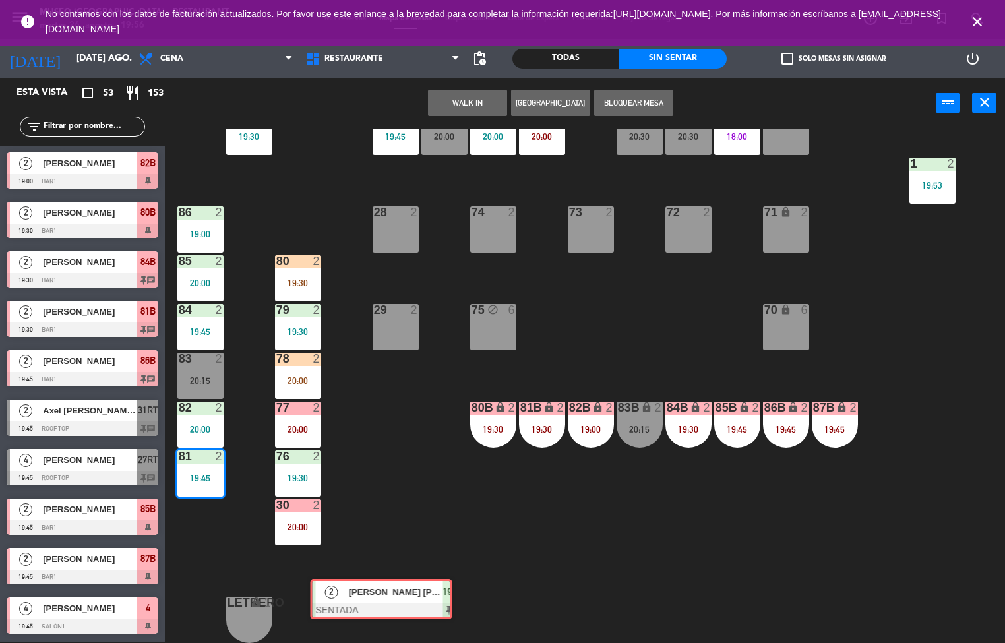
scroll to position [0, 10]
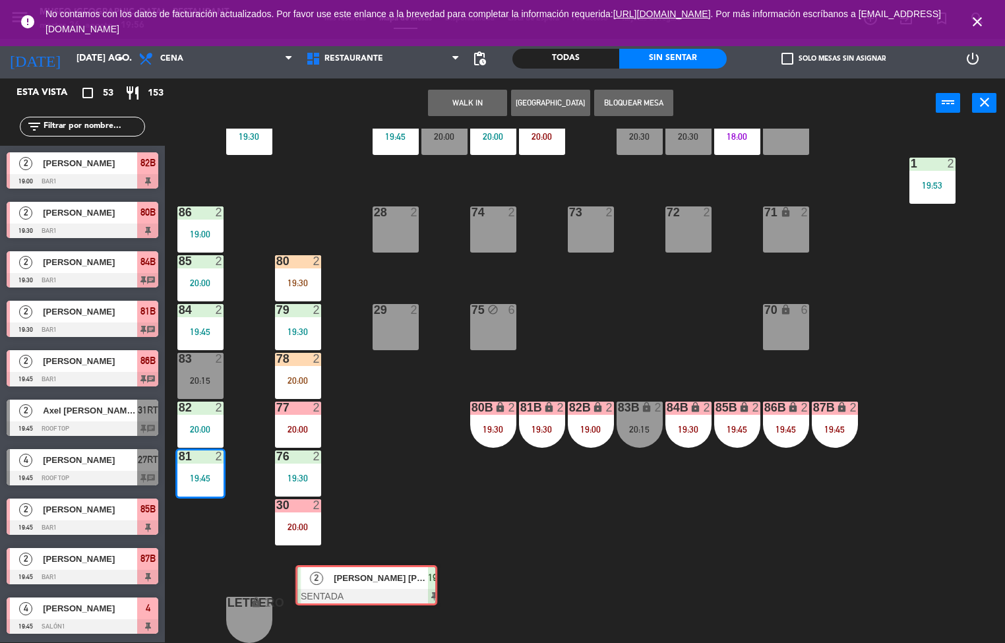
click at [276, 522] on div "20:00" at bounding box center [298, 526] width 46 height 9
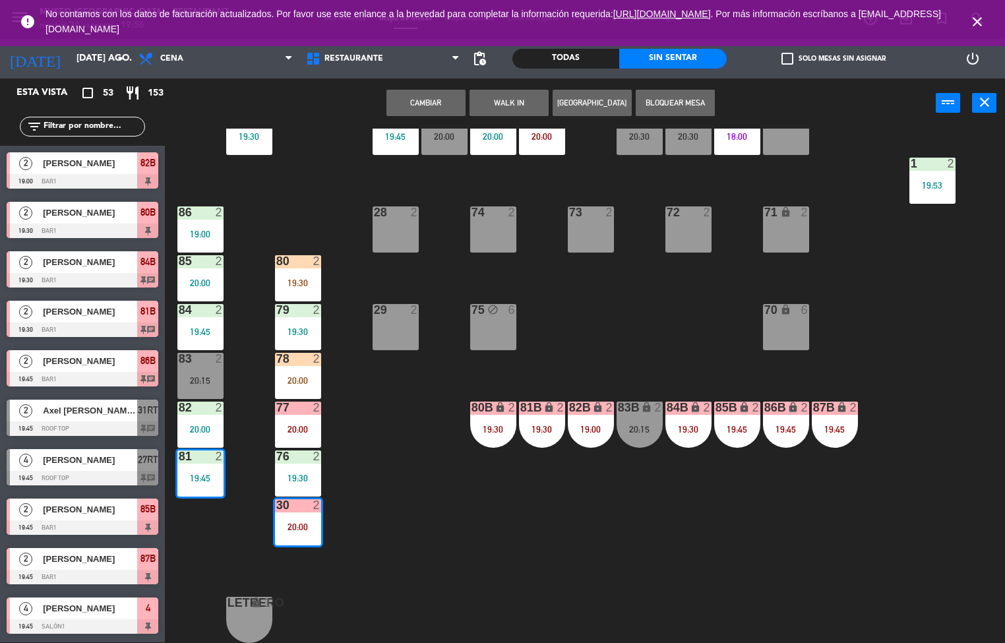
click at [199, 474] on div "19:45" at bounding box center [200, 478] width 46 height 9
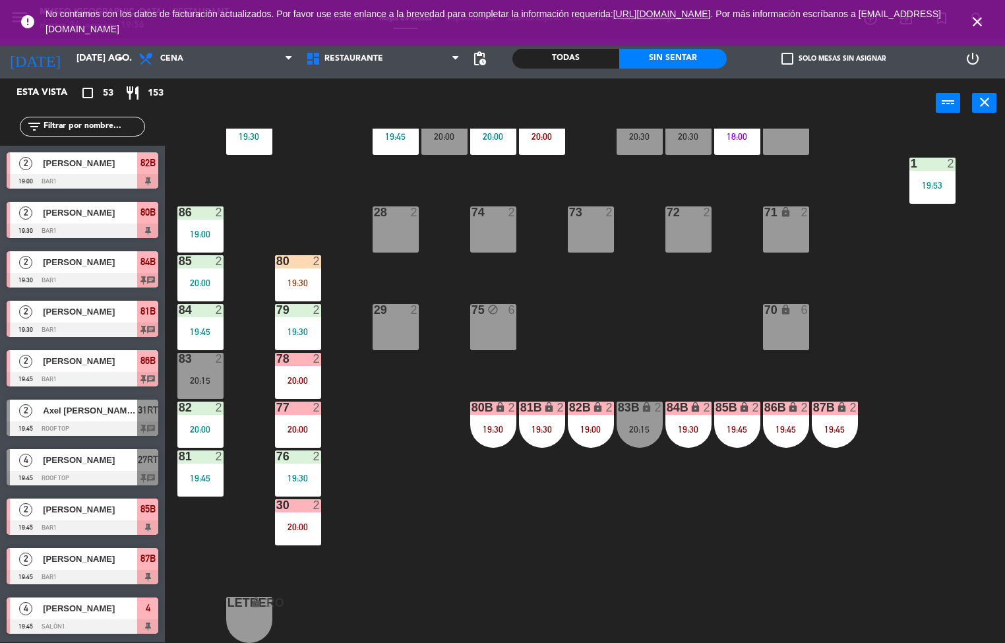
click at [234, 521] on div "44 5 18:10 49 2 20:00 54 5 19:45 64 1 19:30 48 13 17:15 | 20:30 53 13 17:15 | 2…" at bounding box center [590, 386] width 831 height 515
click at [195, 464] on div "81 2 19:45" at bounding box center [200, 474] width 46 height 46
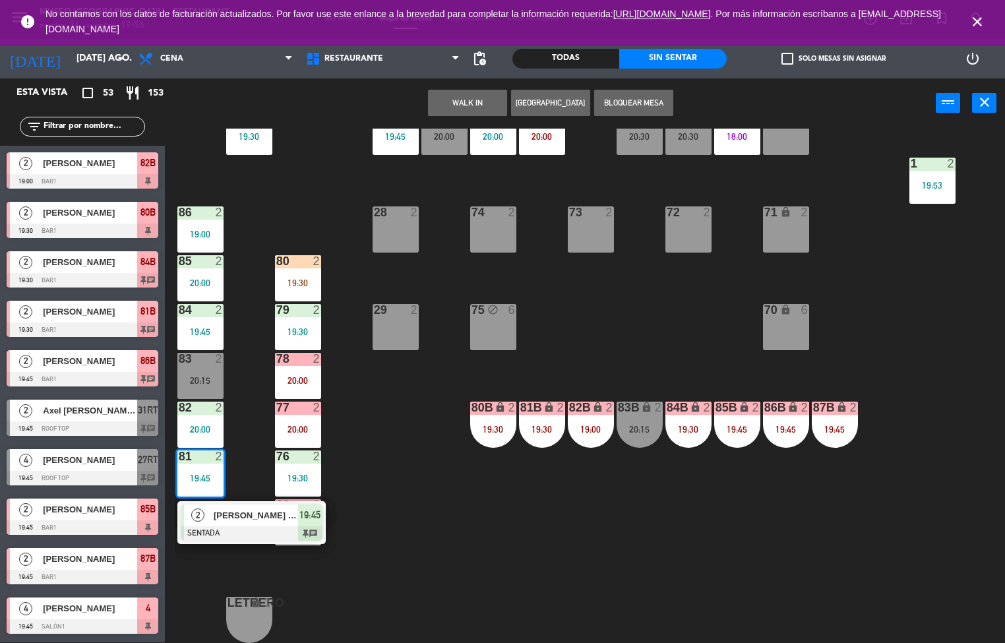
click at [241, 509] on span "[PERSON_NAME] [PERSON_NAME]" at bounding box center [256, 516] width 84 height 14
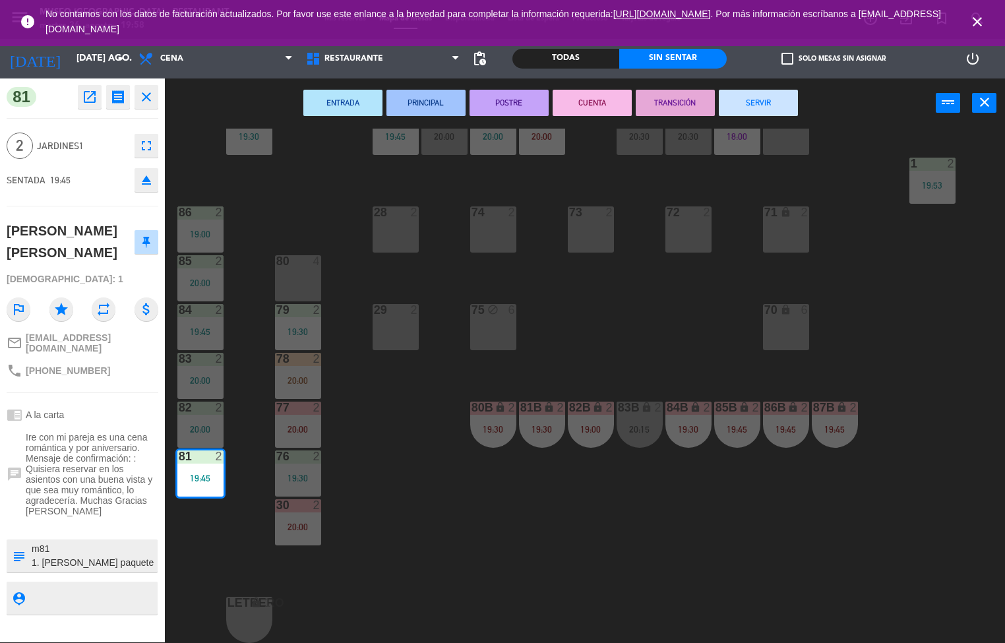
click at [542, 570] on div "44 5 18:10 49 2 20:15 54 5 19:45 64 1 19:30 48 13 17:15 | 20:30 53 13 17:15 | 2…" at bounding box center [590, 386] width 831 height 515
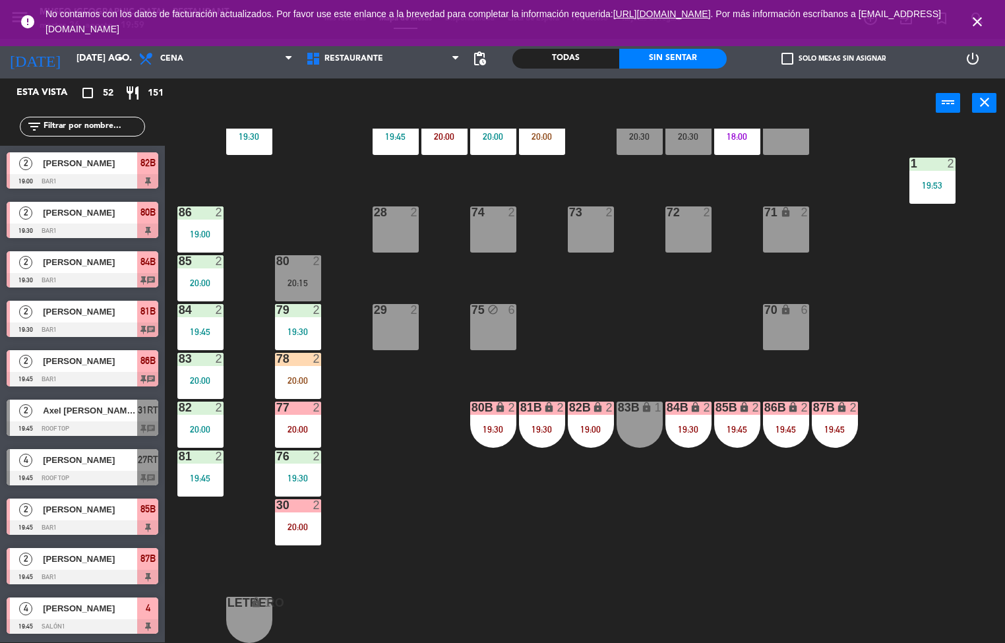
click at [426, 522] on div "44 5 18:10 49 2 20:15 54 5 19:45 64 1 19:30 48 13 17:15 | 20:30 53 13 17:15 | 2…" at bounding box center [590, 386] width 831 height 515
click at [190, 376] on div "20:00" at bounding box center [200, 380] width 46 height 9
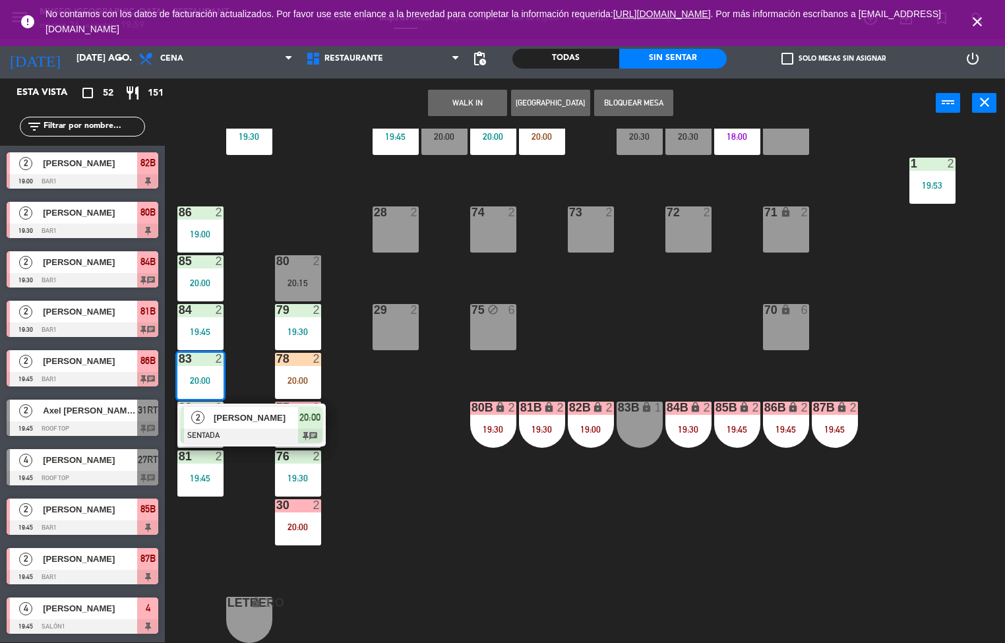
click at [269, 412] on span "[PERSON_NAME]" at bounding box center [256, 418] width 84 height 14
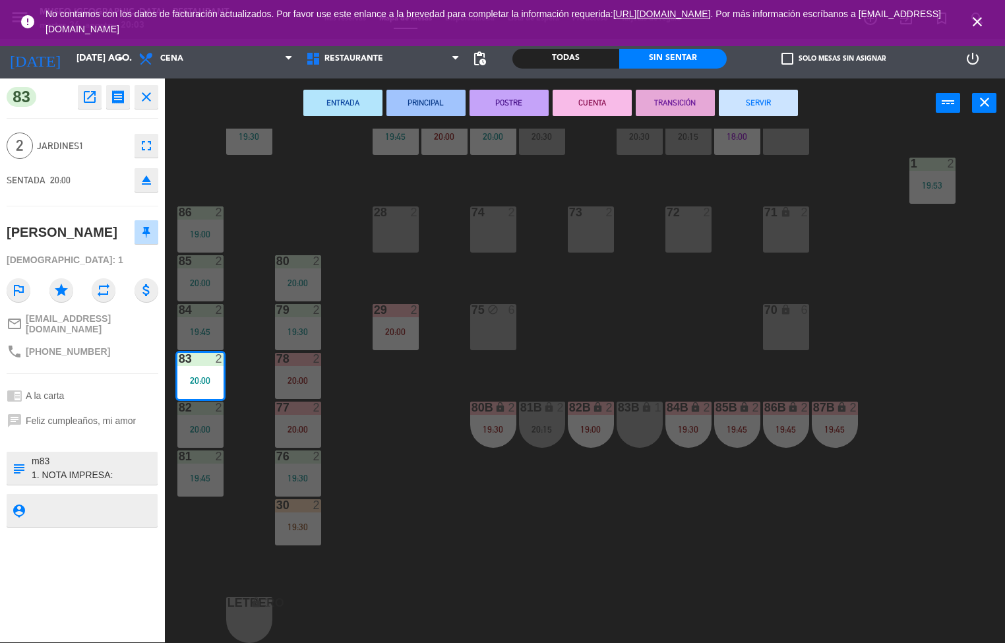
click at [433, 550] on div "44 5 18:10 49 2 20:15 54 5 19:45 64 1 19:30 48 13 17:15 | 20:30 53 13 17:15 | 2…" at bounding box center [590, 386] width 831 height 515
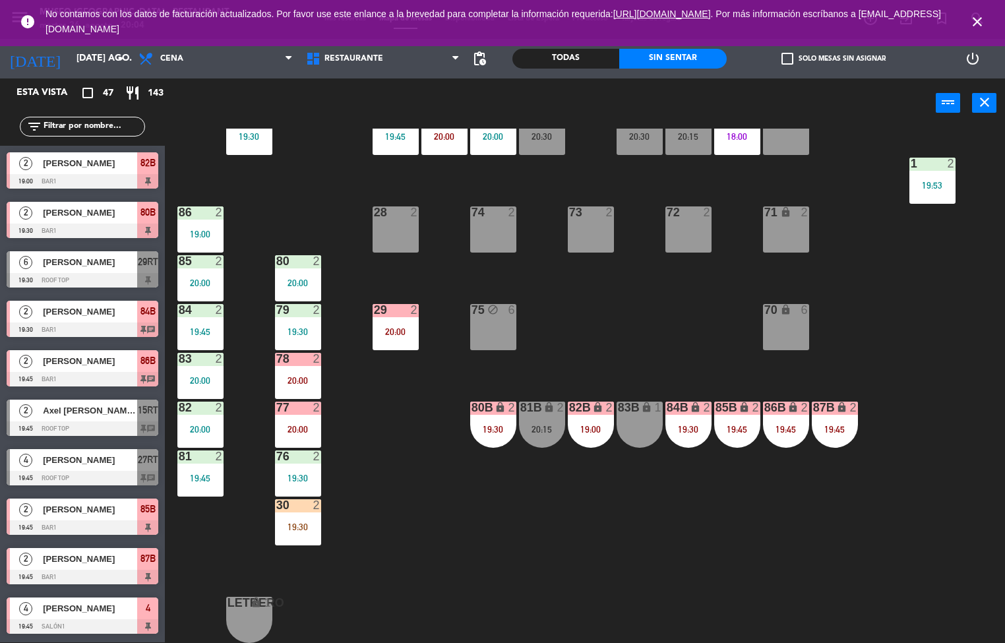
click at [434, 558] on div "44 5 18:10 49 2 20:15 54 5 19:45 64 1 19:30 48 13 17:15 | 20:30 53 13 17:15 | 2…" at bounding box center [590, 386] width 831 height 515
click at [190, 257] on div at bounding box center [200, 261] width 22 height 12
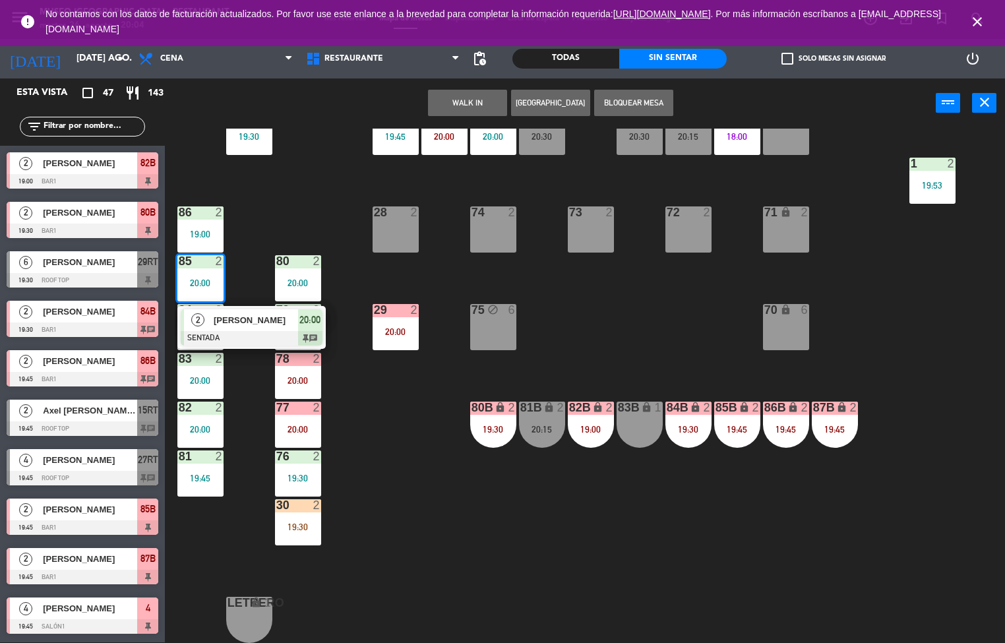
click at [190, 257] on div at bounding box center [200, 261] width 22 height 12
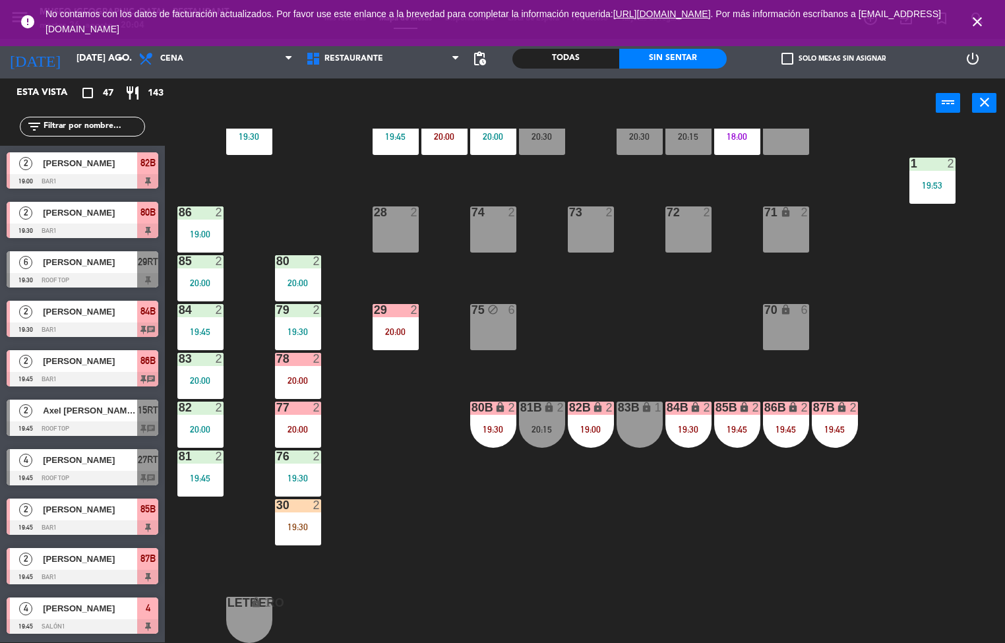
click at [398, 487] on div "44 5 18:10 49 2 20:15 54 5 19:45 64 1 19:30 48 13 17:15 | 20:30 53 13 17:15 | 2…" at bounding box center [590, 386] width 831 height 515
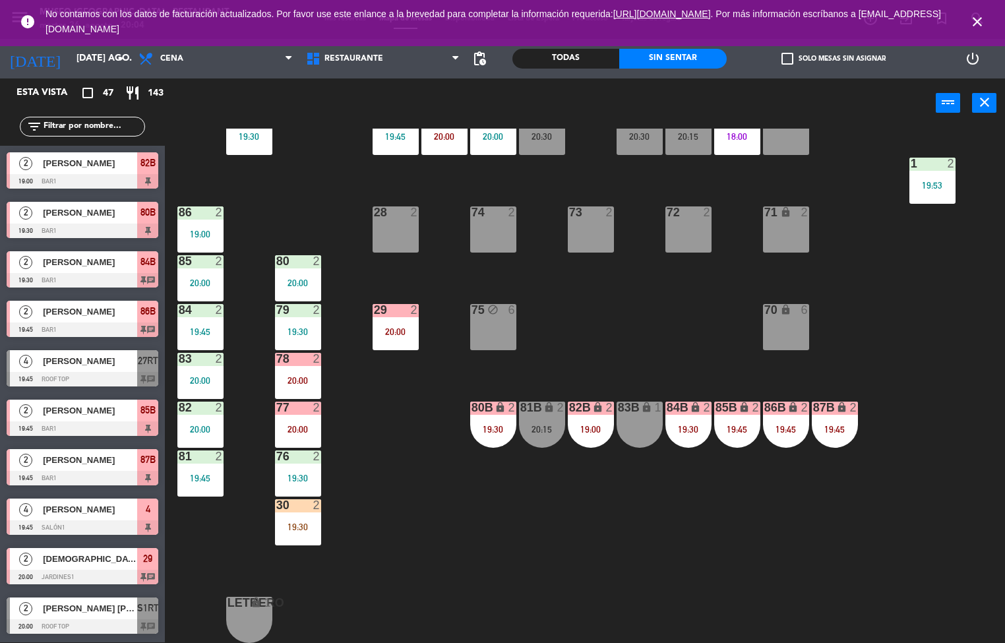
click at [205, 270] on div "85 2 20:00" at bounding box center [200, 278] width 46 height 46
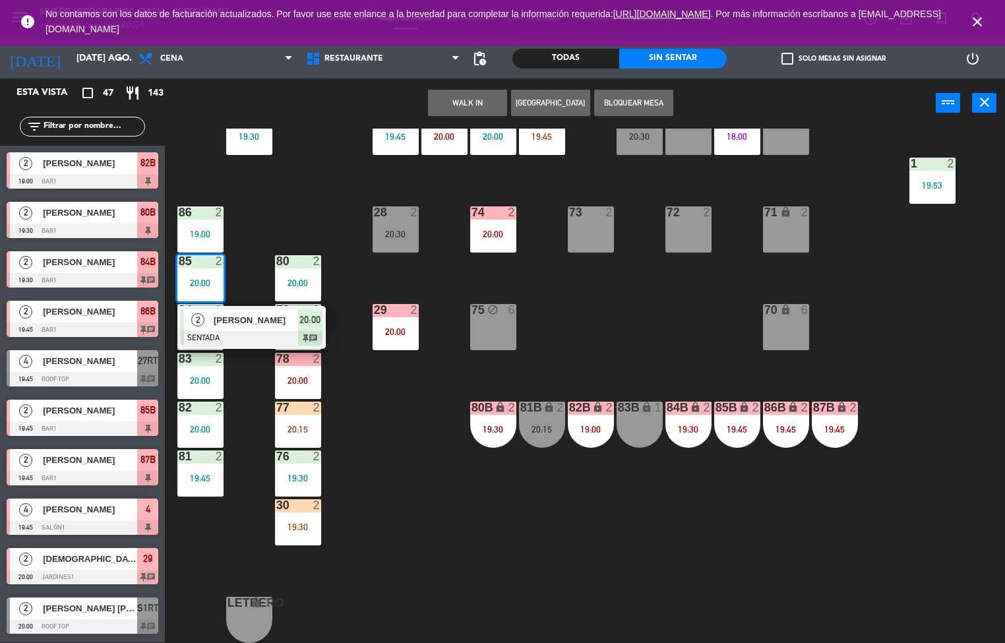
click at [558, 538] on div "44 5 18:10 49 2 20:15 54 5 19:45 64 1 19:30 48 13 17:15 | 20:30 53 13 17:15 | 2…" at bounding box center [590, 386] width 831 height 515
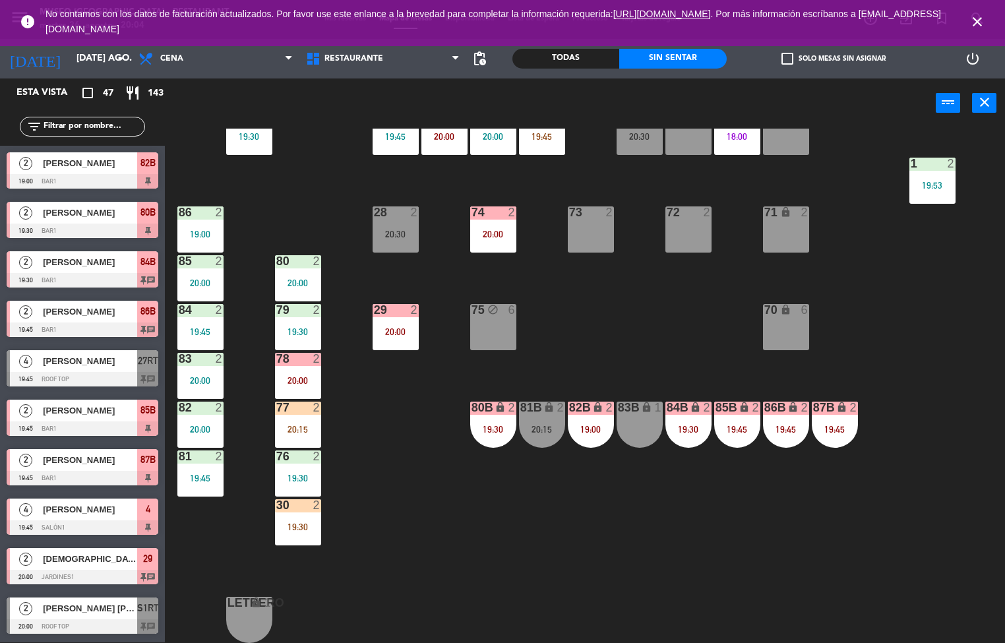
click at [305, 278] on div "20:00" at bounding box center [298, 282] width 46 height 9
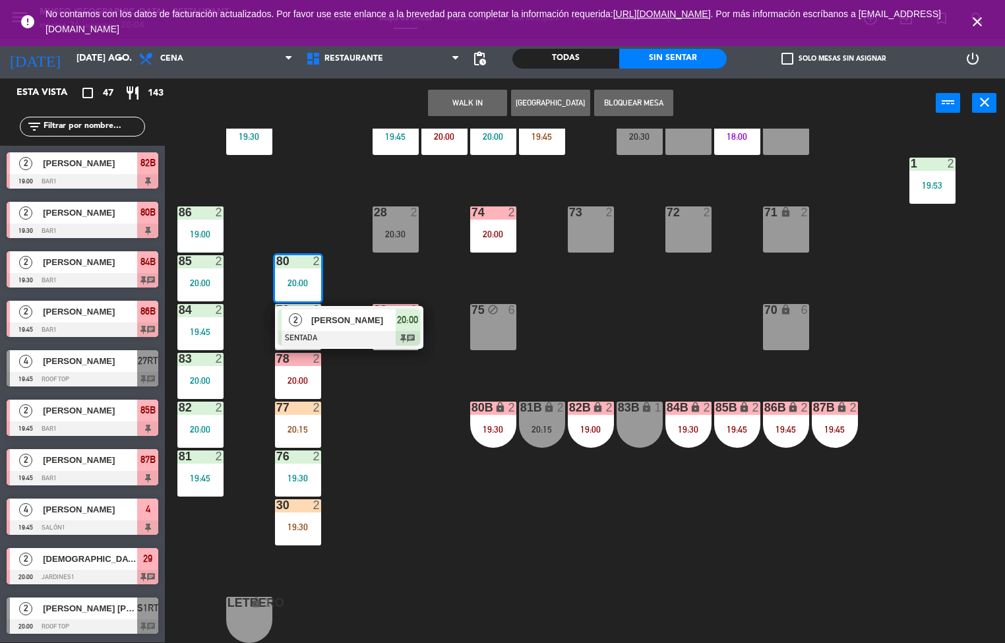
click at [327, 313] on span "[PERSON_NAME]" at bounding box center [353, 320] width 84 height 14
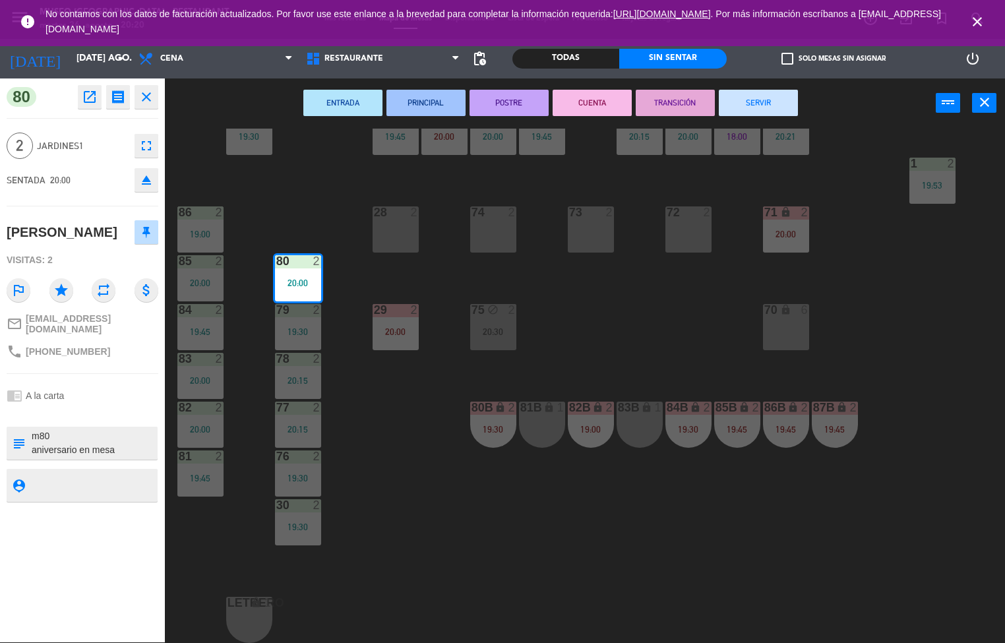
click at [486, 558] on div "44 5 18:10 49 2 20:15 54 5 19:45 64 1 19:30 48 8 20:30 53 2 20:30 63 2 19:15 43…" at bounding box center [590, 386] width 831 height 515
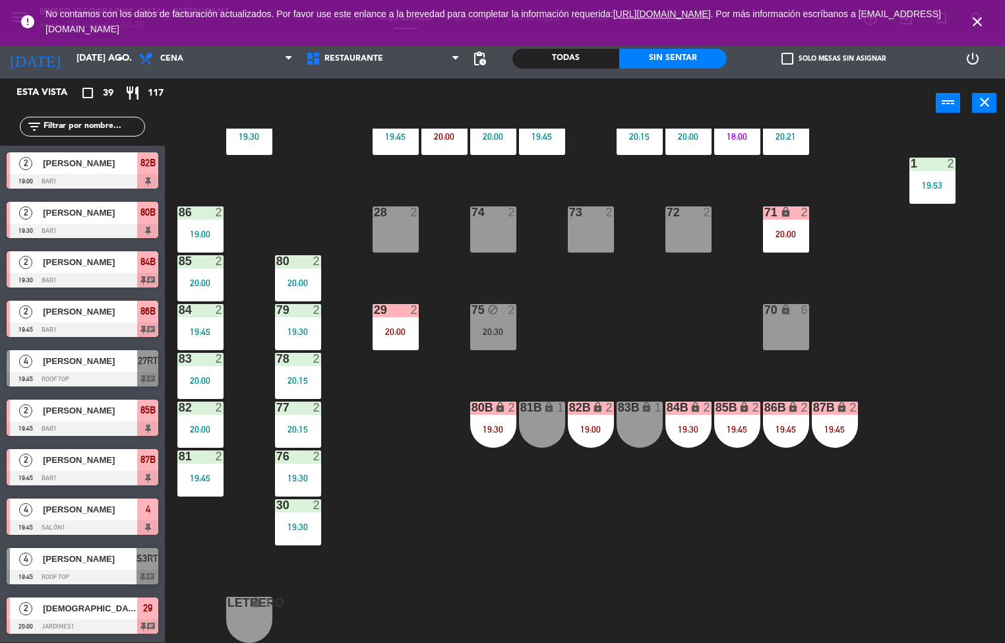
click at [299, 356] on div at bounding box center [298, 359] width 22 height 12
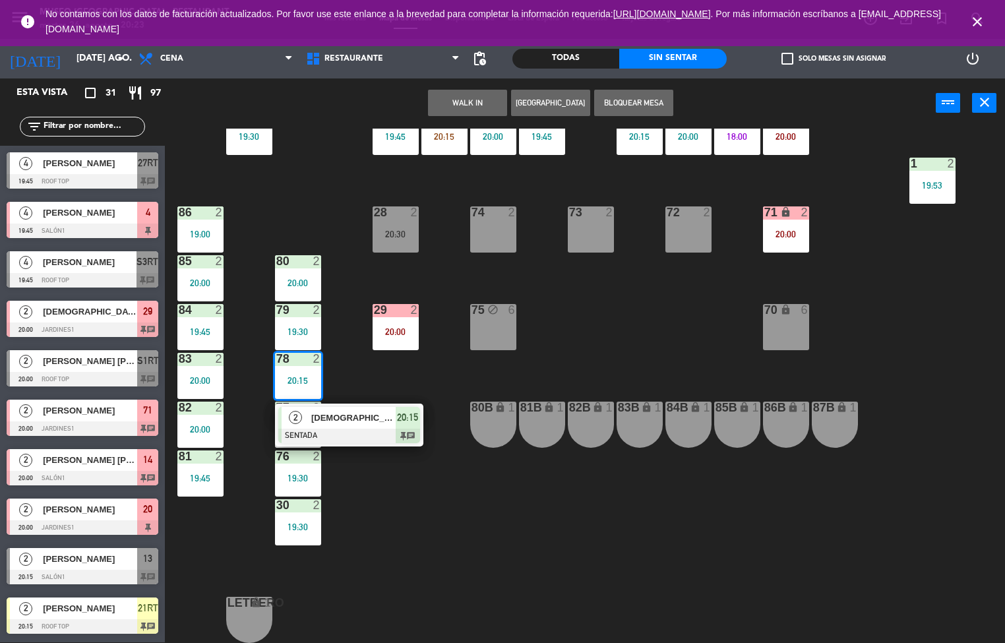
click at [339, 570] on div "44 5 18:10 49 2 20:30 54 5 19:45 64 1 19:30 48 8 20:30 53 2 19:45 63 2 19:15 43…" at bounding box center [590, 386] width 831 height 515
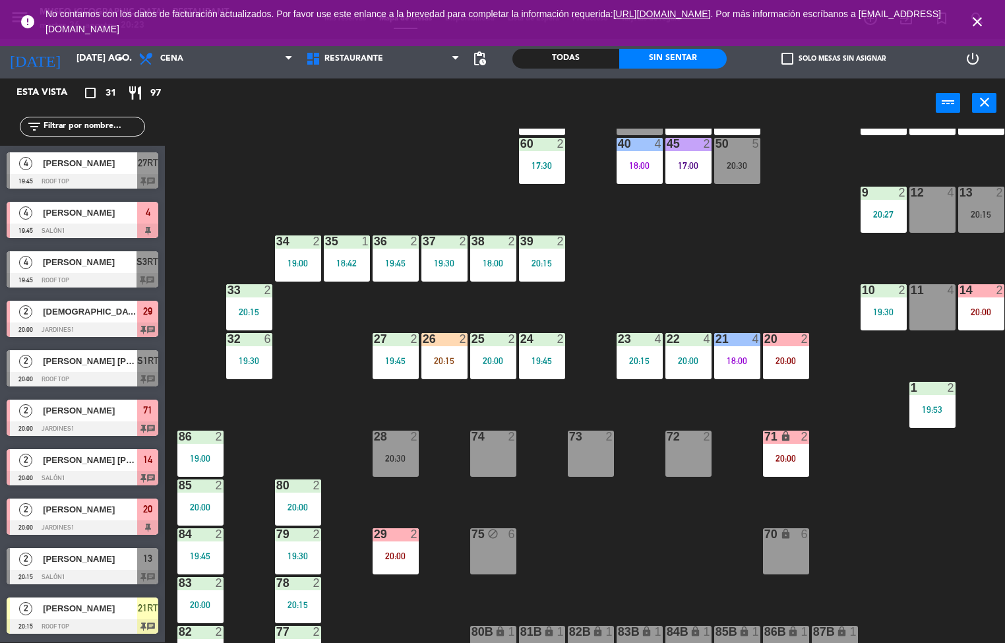
scroll to position [201, 0]
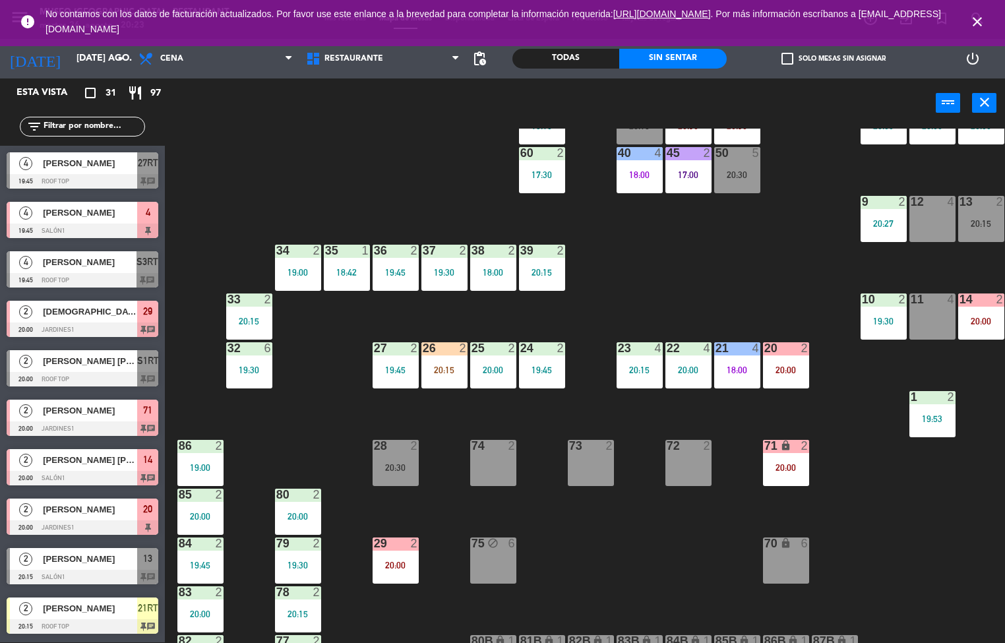
click at [455, 363] on div "26 2 20:15" at bounding box center [445, 365] width 46 height 46
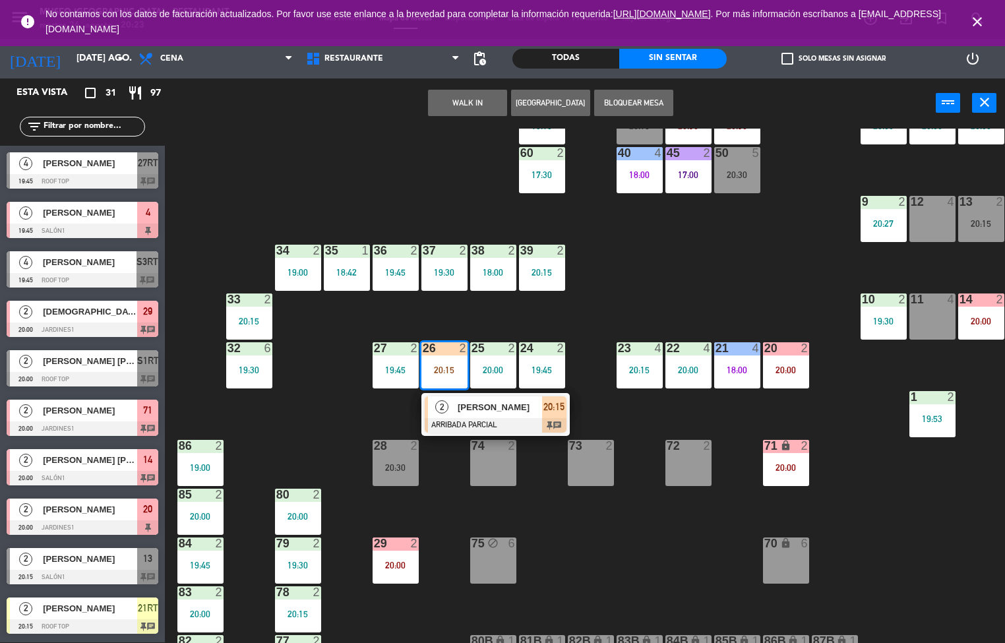
click at [491, 422] on div at bounding box center [496, 425] width 142 height 15
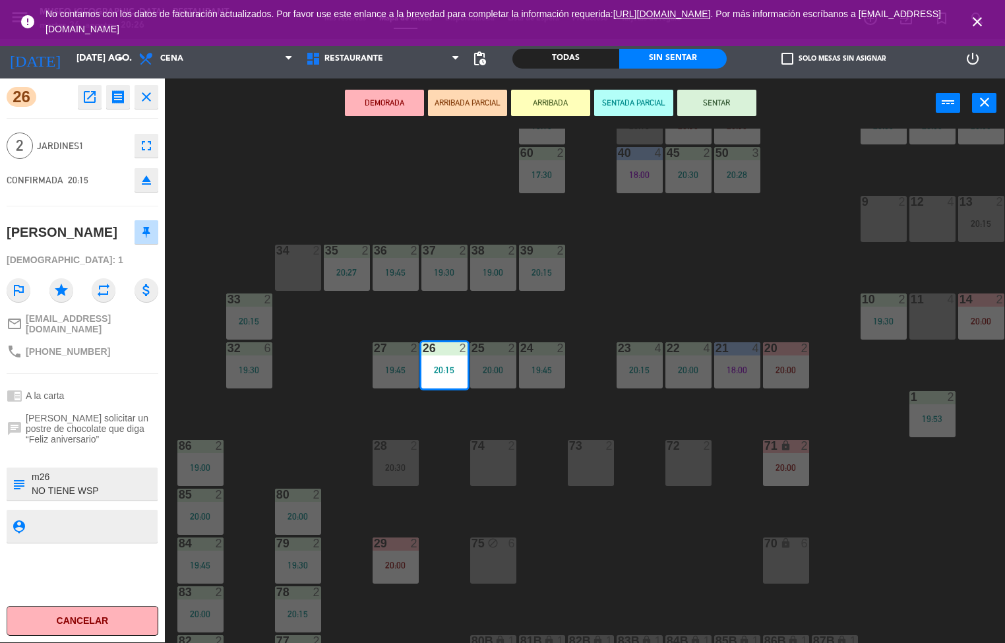
click at [711, 249] on div "44 5 18:10 49 2 20:30 54 5 19:45 64 1 19:30 48 8 20:30 53 2 19:45 63 2 19:15 43…" at bounding box center [590, 386] width 831 height 515
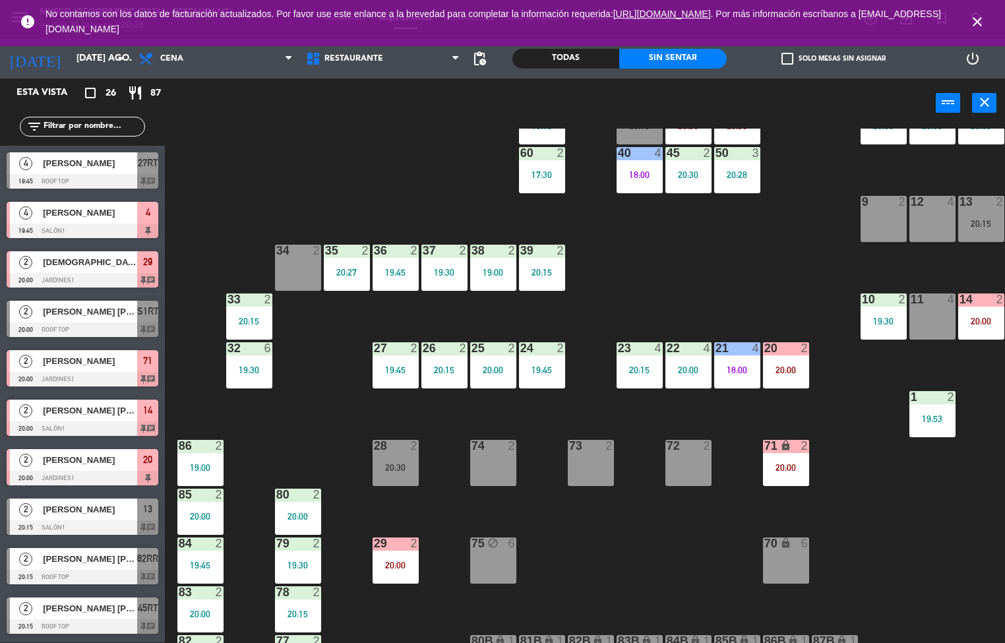
click at [343, 268] on div "20:27" at bounding box center [347, 272] width 46 height 9
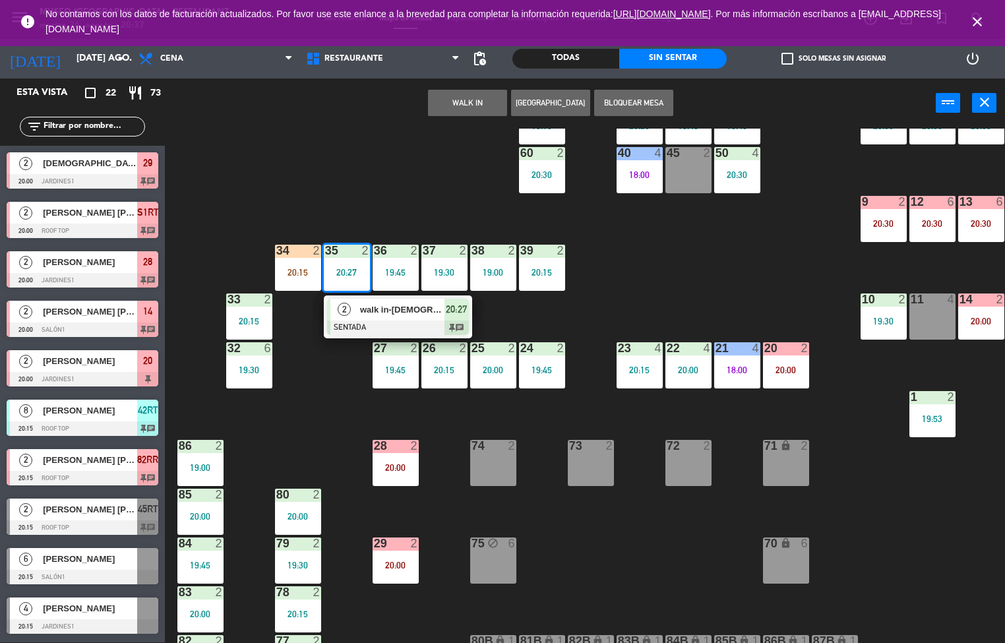
click at [289, 436] on div "44 5 18:10 49 2 20:30 54 5 64 1 19:30 48 8 20:30 53 2 19:45 63 2 19:15 43 8 20:…" at bounding box center [590, 386] width 831 height 515
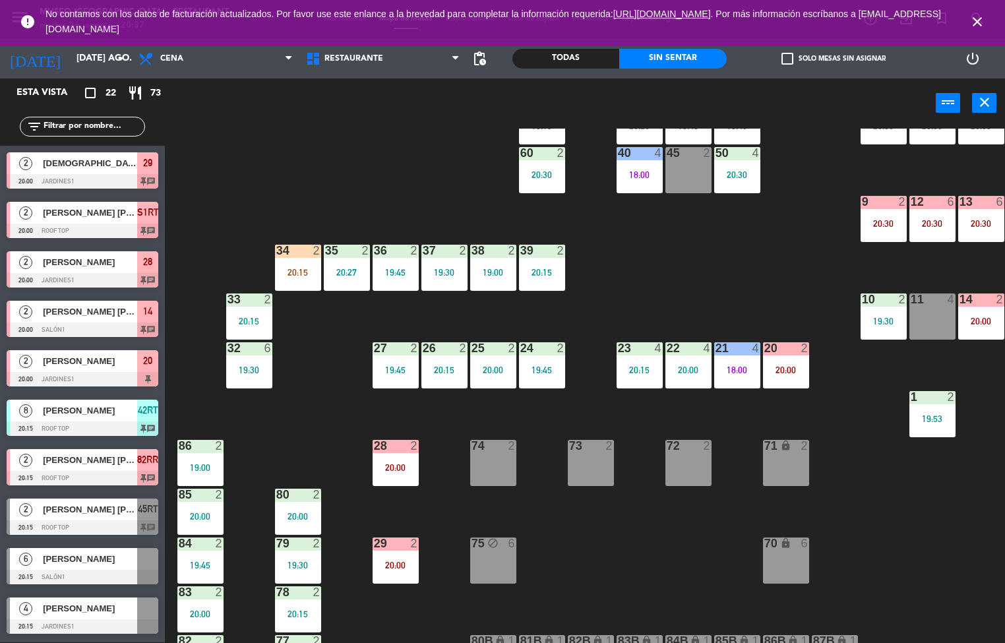
click at [548, 351] on div at bounding box center [542, 348] width 22 height 12
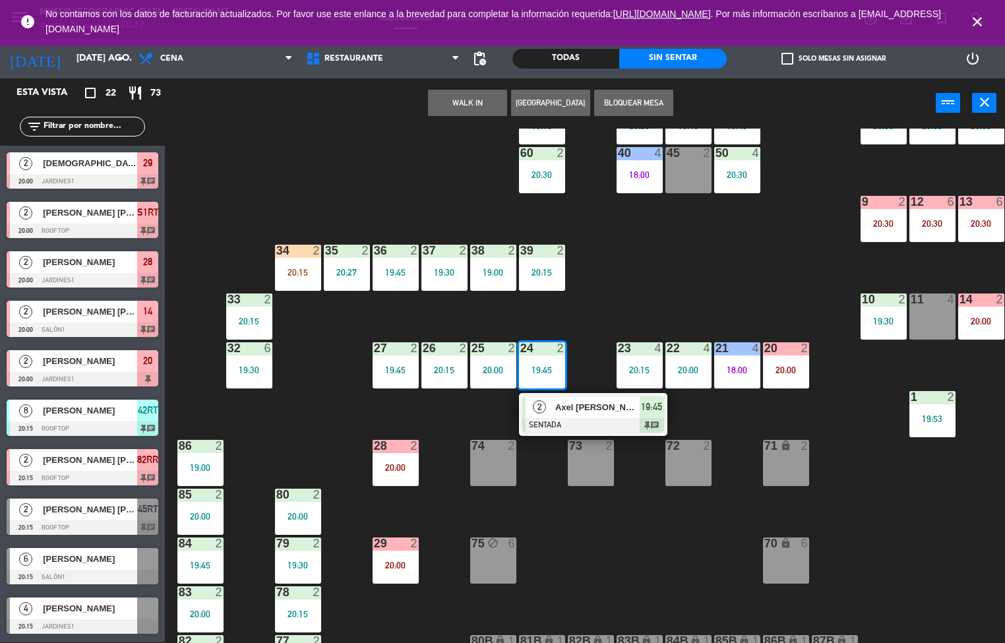
click at [590, 402] on span "Axel [PERSON_NAME] [PERSON_NAME]" at bounding box center [597, 407] width 84 height 14
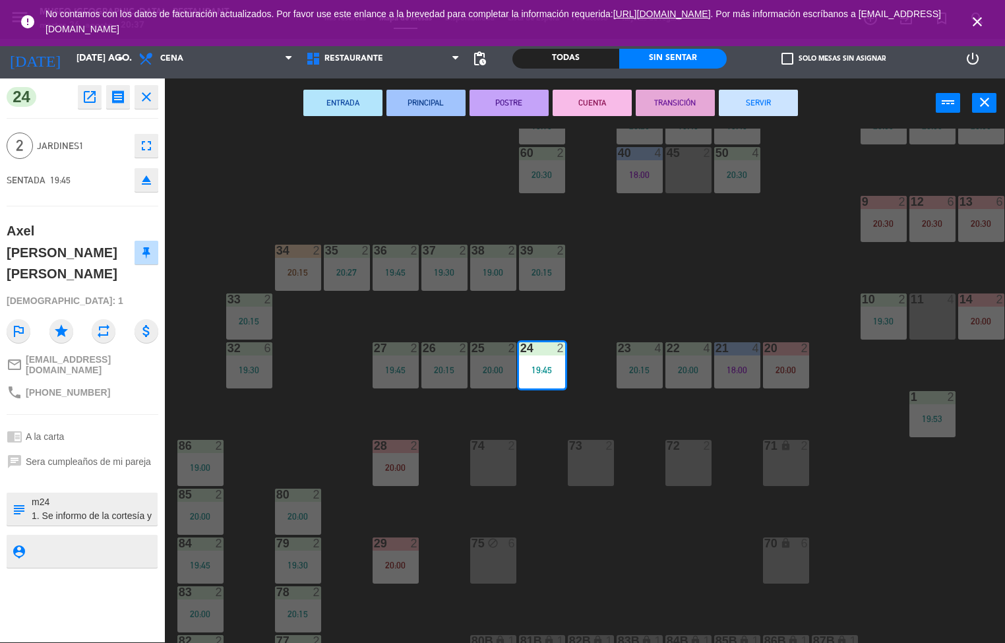
click at [265, 438] on div "44 5 18:10 49 2 20:30 54 5 64 1 19:30 48 8 20:30 53 2 19:45 63 2 19:15 43 8 20:…" at bounding box center [590, 386] width 831 height 515
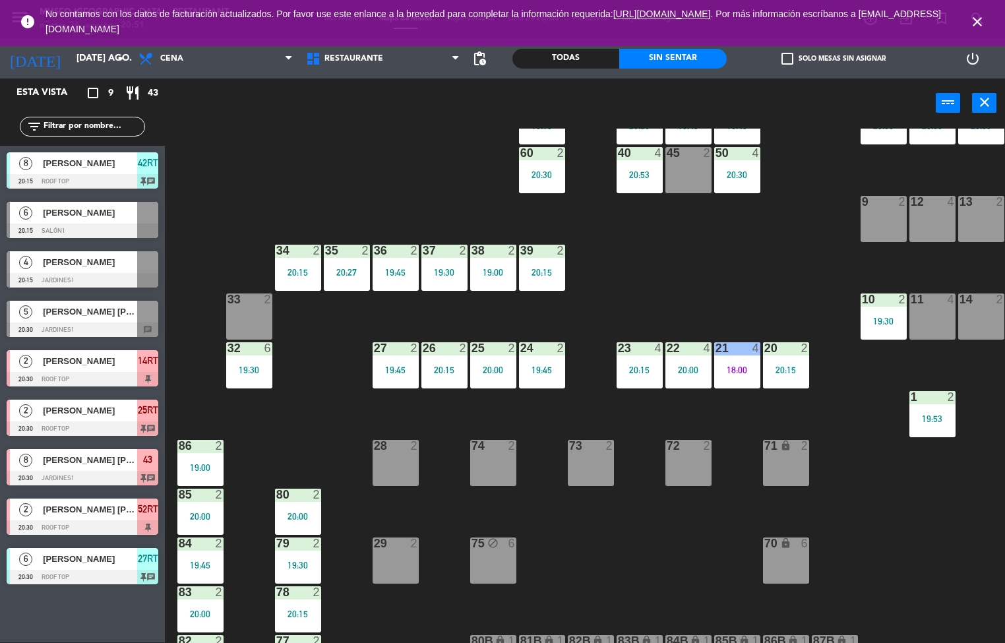
click at [626, 559] on div "44 5 18:10 49 2 20:30 54 5 64 1 19:30 48 8 20:30 53 2 19:45 63 2 19:15 43 8 20:…" at bounding box center [590, 386] width 831 height 515
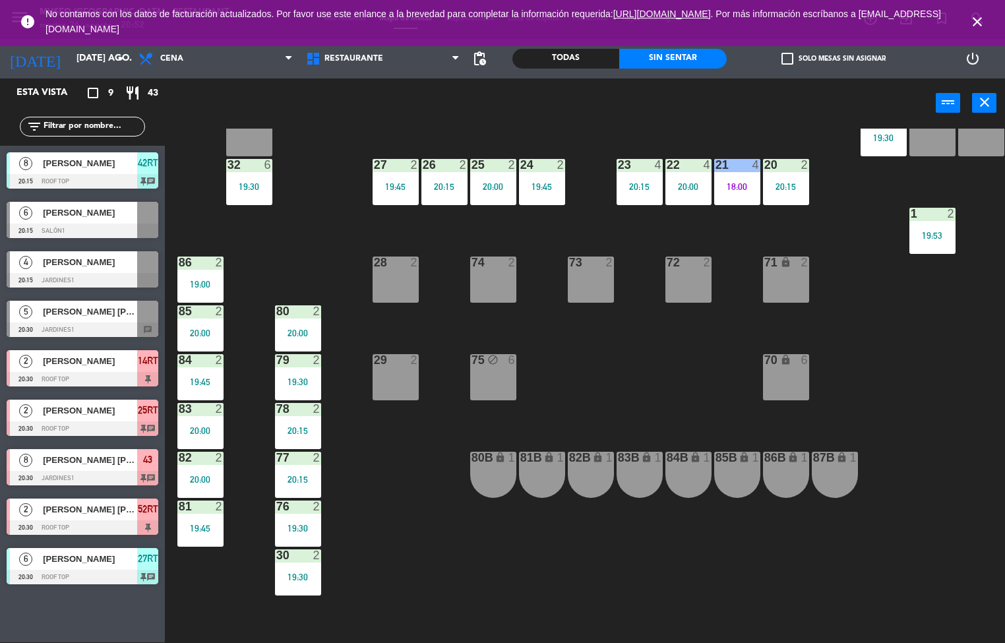
scroll to position [237, 0]
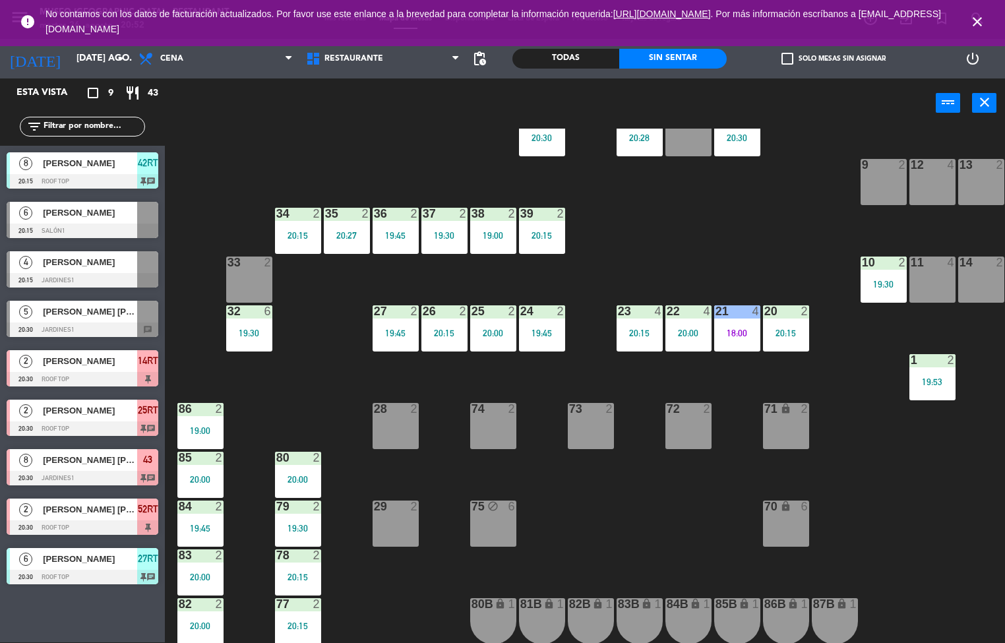
click at [453, 311] on div at bounding box center [444, 311] width 22 height 12
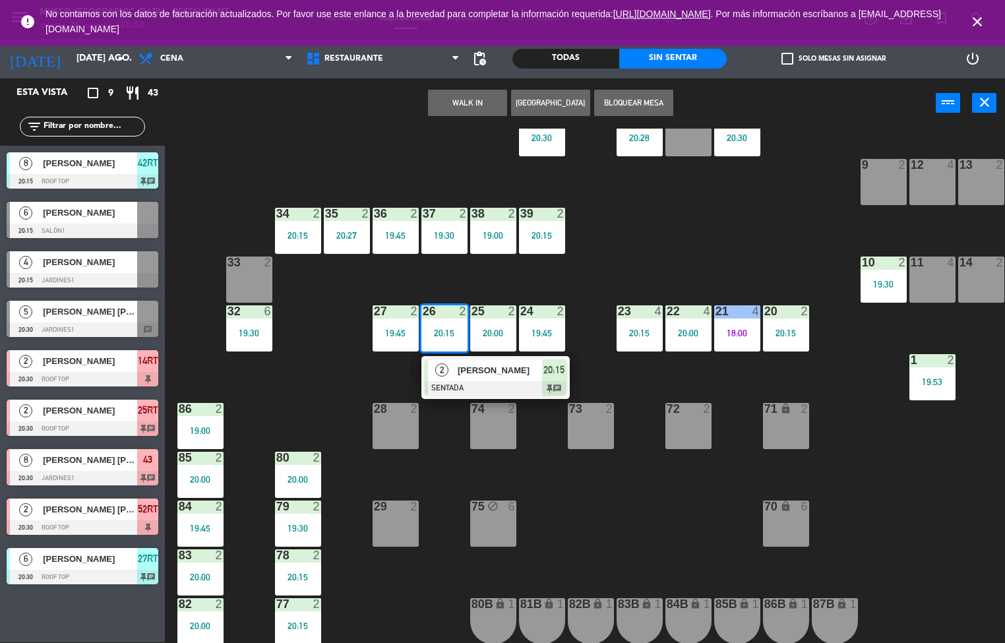
click at [478, 389] on div at bounding box center [496, 388] width 142 height 15
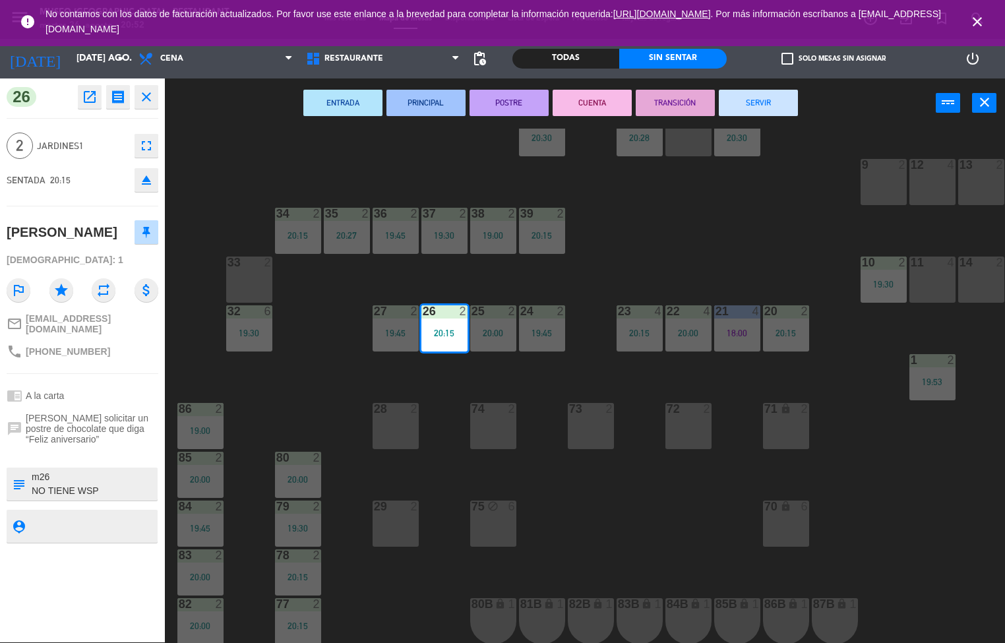
click at [291, 372] on div "44 5 18:10 49 2 20:30 54 4 20:53 64 1 19:30 48 8 20:30 53 2 19:45 63 2 19:15 43…" at bounding box center [590, 386] width 831 height 515
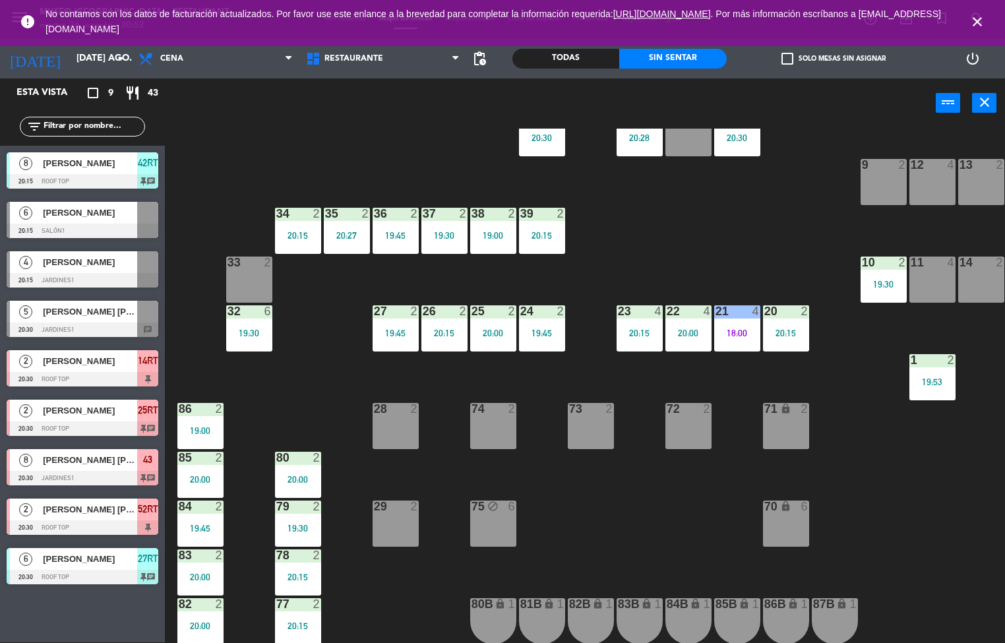
click at [491, 311] on div at bounding box center [493, 311] width 22 height 12
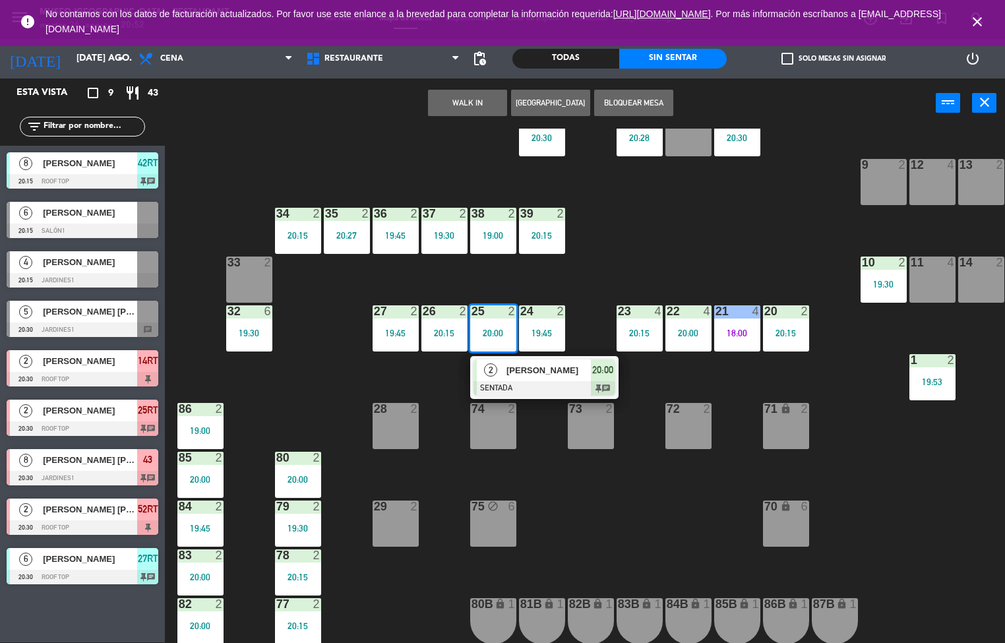
click at [540, 370] on span "[PERSON_NAME]" at bounding box center [549, 370] width 84 height 14
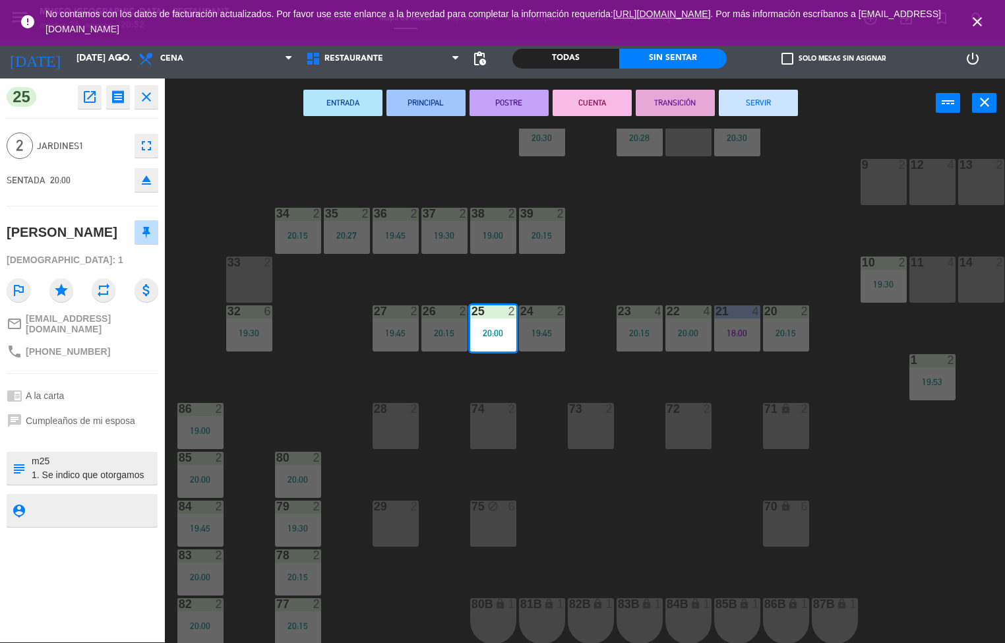
click at [91, 102] on icon "open_in_new" at bounding box center [90, 97] width 16 height 16
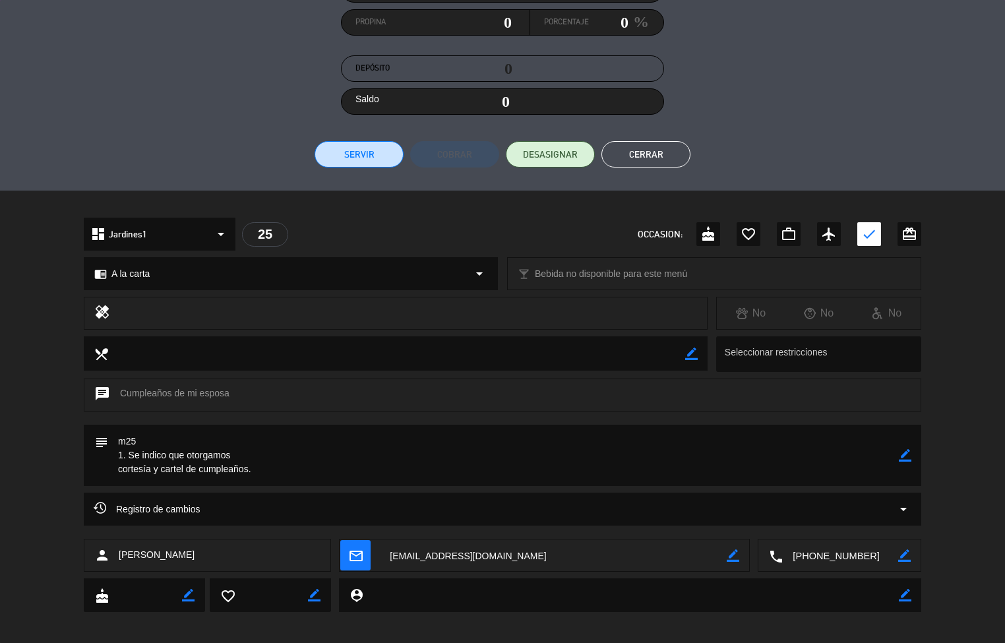
scroll to position [208, 0]
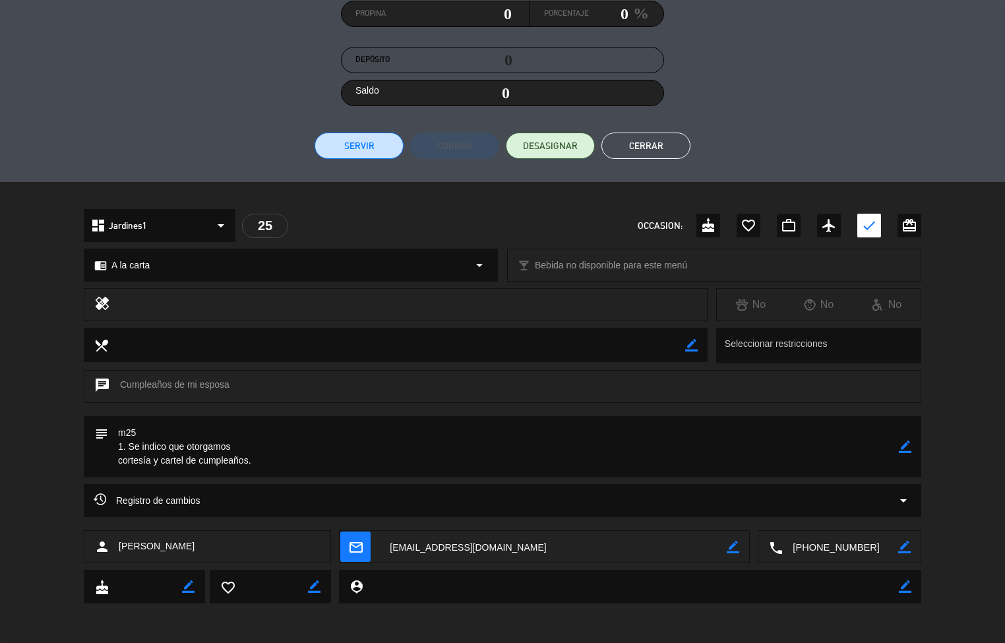
click at [647, 144] on button "Cerrar" at bounding box center [646, 146] width 89 height 26
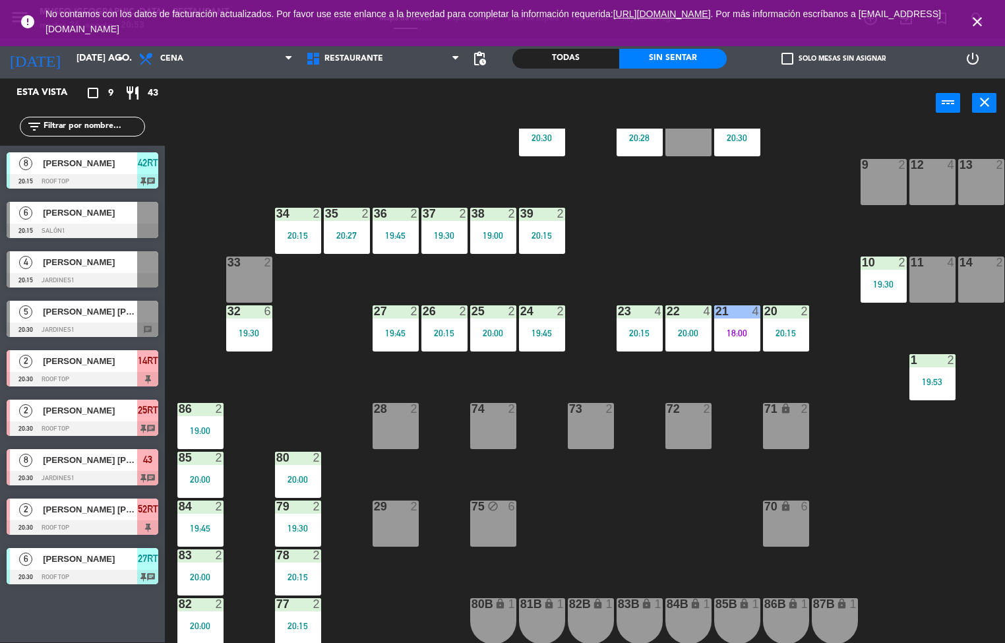
click at [392, 311] on div at bounding box center [396, 311] width 22 height 12
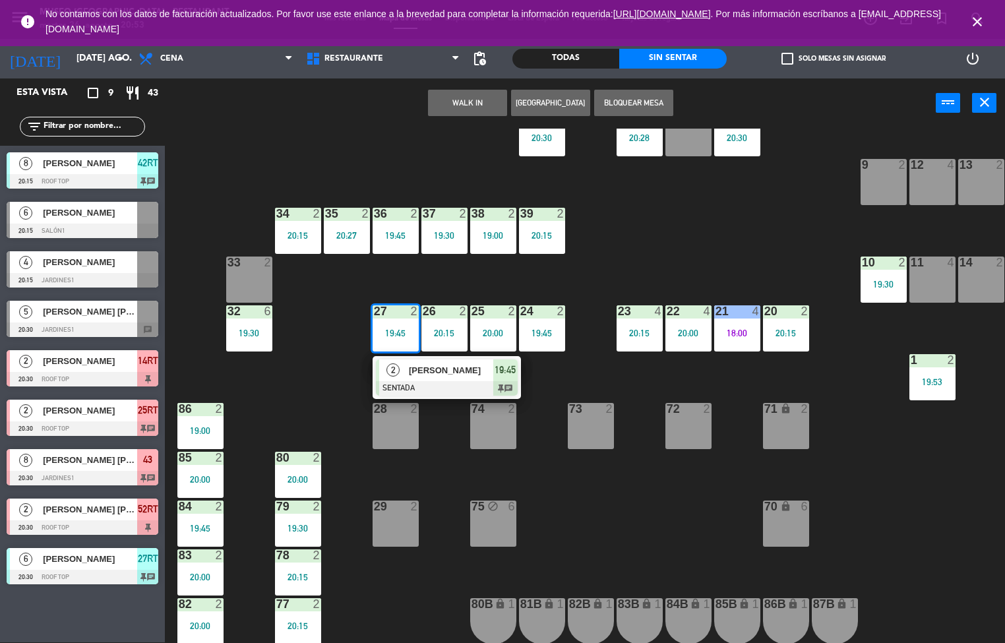
click at [457, 370] on span "[PERSON_NAME]" at bounding box center [451, 370] width 84 height 14
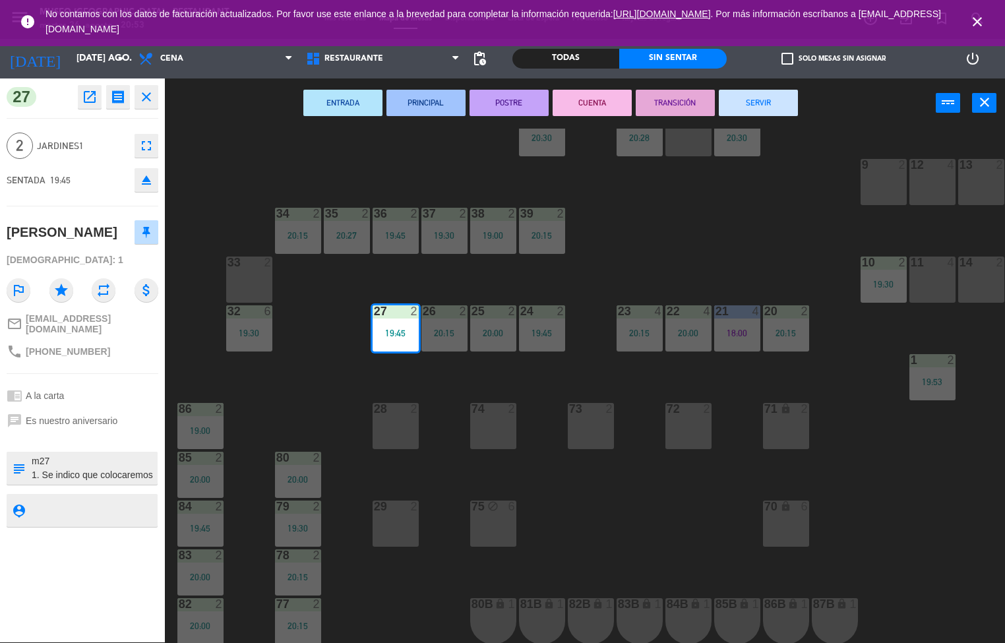
click at [90, 103] on icon "open_in_new" at bounding box center [90, 97] width 16 height 16
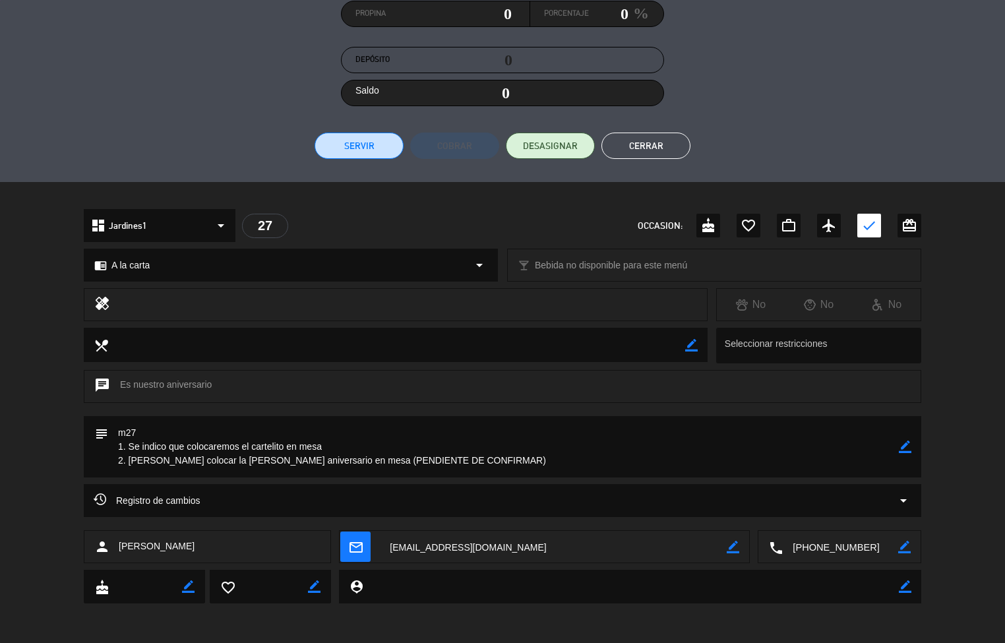
click at [638, 149] on button "Cerrar" at bounding box center [646, 146] width 89 height 26
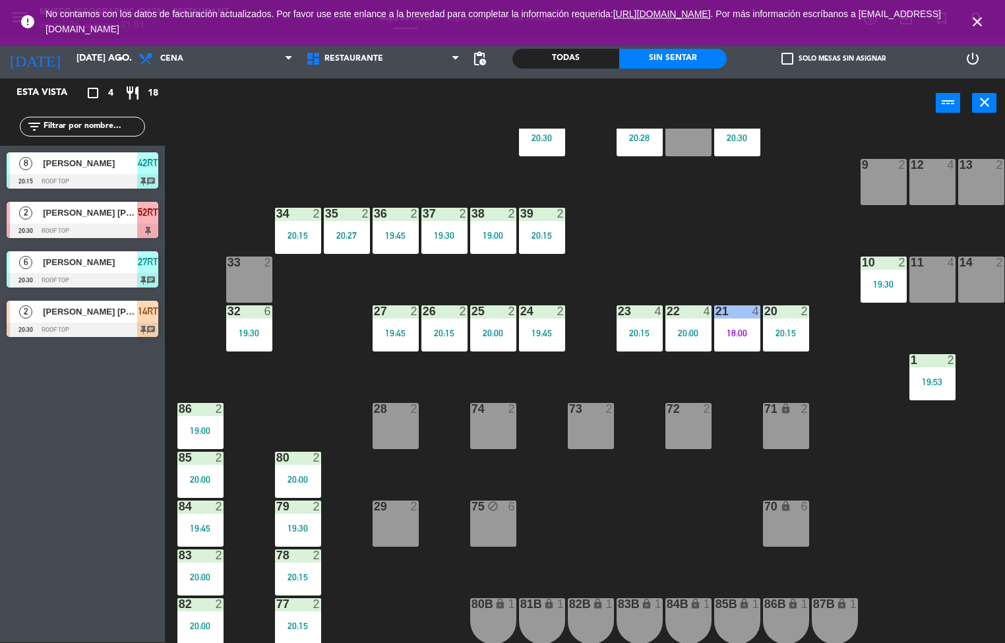
scroll to position [0, 0]
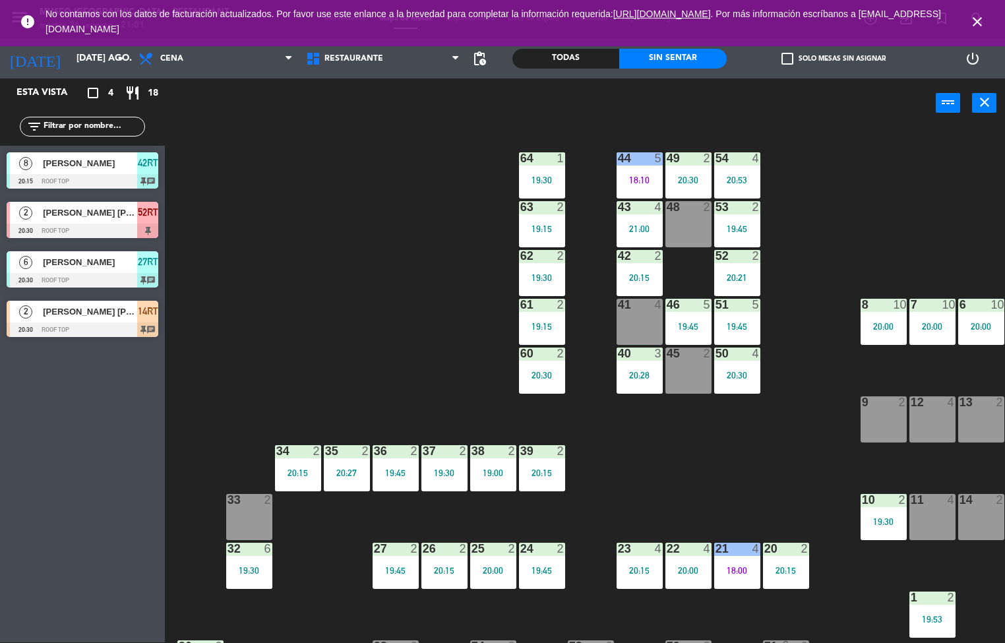
click at [636, 152] on div at bounding box center [640, 158] width 22 height 12
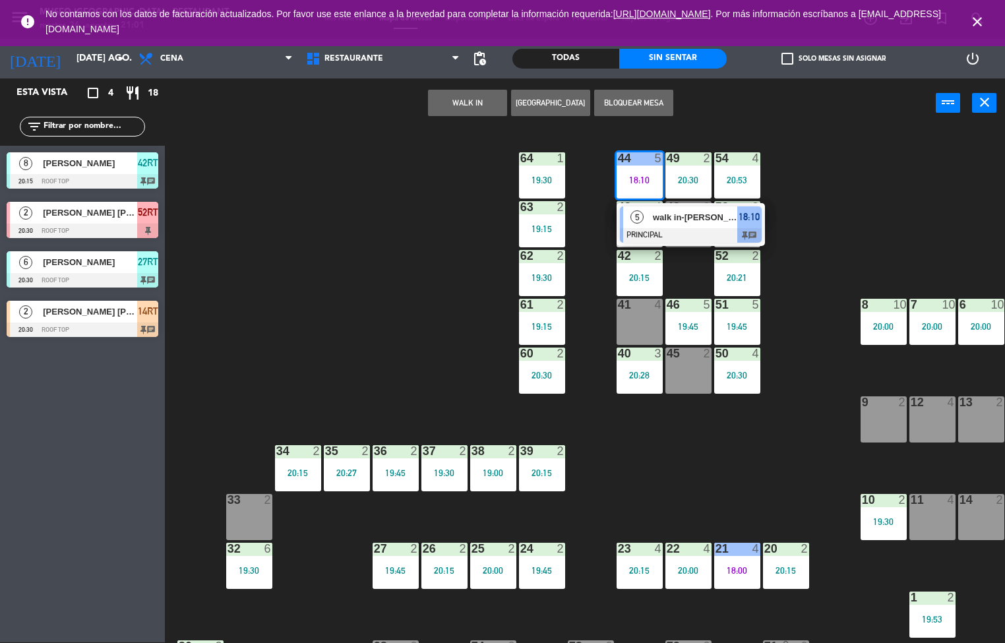
click at [689, 216] on span "walk in-[PERSON_NAME]" at bounding box center [695, 217] width 84 height 14
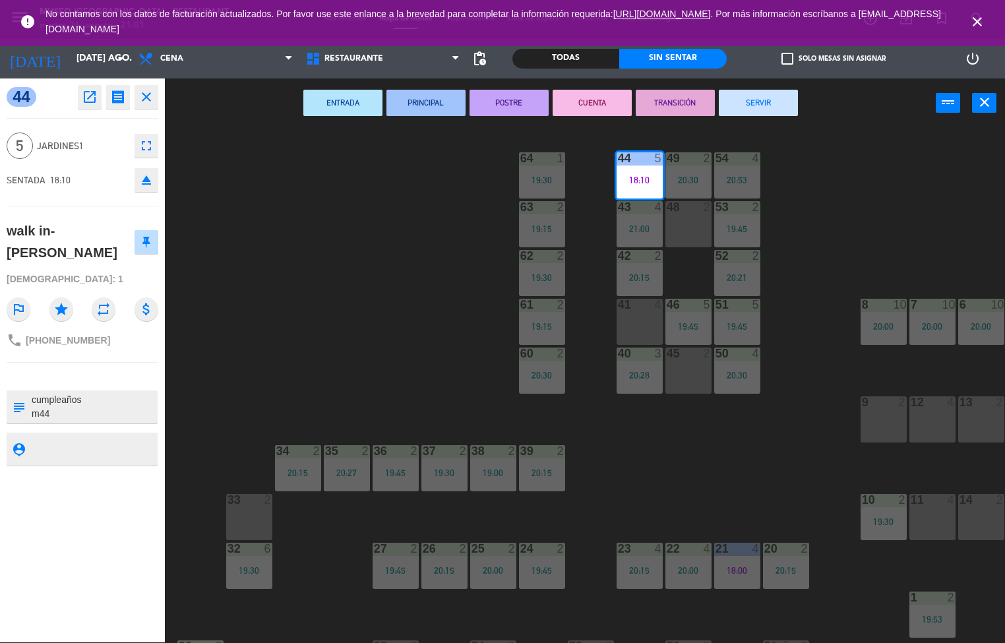
click at [653, 458] on div "44 5 18:10 49 2 20:30 54 4 20:53 64 1 19:30 48 2 53 2 19:45 63 2 19:15 43 4 21:…" at bounding box center [590, 386] width 831 height 515
